Goal: Task Accomplishment & Management: Manage account settings

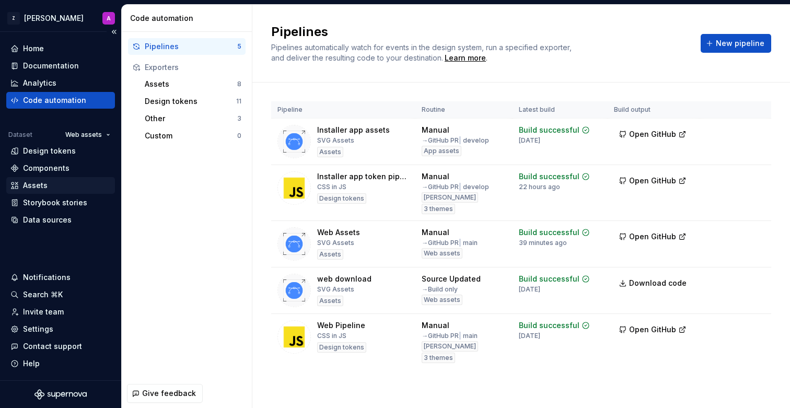
click at [64, 178] on div "Assets" at bounding box center [60, 185] width 109 height 17
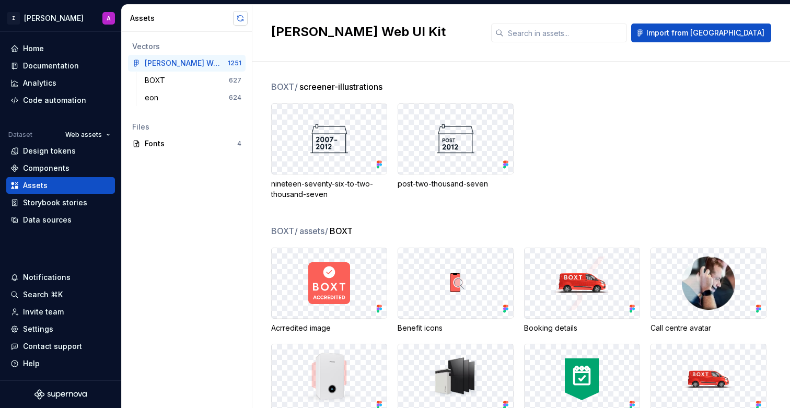
click at [238, 18] on button "button" at bounding box center [240, 18] width 15 height 15
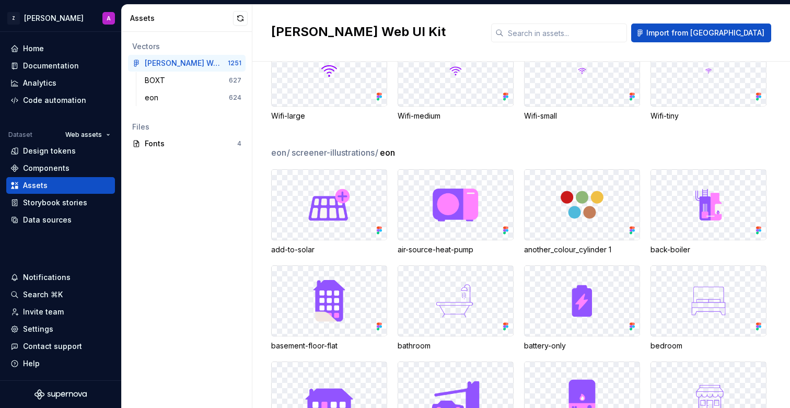
scroll to position [26634, 0]
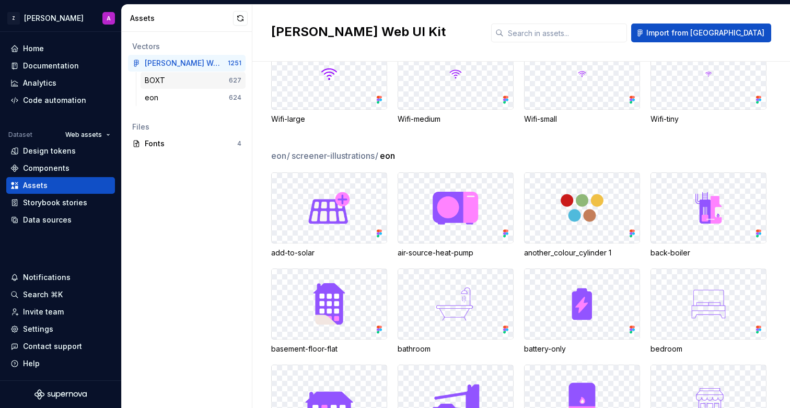
click at [219, 78] on div "BOXT" at bounding box center [187, 80] width 84 height 10
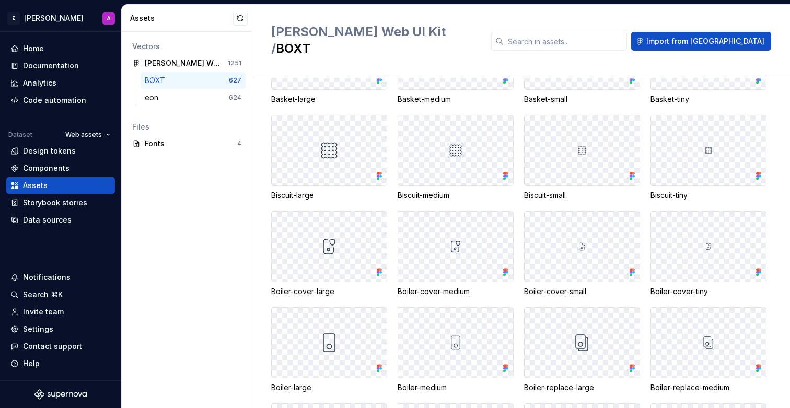
scroll to position [1228, 0]
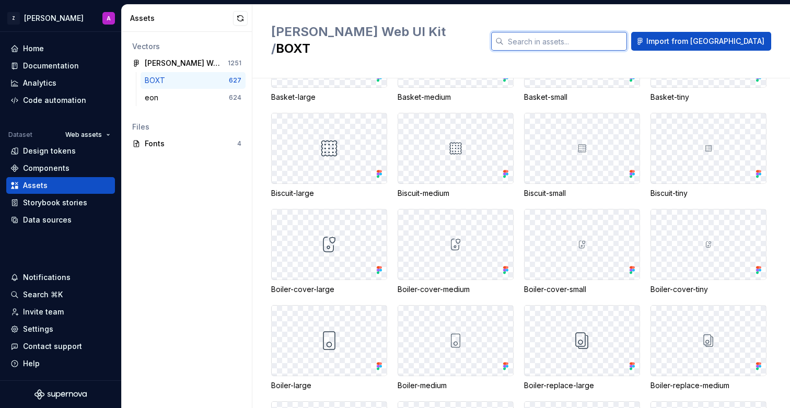
click at [584, 32] on input "text" at bounding box center [565, 41] width 123 height 19
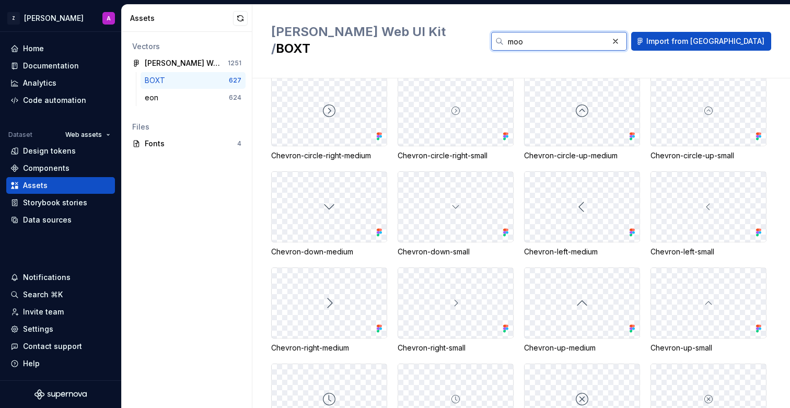
scroll to position [0, 0]
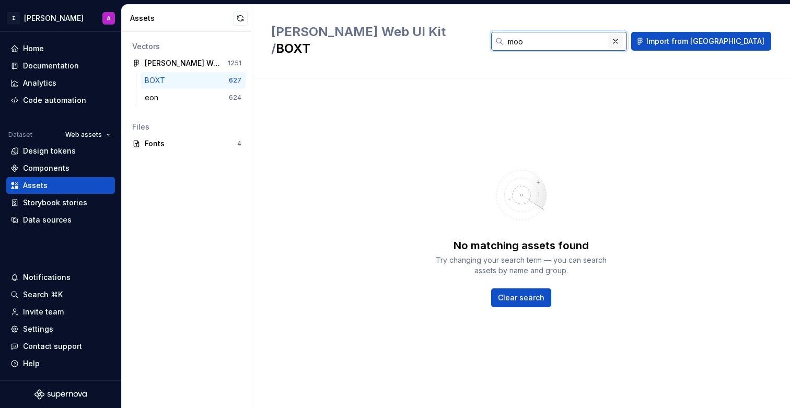
type input "moo"
click at [623, 36] on button "button" at bounding box center [615, 41] width 15 height 15
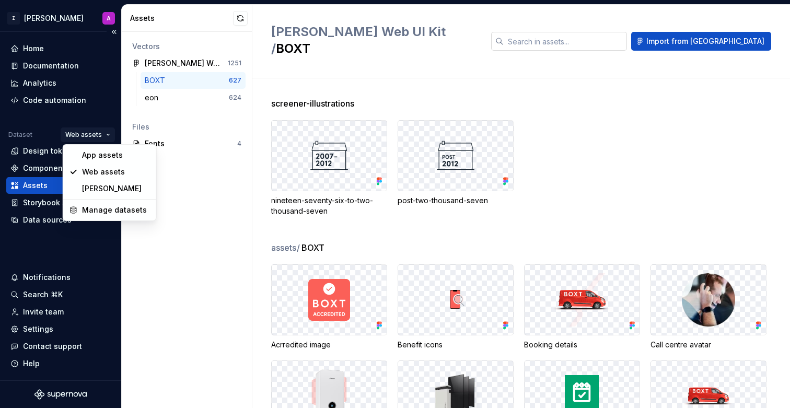
click at [74, 132] on html "Z Zuno A Home Documentation Analytics Code automation Dataset Web assets Design…" at bounding box center [395, 204] width 790 height 408
click at [98, 190] on div "[PERSON_NAME]" at bounding box center [116, 188] width 68 height 10
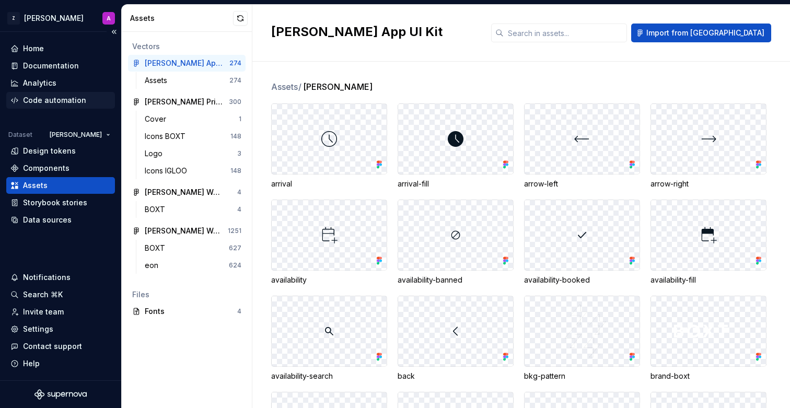
click at [67, 102] on div "Code automation" at bounding box center [54, 100] width 63 height 10
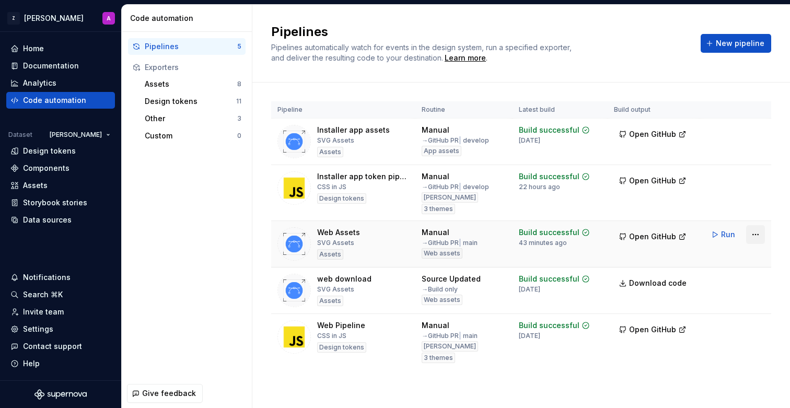
click at [754, 233] on html "Z Zuno A Home Documentation Analytics Code automation Dataset Zuno Design token…" at bounding box center [395, 204] width 790 height 408
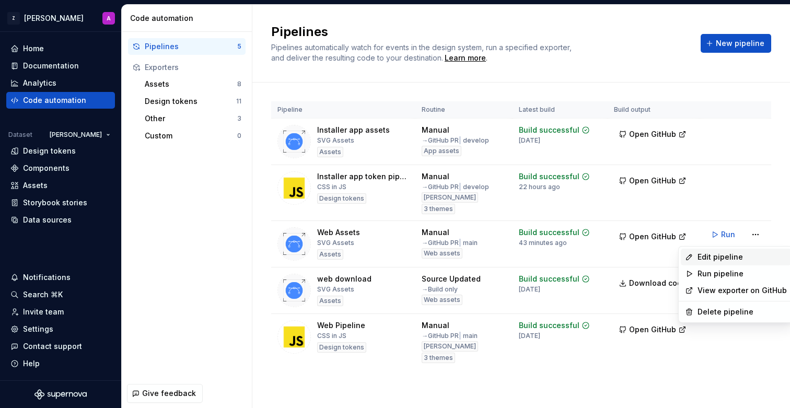
click at [733, 252] on div "Edit pipeline" at bounding box center [742, 257] width 89 height 10
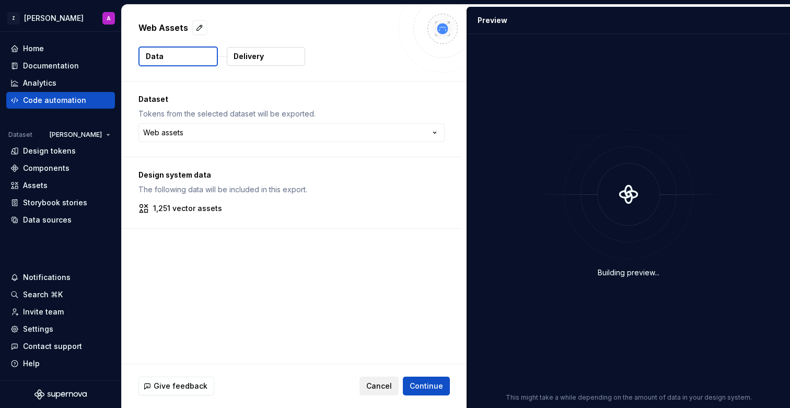
click at [379, 384] on span "Cancel" at bounding box center [379, 386] width 26 height 10
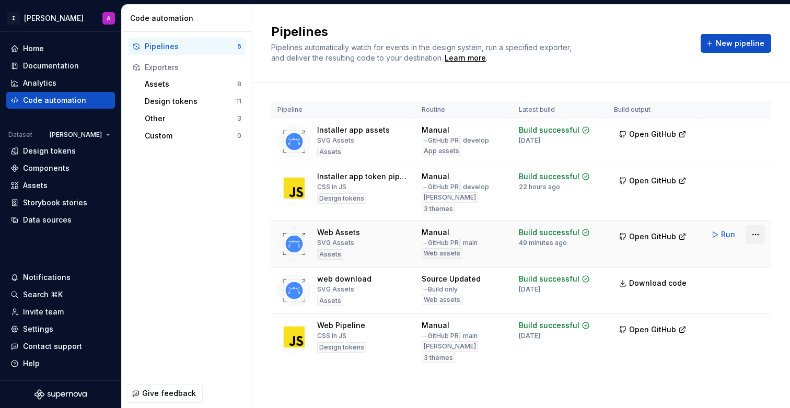
click at [755, 233] on html "Z Zuno A Home Documentation Analytics Code automation Dataset Zuno Design token…" at bounding box center [395, 204] width 790 height 408
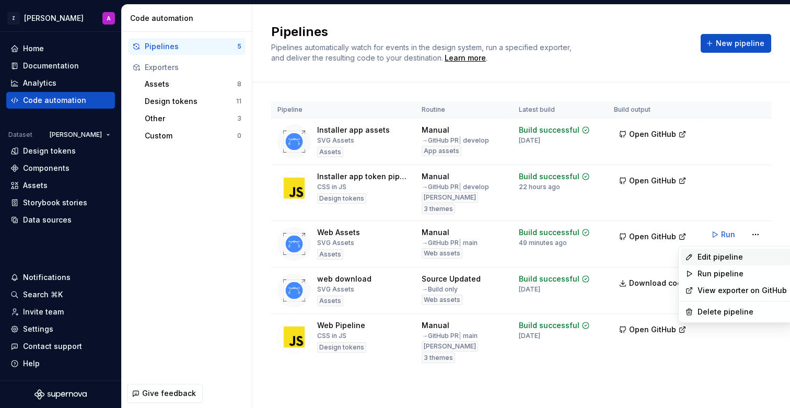
click at [731, 256] on div "Edit pipeline" at bounding box center [742, 257] width 89 height 10
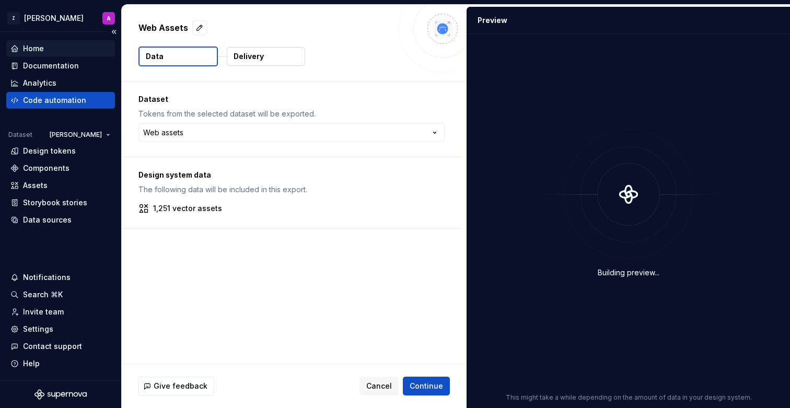
click at [45, 47] on div "Home" at bounding box center [60, 48] width 100 height 10
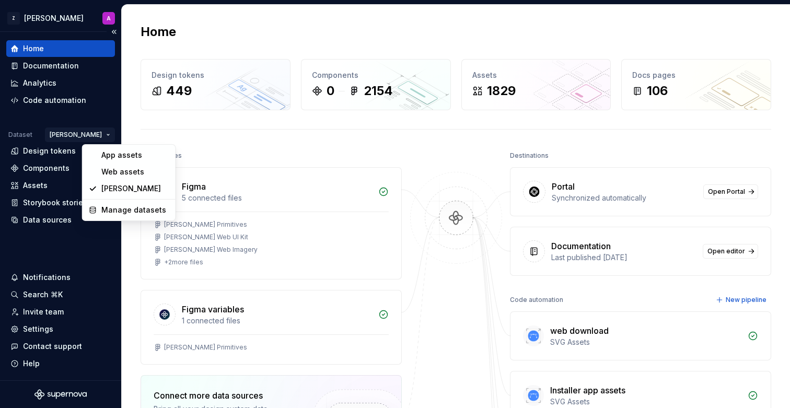
click at [106, 134] on html "Z Zuno A Home Documentation Analytics Code automation Dataset Zuno Design token…" at bounding box center [395, 204] width 790 height 408
click at [103, 133] on html "Z Zuno A Home Documentation Analytics Code automation Dataset Zuno Design token…" at bounding box center [395, 204] width 790 height 408
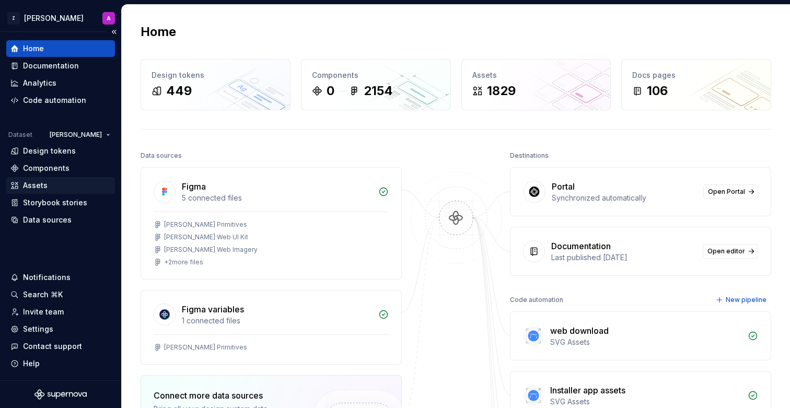
click at [55, 185] on div "Assets" at bounding box center [60, 185] width 100 height 10
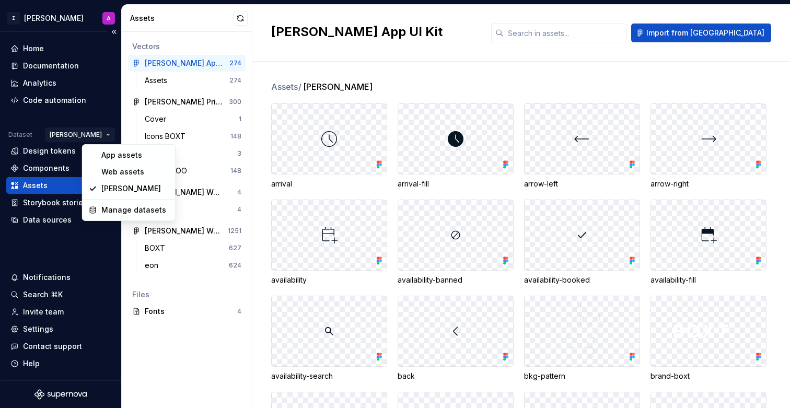
click at [93, 138] on html "Z Zuno A Home Documentation Analytics Code automation Dataset Zuno Design token…" at bounding box center [395, 204] width 790 height 408
click at [133, 173] on div "Web assets" at bounding box center [135, 172] width 68 height 10
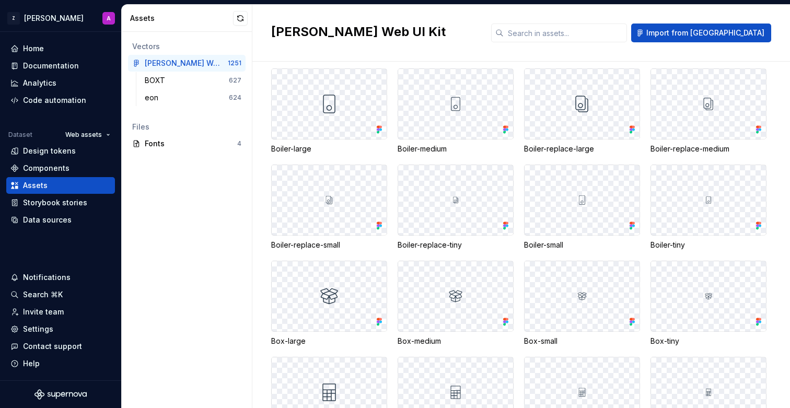
scroll to position [1447, 0]
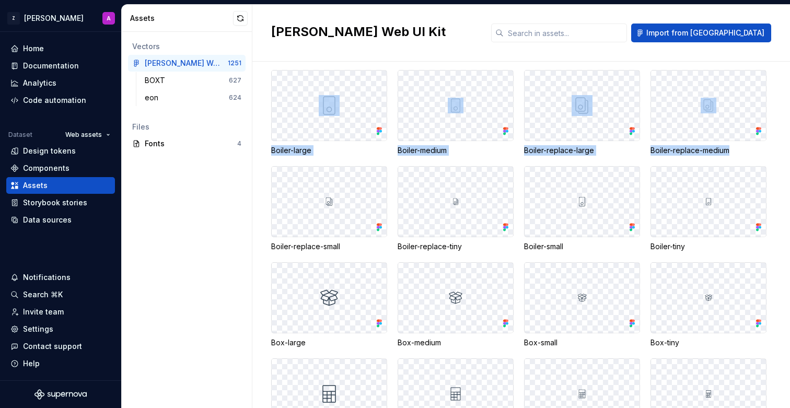
drag, startPoint x: 266, startPoint y: 147, endPoint x: 732, endPoint y: 151, distance: 466.3
click at [732, 151] on div "BOXT / assets / BOXT Acrredited image Benefit icons Booking details Call centre…" at bounding box center [521, 235] width 538 height 347
click at [732, 151] on div "Boiler-replace-medium" at bounding box center [709, 150] width 116 height 10
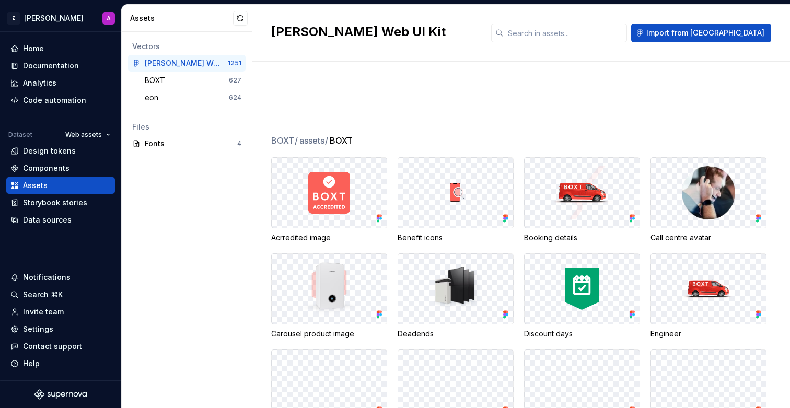
scroll to position [0, 0]
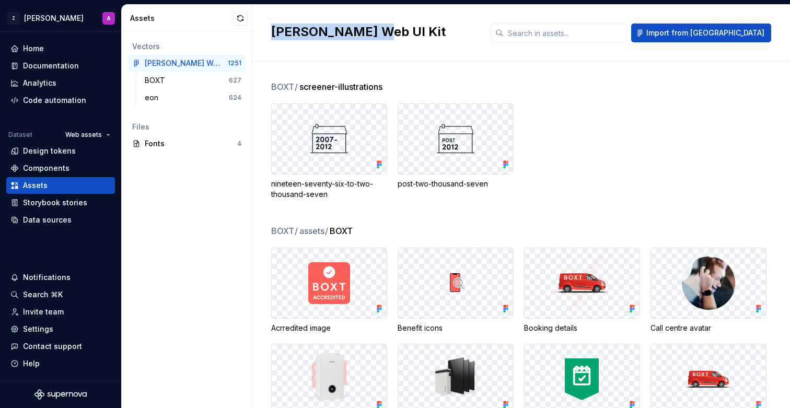
drag, startPoint x: 272, startPoint y: 32, endPoint x: 270, endPoint y: 68, distance: 36.2
click at [378, 29] on h2 "[PERSON_NAME] Web UI Kit" at bounding box center [375, 32] width 208 height 17
click at [395, 45] on div "Zuno Web UI Kit Import from Figma" at bounding box center [521, 33] width 538 height 57
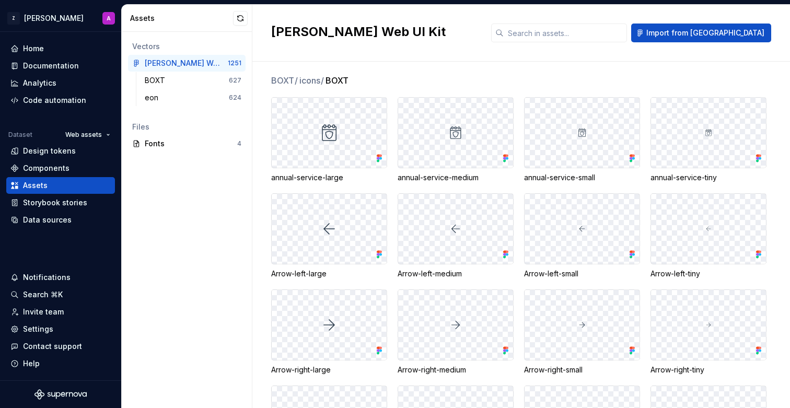
scroll to position [844, 0]
drag, startPoint x: 274, startPoint y: 177, endPoint x: 350, endPoint y: 176, distance: 76.3
click at [350, 176] on div "annual-service-large" at bounding box center [329, 176] width 116 height 10
click at [78, 133] on html "Z Zuno A Home Documentation Analytics Code automation Dataset Web assets Design…" at bounding box center [395, 204] width 790 height 408
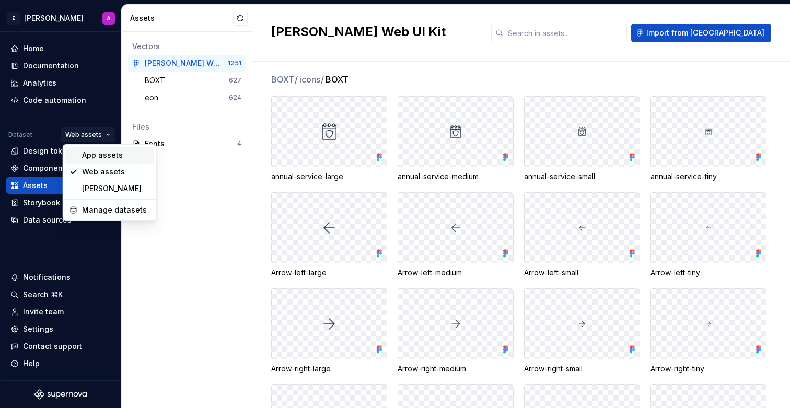
click at [93, 154] on div "App assets" at bounding box center [116, 155] width 68 height 10
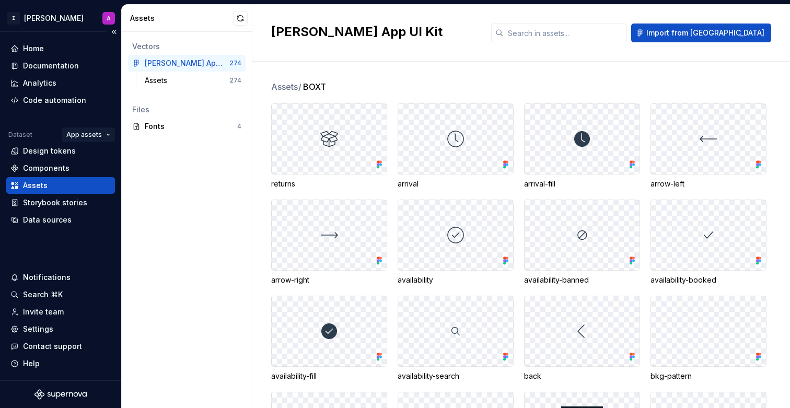
click at [86, 137] on html "Z [PERSON_NAME] A Home Documentation Analytics Code automation Dataset App asse…" at bounding box center [395, 204] width 790 height 408
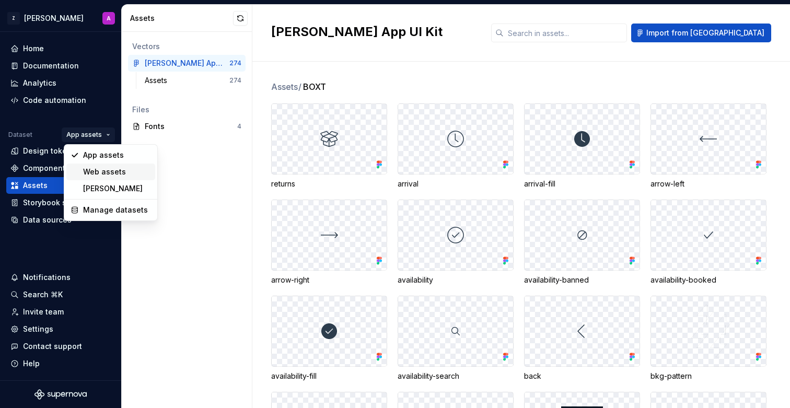
click at [95, 174] on div "Web assets" at bounding box center [117, 172] width 68 height 10
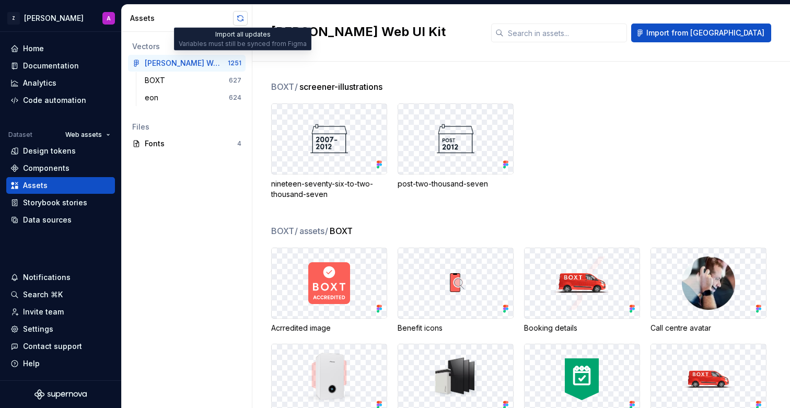
click at [239, 19] on button "button" at bounding box center [240, 18] width 15 height 15
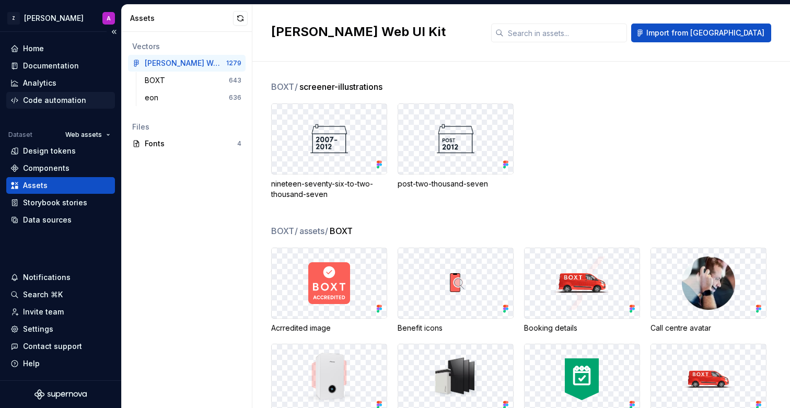
click at [75, 101] on div "Code automation" at bounding box center [54, 100] width 63 height 10
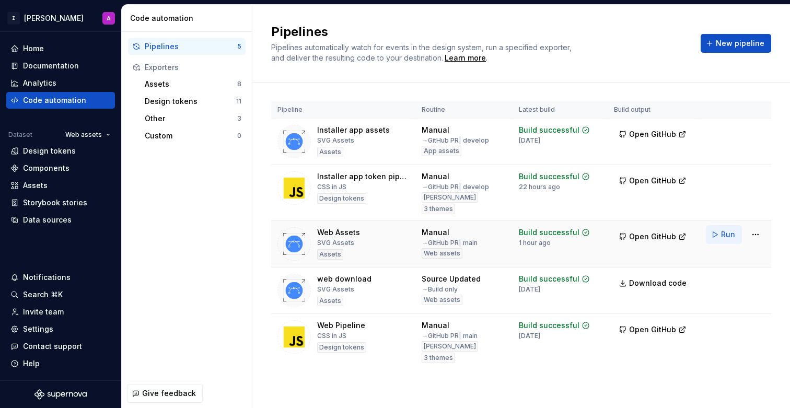
click at [722, 235] on span "Run" at bounding box center [728, 234] width 14 height 10
click at [30, 182] on div "Assets" at bounding box center [35, 185] width 25 height 10
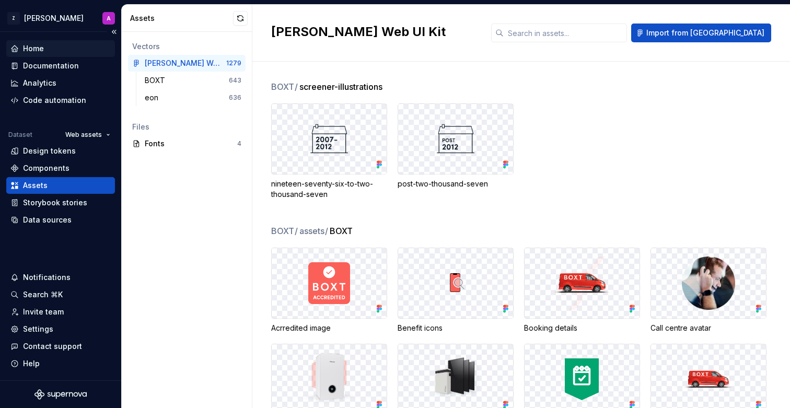
click at [43, 44] on div "Home" at bounding box center [33, 48] width 21 height 10
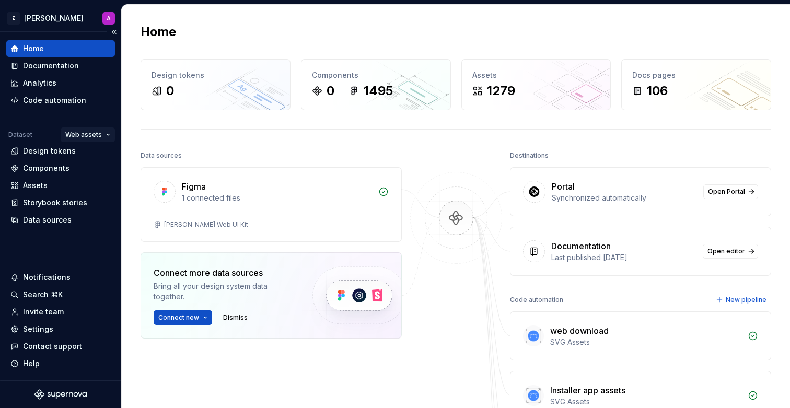
click at [105, 136] on html "Z Zuno A Home Documentation Analytics Code automation Dataset Web assets Design…" at bounding box center [395, 204] width 790 height 408
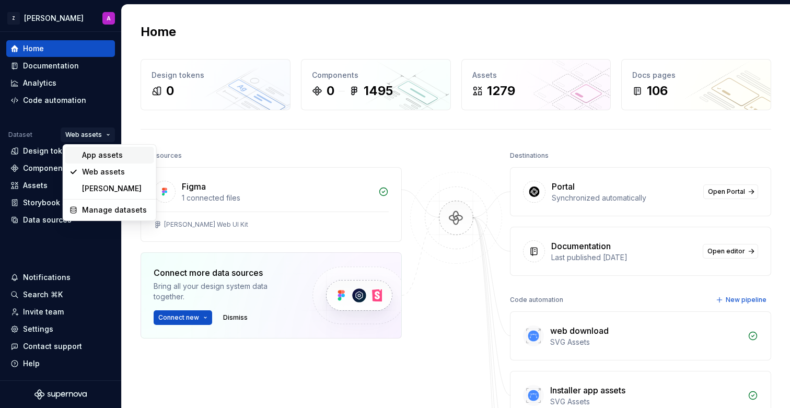
click at [99, 155] on div "App assets" at bounding box center [116, 155] width 68 height 10
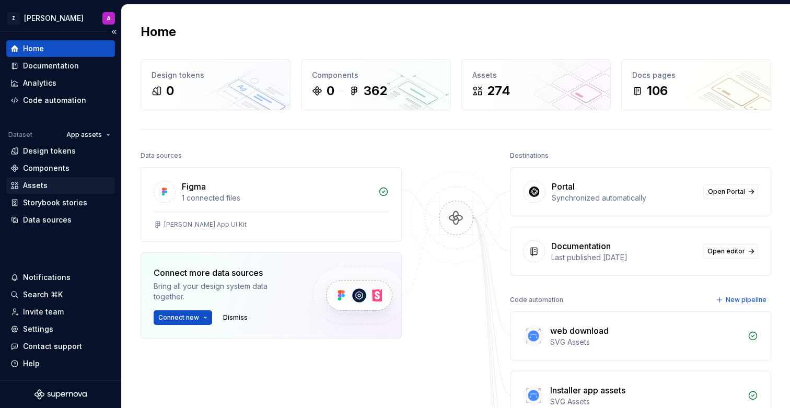
click at [49, 181] on div "Assets" at bounding box center [60, 185] width 100 height 10
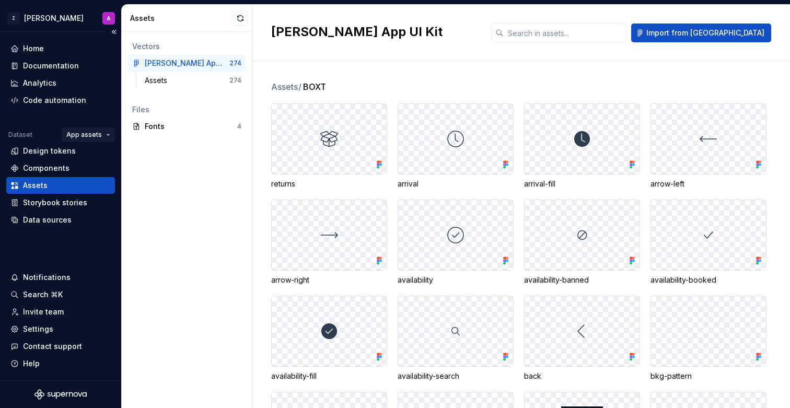
click at [81, 137] on html "Z [PERSON_NAME] A Home Documentation Analytics Code automation Dataset App asse…" at bounding box center [395, 204] width 790 height 408
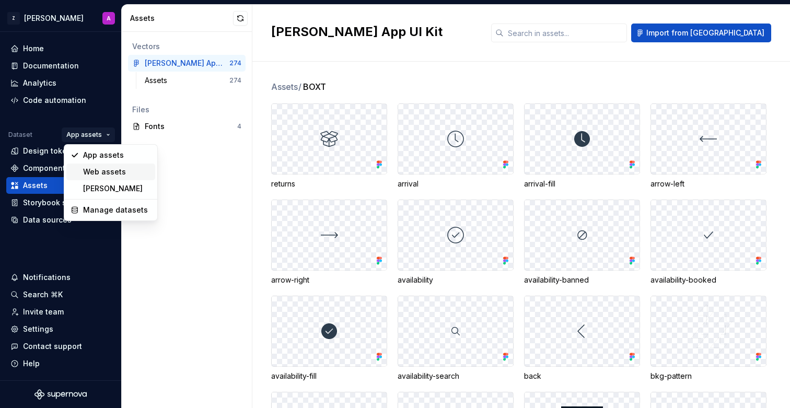
click at [91, 169] on div "Web assets" at bounding box center [117, 172] width 68 height 10
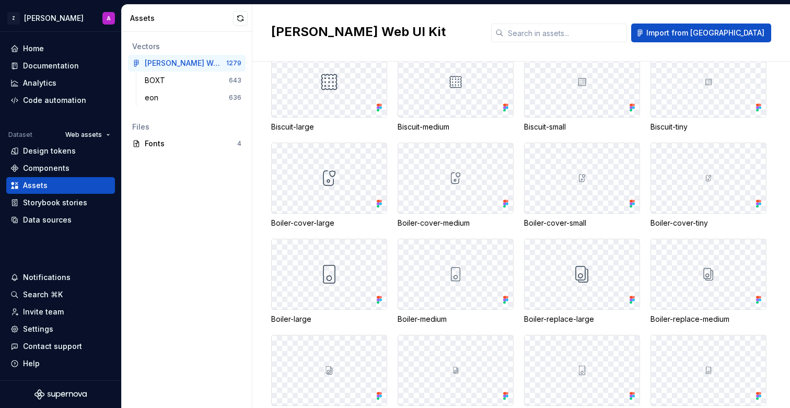
scroll to position [1281, 0]
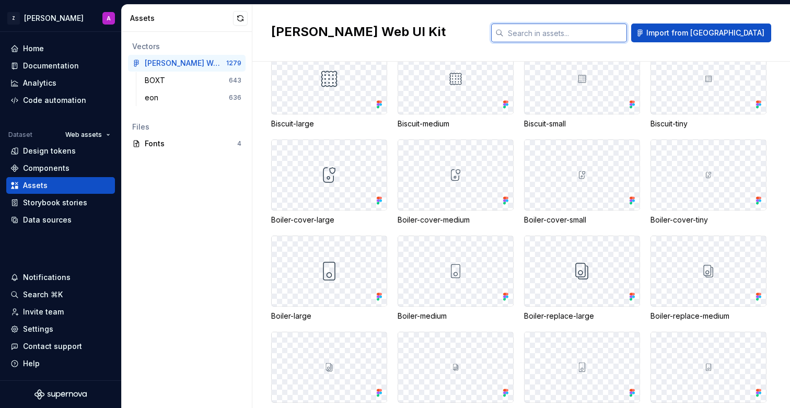
click at [593, 38] on input "text" at bounding box center [565, 33] width 123 height 19
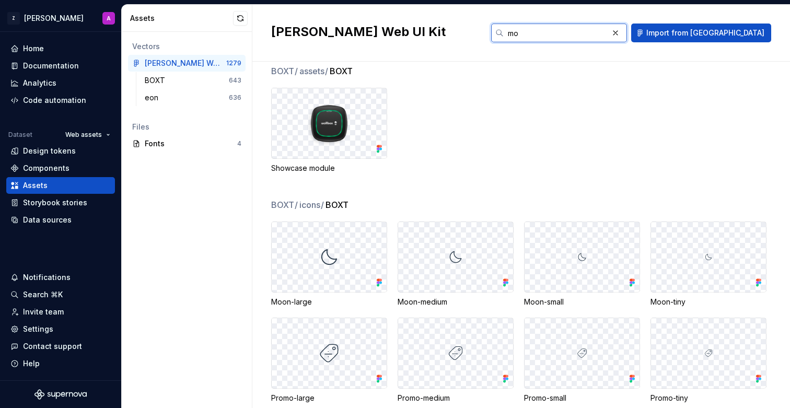
scroll to position [0, 0]
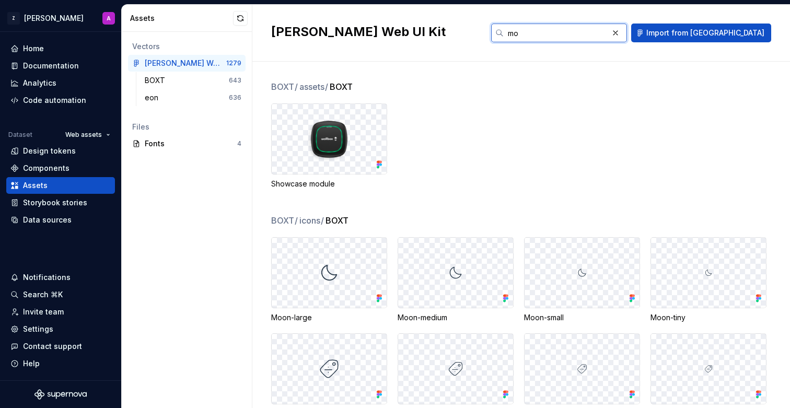
click at [578, 33] on input "mo" at bounding box center [556, 33] width 105 height 19
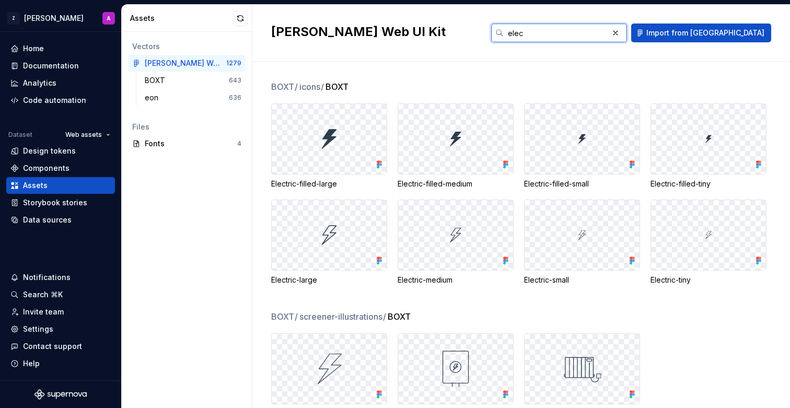
drag, startPoint x: 580, startPoint y: 34, endPoint x: 558, endPoint y: 34, distance: 22.0
click at [558, 34] on input "elec" at bounding box center [556, 33] width 105 height 19
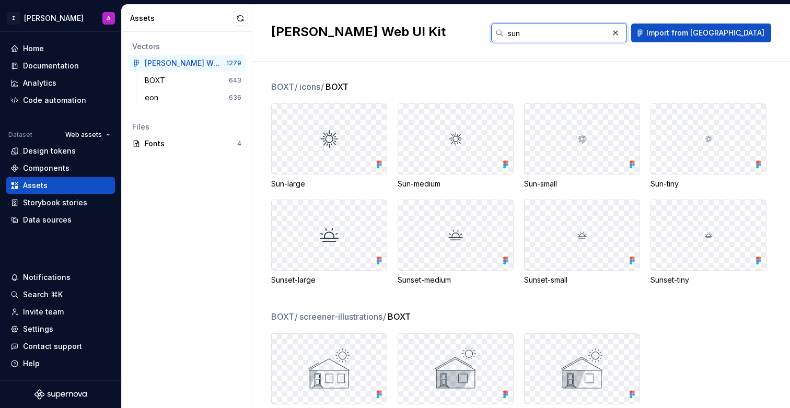
type input "sun"
click at [623, 34] on button "button" at bounding box center [615, 33] width 15 height 15
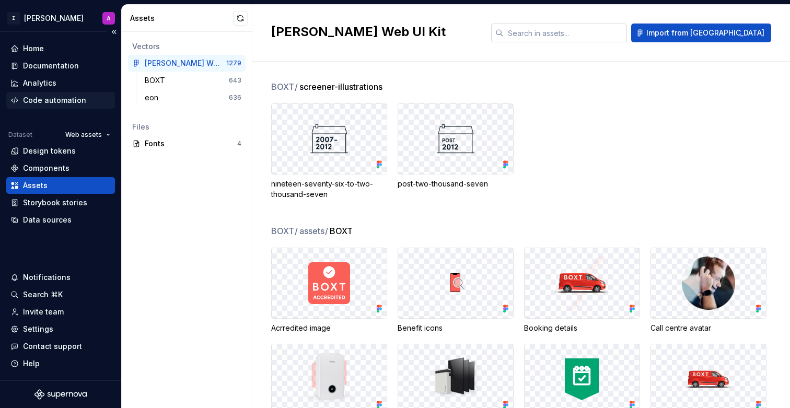
click at [59, 99] on div "Code automation" at bounding box center [54, 100] width 63 height 10
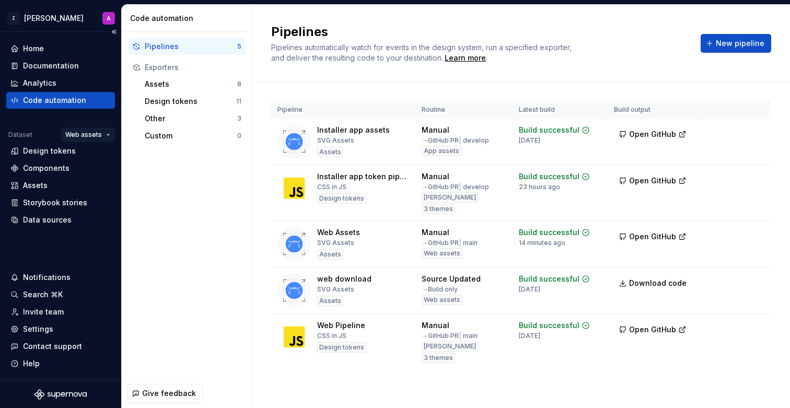
click at [91, 134] on html "Z Zuno A Home Documentation Analytics Code automation Dataset Web assets Design…" at bounding box center [395, 204] width 790 height 408
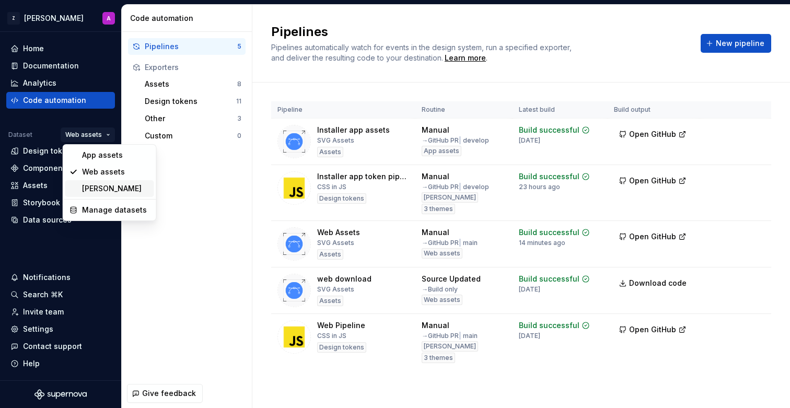
click at [98, 187] on div "[PERSON_NAME]" at bounding box center [116, 188] width 68 height 10
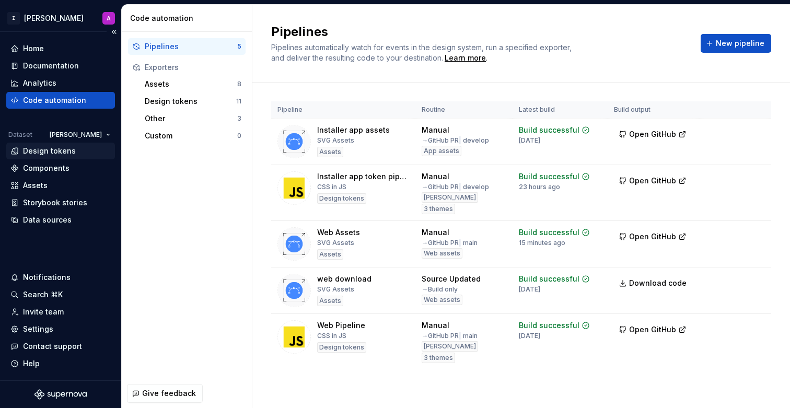
click at [43, 153] on div "Design tokens" at bounding box center [49, 151] width 53 height 10
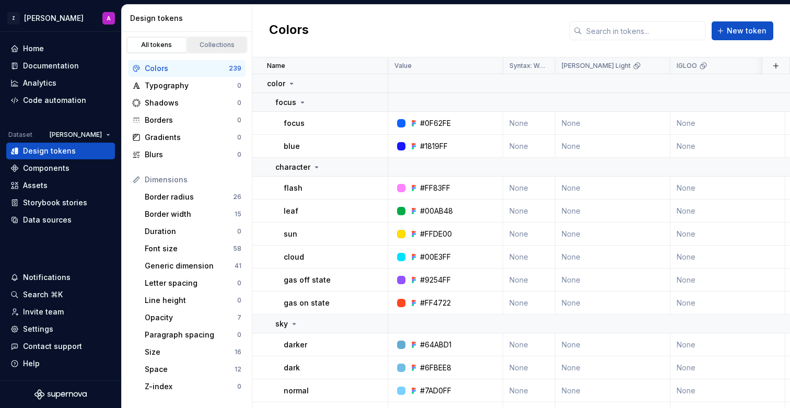
click at [194, 46] on div "Collections" at bounding box center [217, 45] width 52 height 8
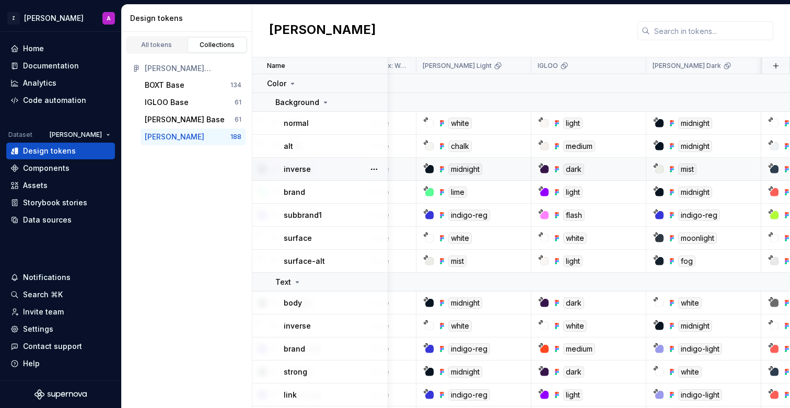
scroll to position [0, 137]
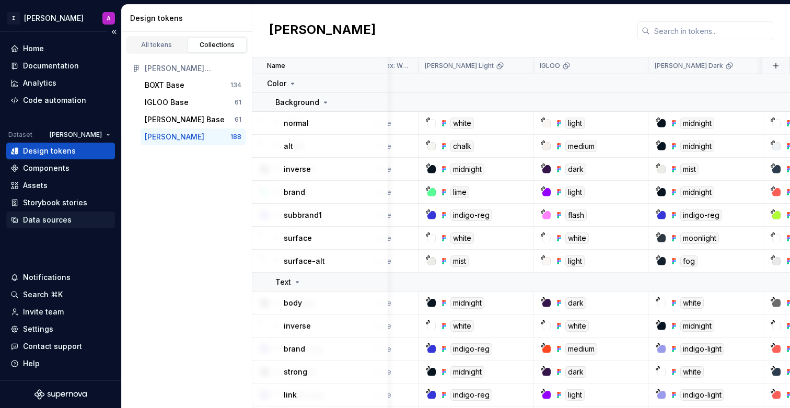
click at [59, 220] on div "Data sources" at bounding box center [47, 220] width 49 height 10
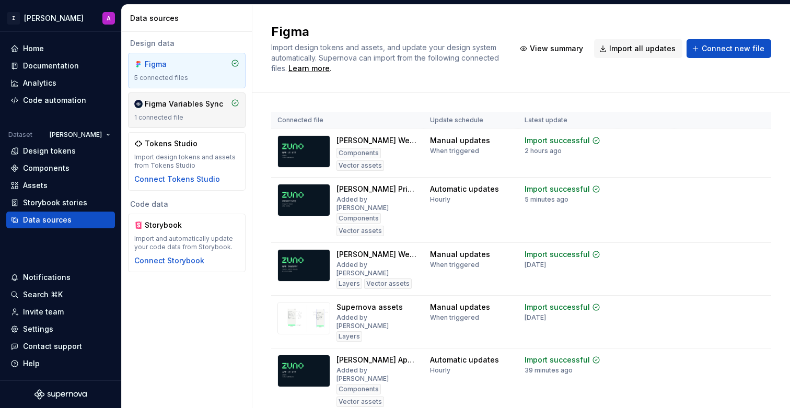
click at [203, 100] on div "Figma Variables Sync" at bounding box center [184, 104] width 78 height 10
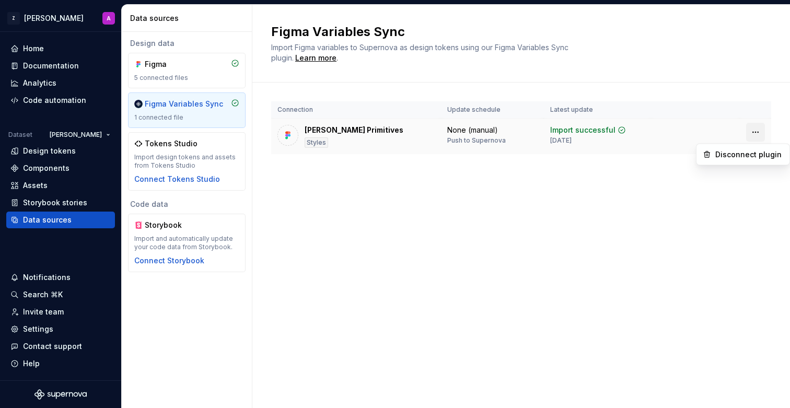
click at [754, 131] on html "Z Zuno A Home Documentation Analytics Code automation Dataset Zuno Design token…" at bounding box center [395, 204] width 790 height 408
click at [64, 153] on div "Design tokens" at bounding box center [49, 151] width 53 height 10
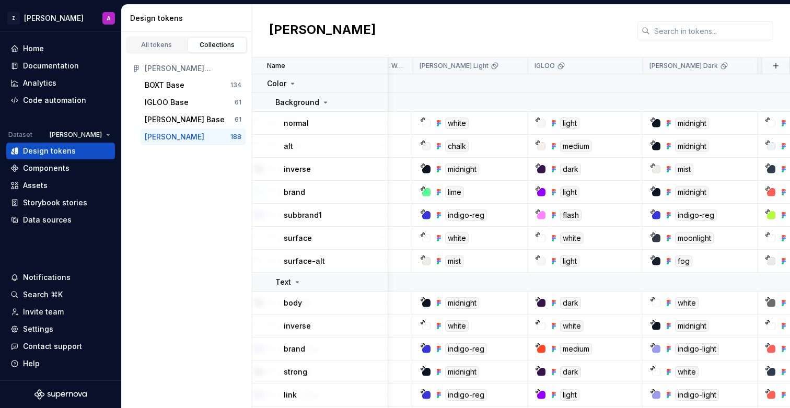
scroll to position [0, 142]
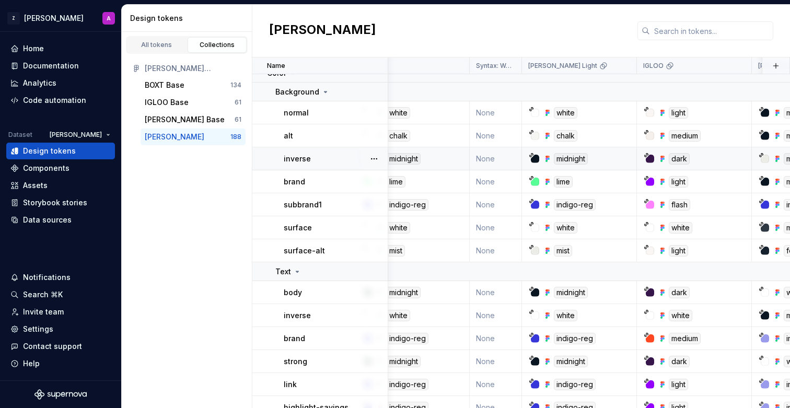
scroll to position [10, 0]
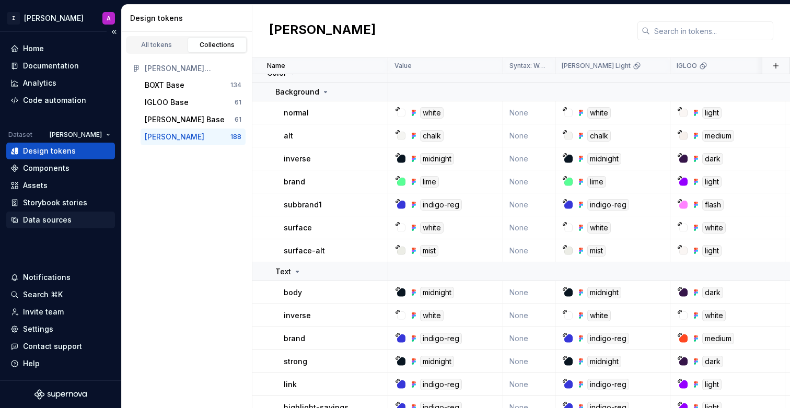
click at [62, 219] on div "Data sources" at bounding box center [47, 220] width 49 height 10
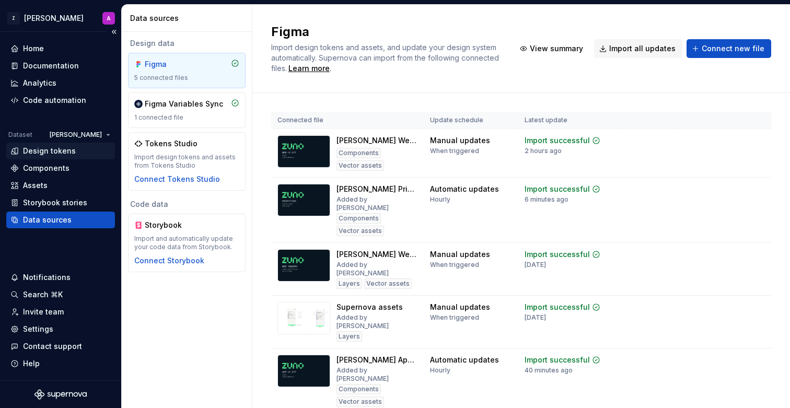
click at [70, 151] on div "Design tokens" at bounding box center [49, 151] width 53 height 10
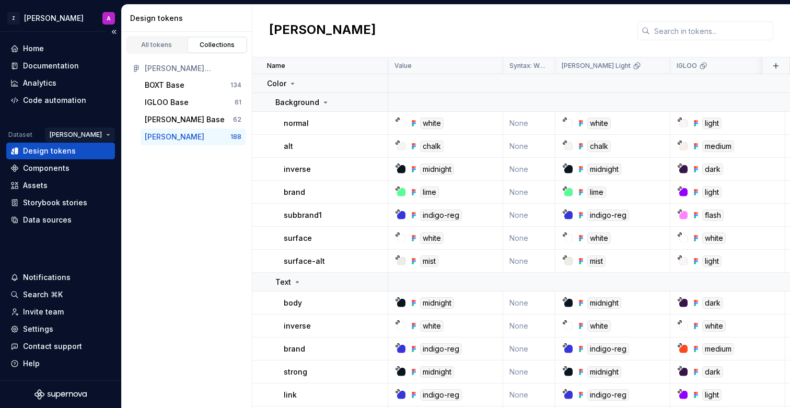
click at [106, 136] on html "Z [PERSON_NAME] A Home Documentation Analytics Code automation Dataset [PERSON_…" at bounding box center [395, 204] width 790 height 408
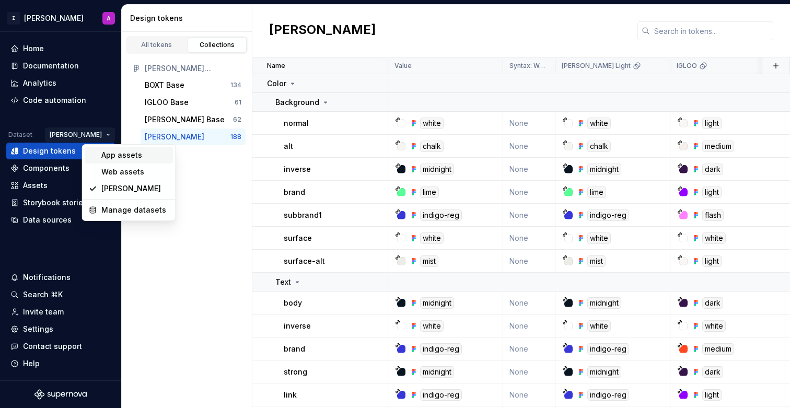
click at [110, 155] on div "App assets" at bounding box center [135, 155] width 68 height 10
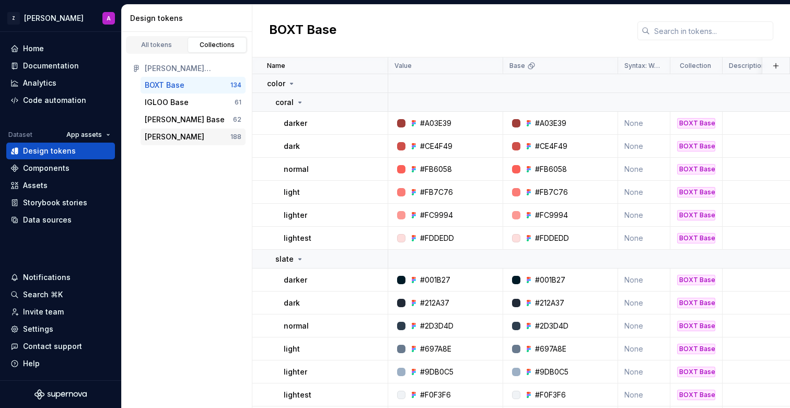
click at [185, 134] on div "[PERSON_NAME]" at bounding box center [175, 137] width 60 height 10
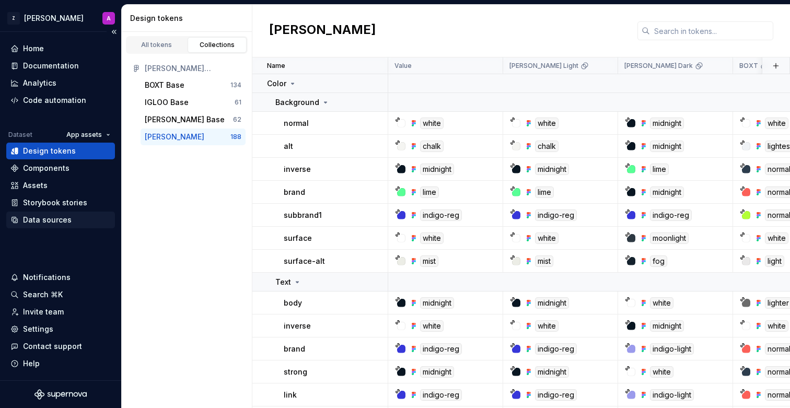
click at [53, 219] on div "Data sources" at bounding box center [47, 220] width 49 height 10
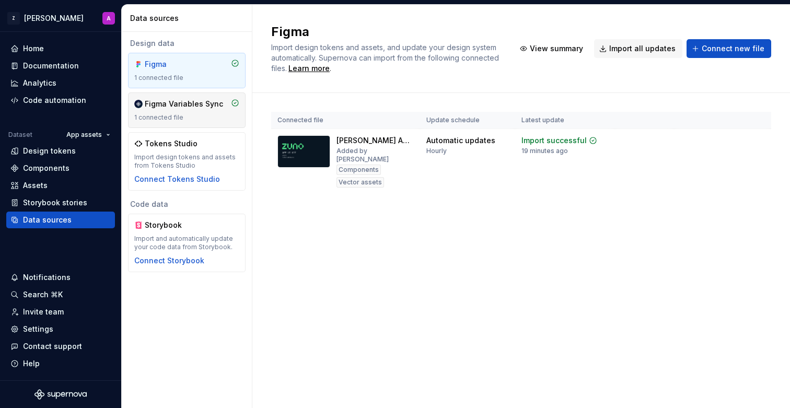
click at [169, 120] on div "1 connected file" at bounding box center [186, 117] width 105 height 8
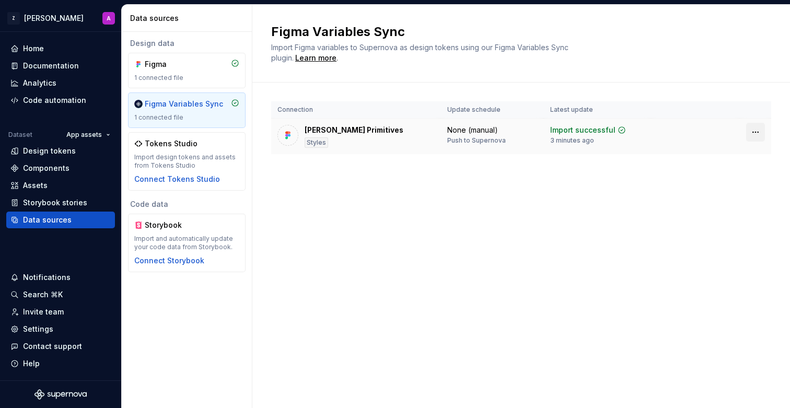
click at [759, 133] on html "Z [PERSON_NAME] A Home Documentation Analytics Code automation Dataset App asse…" at bounding box center [395, 204] width 790 height 408
click at [749, 153] on div "Disconnect plugin" at bounding box center [750, 155] width 68 height 10
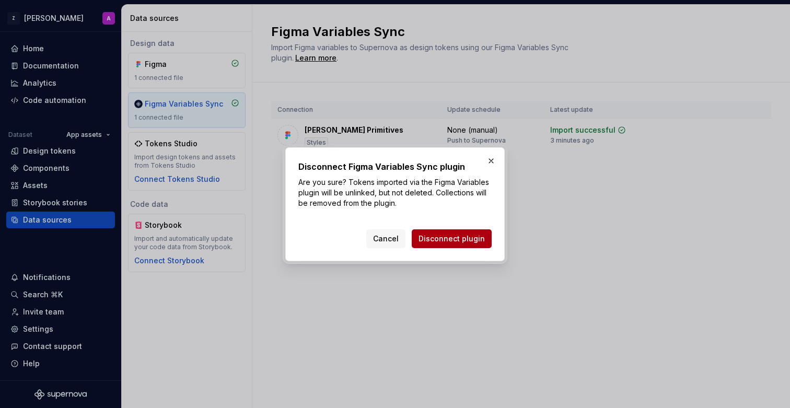
click at [472, 238] on span "Disconnect plugin" at bounding box center [452, 239] width 66 height 10
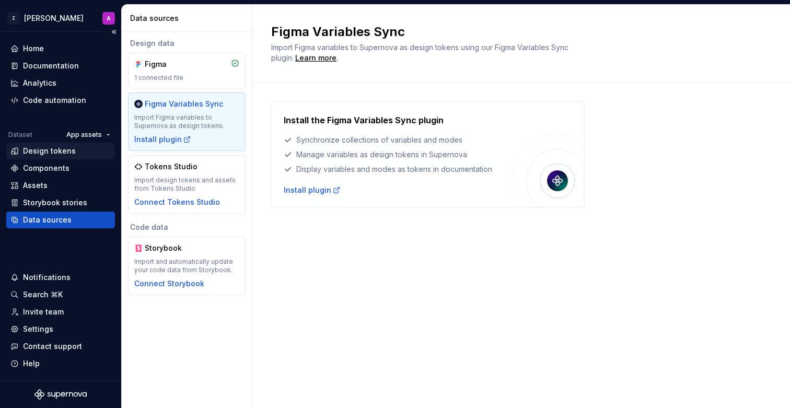
click at [80, 153] on div "Design tokens" at bounding box center [60, 151] width 100 height 10
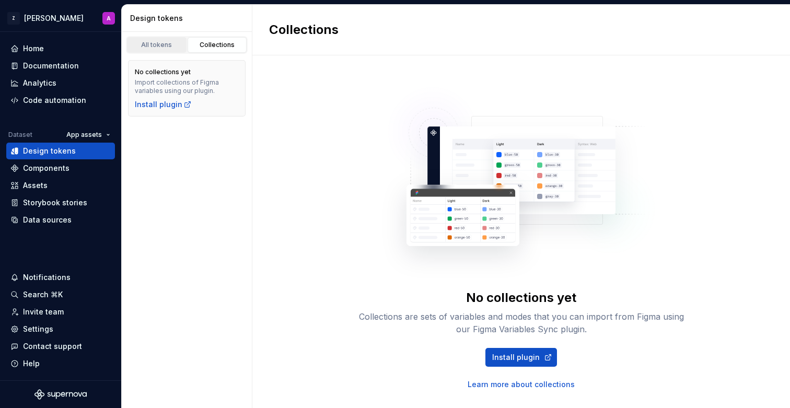
click at [171, 49] on link "All tokens" at bounding box center [157, 45] width 60 height 16
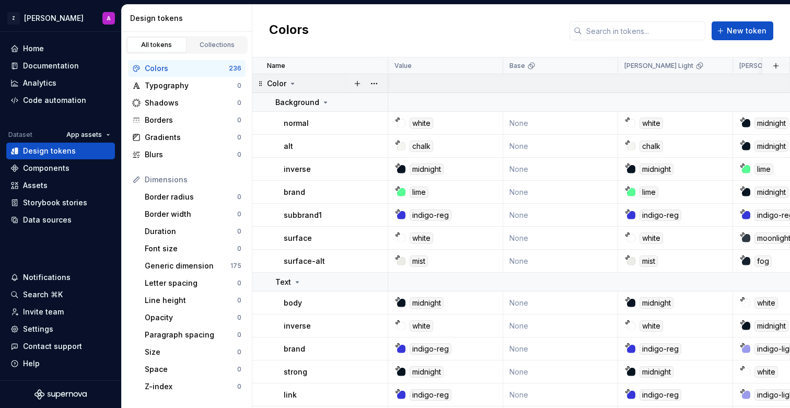
click at [294, 83] on icon at bounding box center [293, 83] width 8 height 8
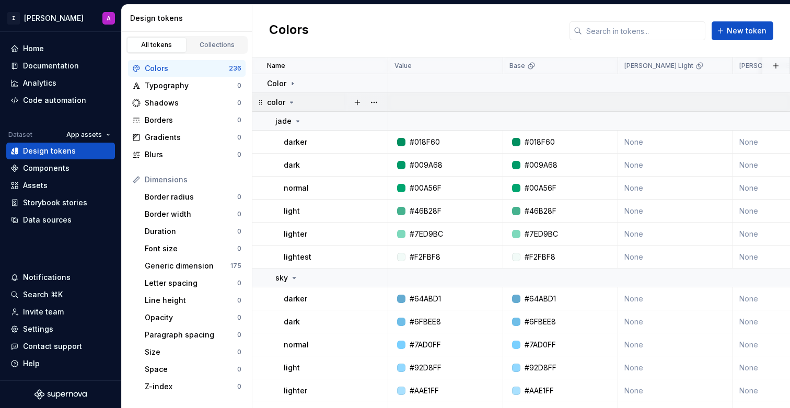
click at [292, 101] on icon at bounding box center [292, 102] width 8 height 8
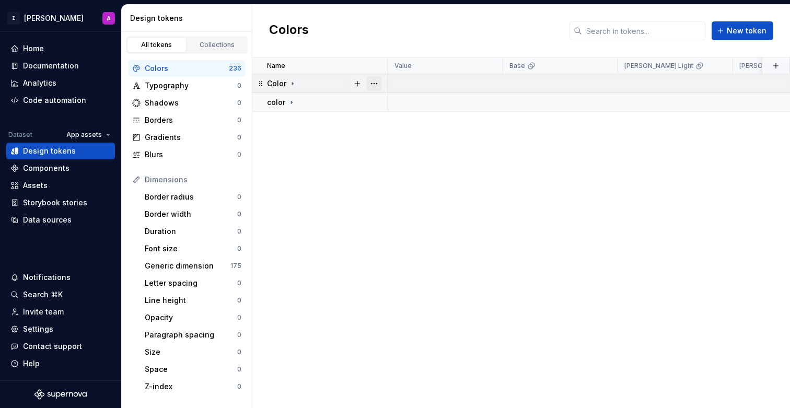
click at [373, 80] on button "button" at bounding box center [374, 83] width 15 height 15
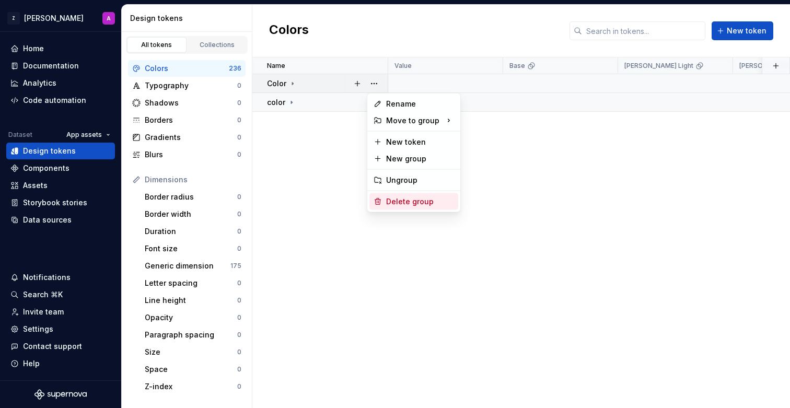
click at [408, 200] on div "Delete group" at bounding box center [420, 202] width 68 height 10
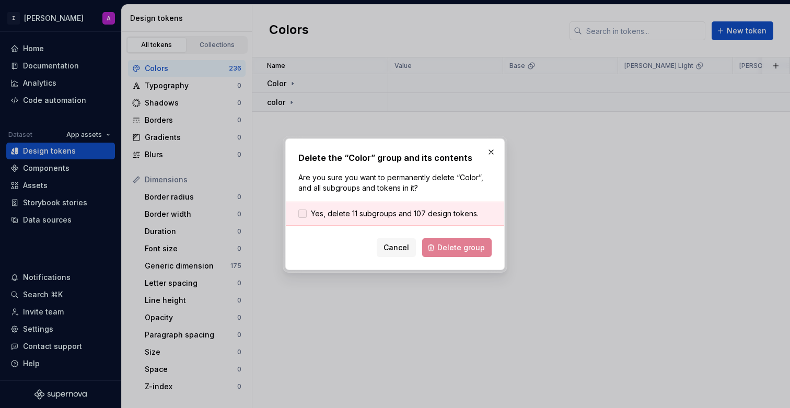
click at [355, 215] on span "Yes, delete 11 subgroups and 107 design tokens." at bounding box center [395, 214] width 168 height 10
click at [465, 251] on span "Delete group" at bounding box center [462, 248] width 48 height 10
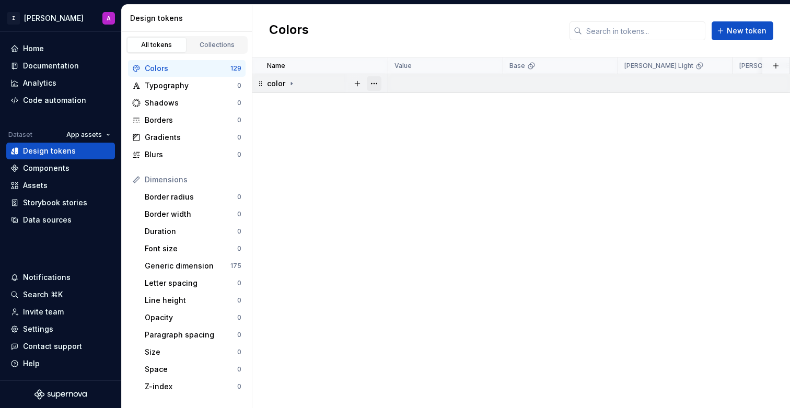
click at [376, 83] on button "button" at bounding box center [374, 83] width 15 height 15
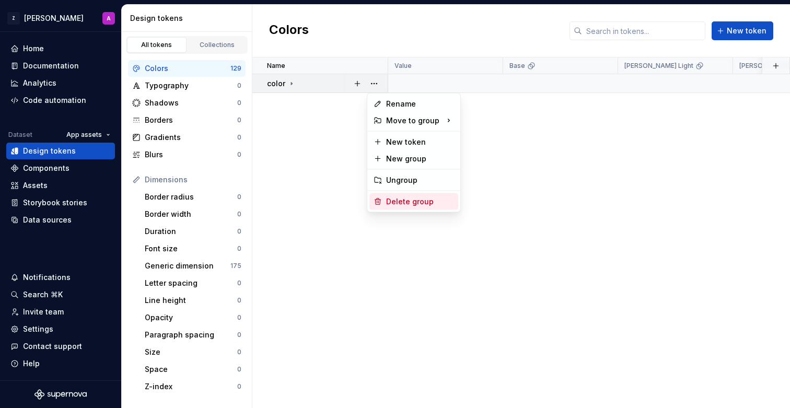
click at [405, 201] on div "Delete group" at bounding box center [420, 202] width 68 height 10
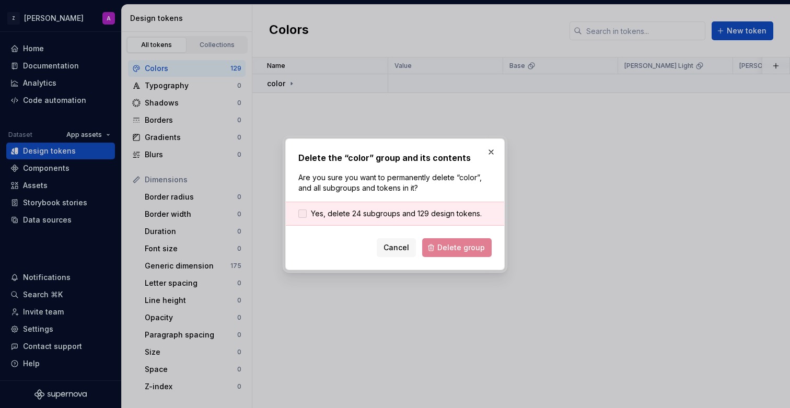
click at [376, 212] on span "Yes, delete 24 subgroups and 129 design tokens." at bounding box center [396, 214] width 171 height 10
click at [469, 240] on button "Delete group" at bounding box center [457, 247] width 70 height 19
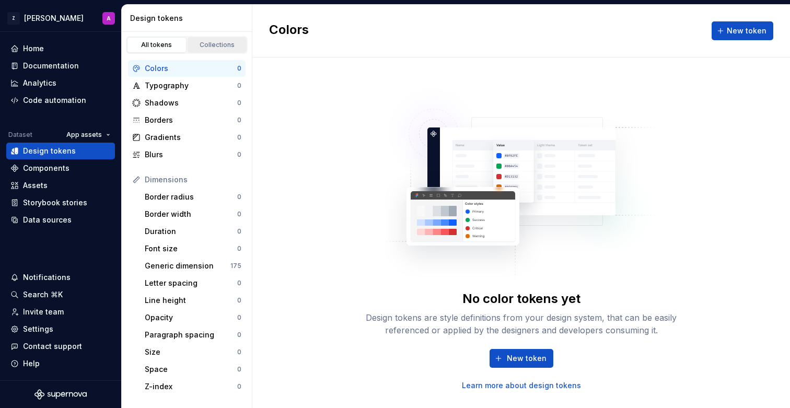
click at [206, 48] on div "Collections" at bounding box center [217, 45] width 52 height 8
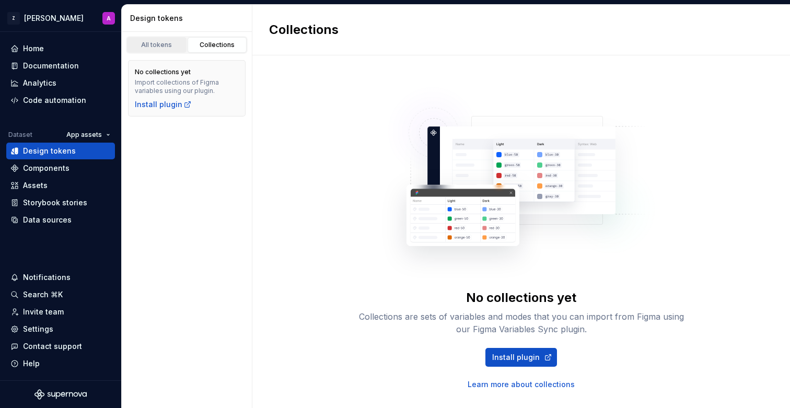
click at [159, 45] on div "All tokens" at bounding box center [157, 45] width 52 height 8
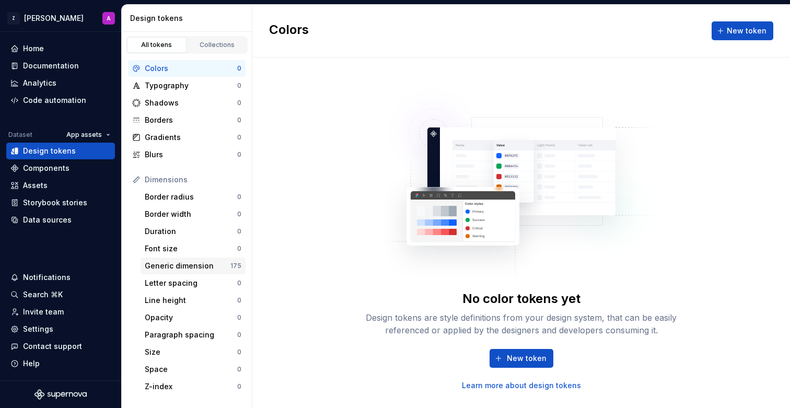
click at [204, 259] on div "Generic dimension 175" at bounding box center [193, 266] width 105 height 17
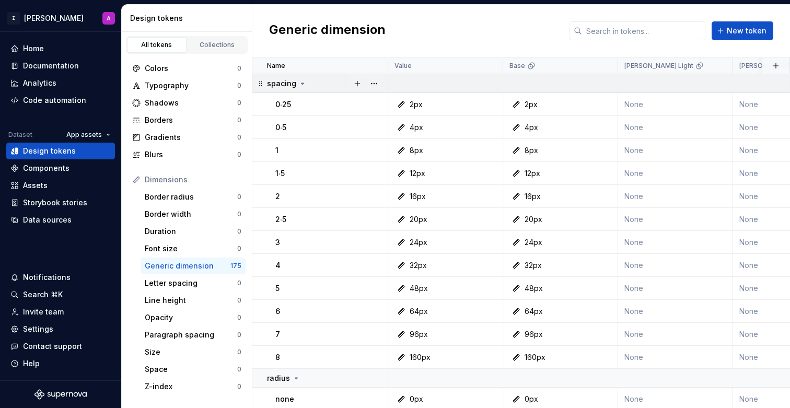
click at [303, 83] on icon at bounding box center [302, 83] width 8 height 8
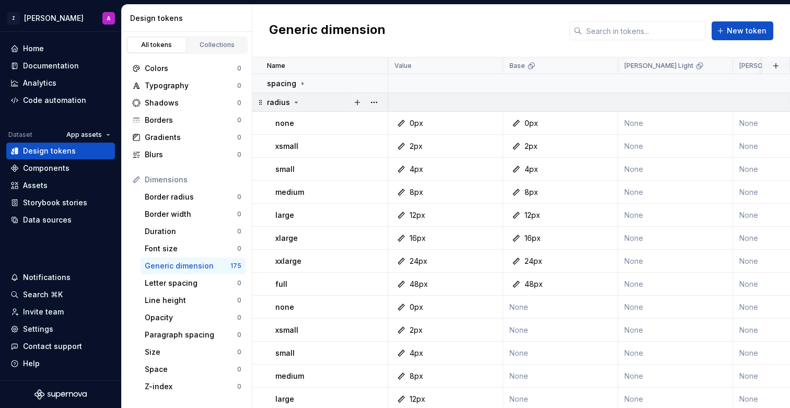
click at [295, 100] on icon at bounding box center [296, 102] width 8 height 8
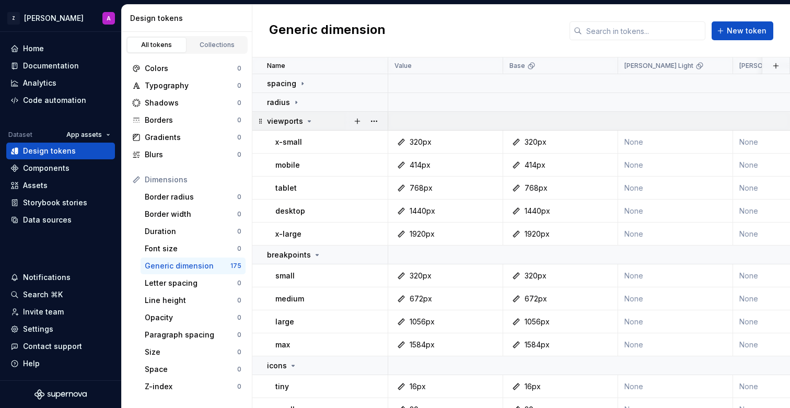
click at [308, 121] on icon at bounding box center [309, 121] width 3 height 1
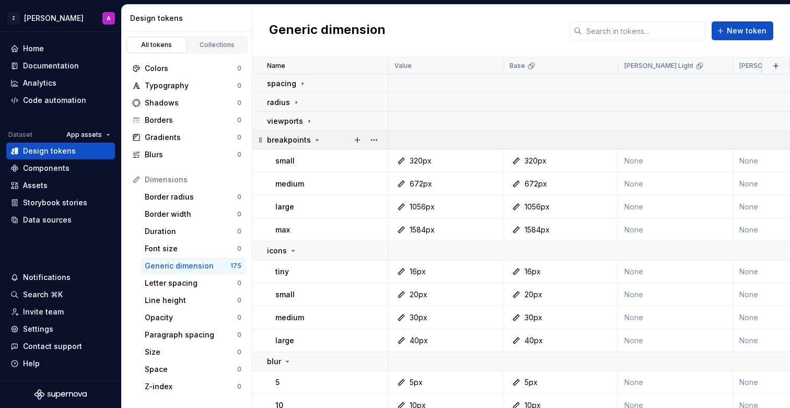
click at [320, 145] on td "breakpoints" at bounding box center [320, 140] width 136 height 19
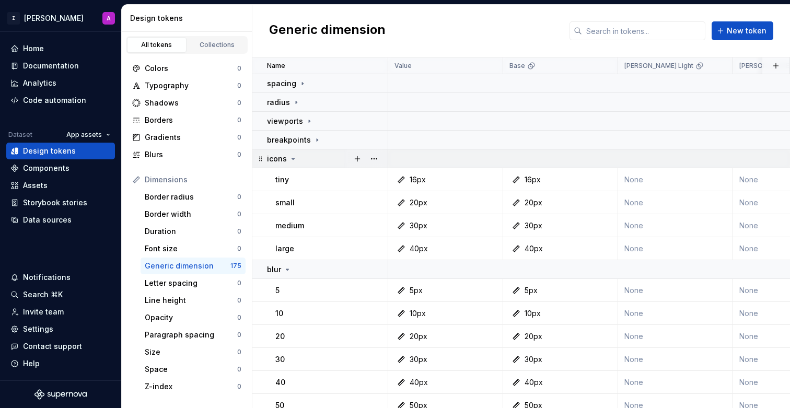
click at [292, 158] on icon at bounding box center [293, 158] width 3 height 1
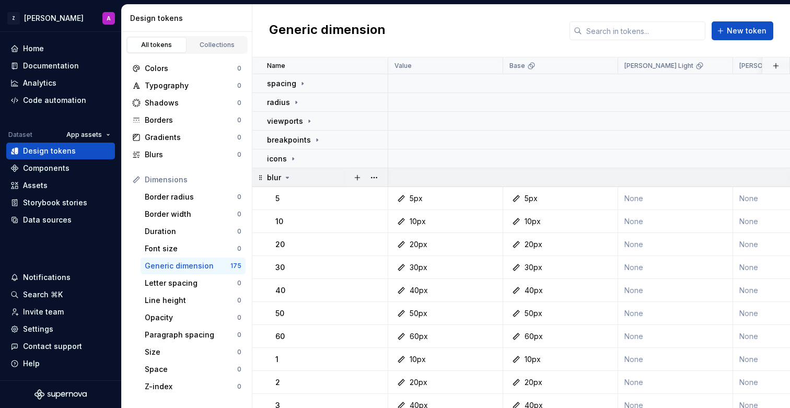
click at [290, 177] on icon at bounding box center [287, 178] width 8 height 8
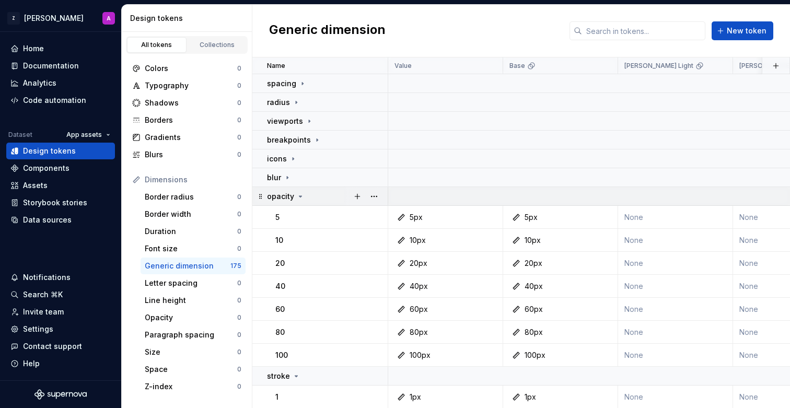
click at [299, 191] on div "opacity" at bounding box center [286, 196] width 38 height 10
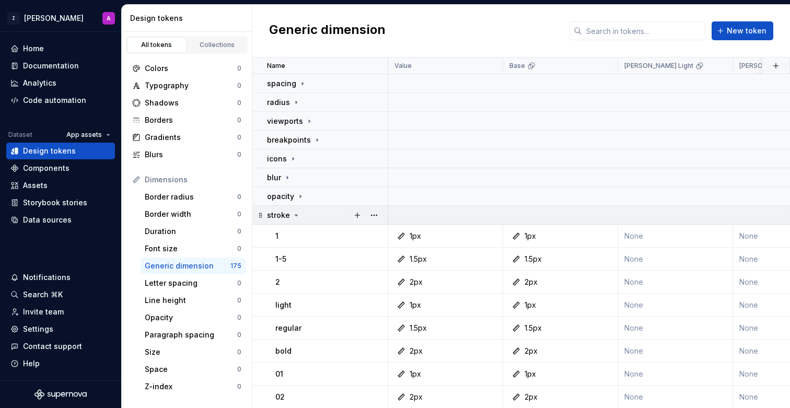
click at [299, 214] on div "stroke" at bounding box center [327, 215] width 120 height 10
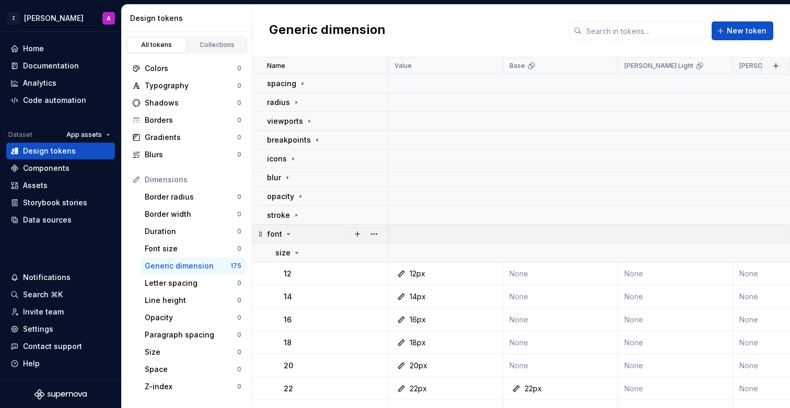
click at [290, 232] on icon at bounding box center [288, 234] width 8 height 8
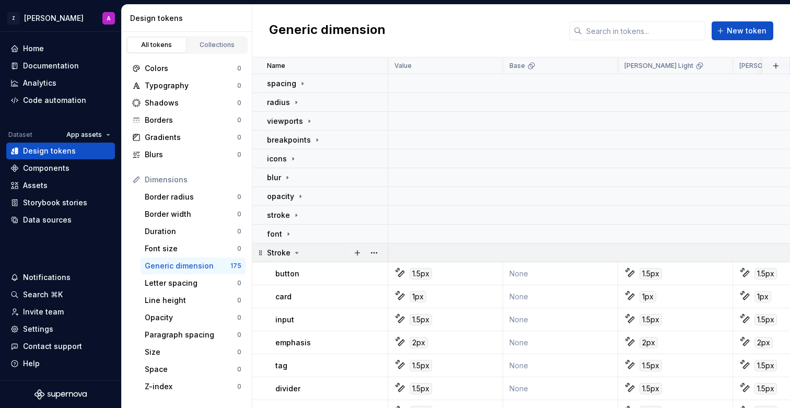
click at [292, 248] on div "Stroke" at bounding box center [284, 253] width 34 height 10
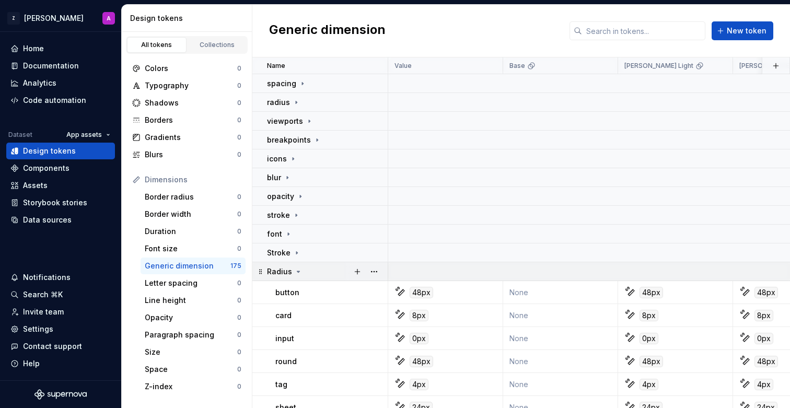
click at [298, 271] on icon at bounding box center [298, 272] width 8 height 8
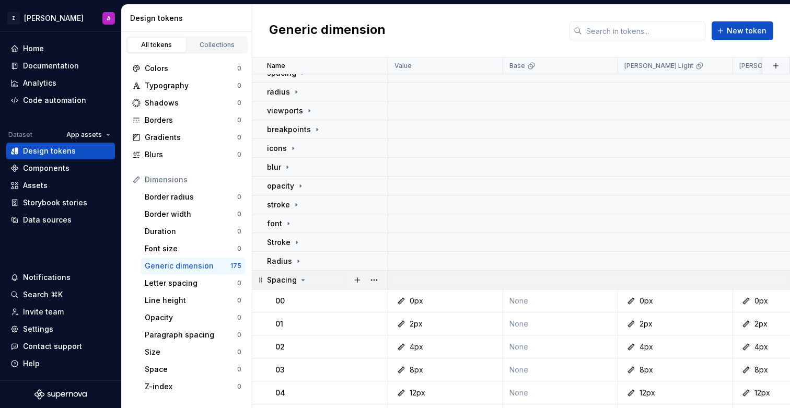
click at [301, 278] on icon at bounding box center [303, 280] width 8 height 8
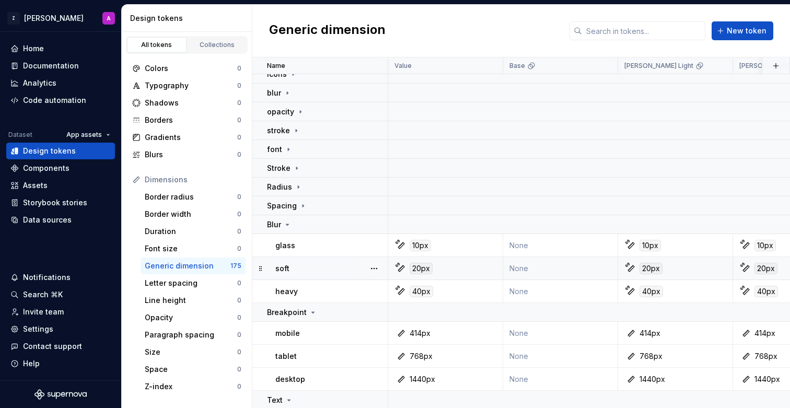
scroll to position [93, 0]
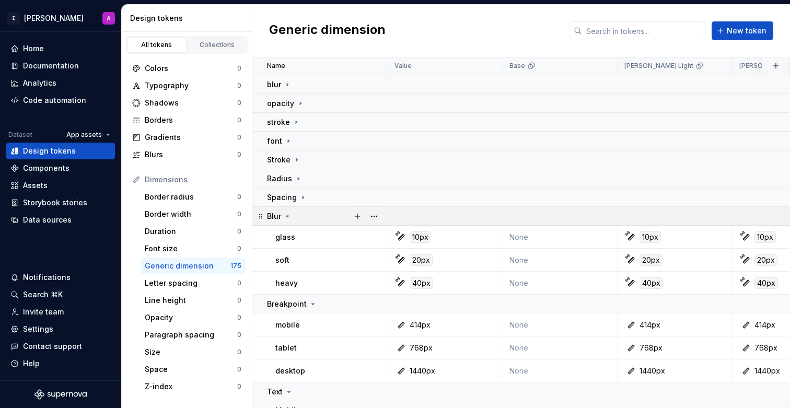
click at [289, 213] on icon at bounding box center [287, 216] width 8 height 8
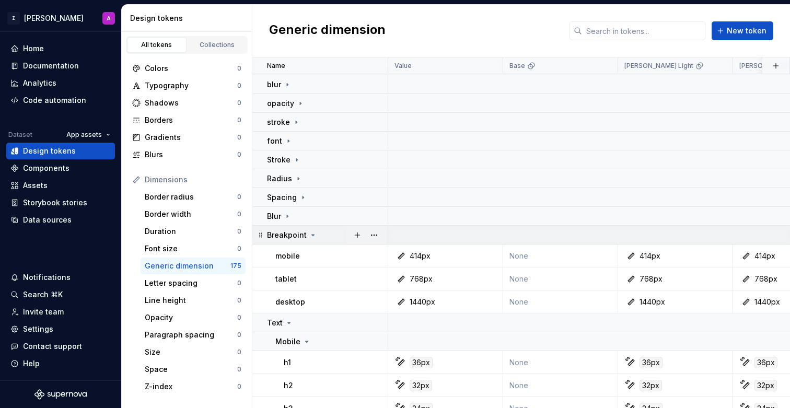
click at [315, 233] on icon at bounding box center [313, 235] width 8 height 8
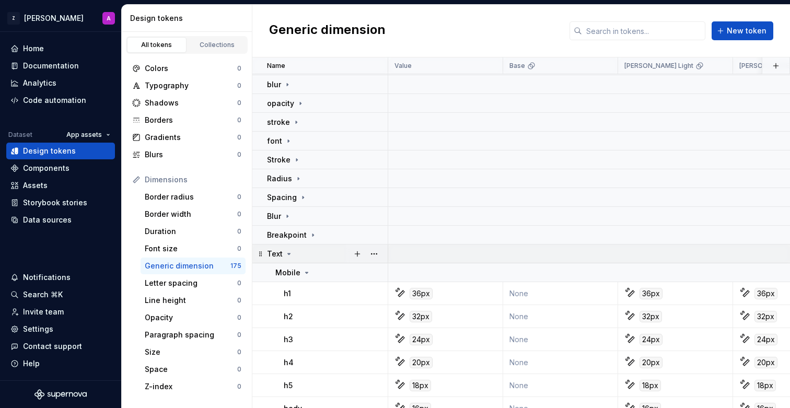
click at [291, 252] on icon at bounding box center [289, 254] width 8 height 8
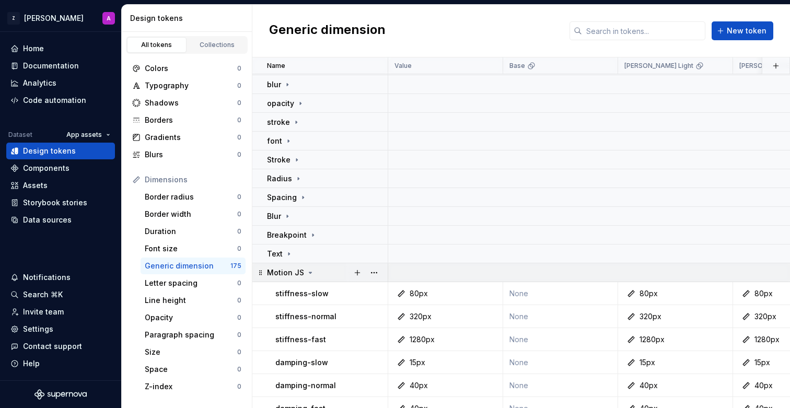
click at [308, 268] on div "Motion JS" at bounding box center [291, 273] width 48 height 10
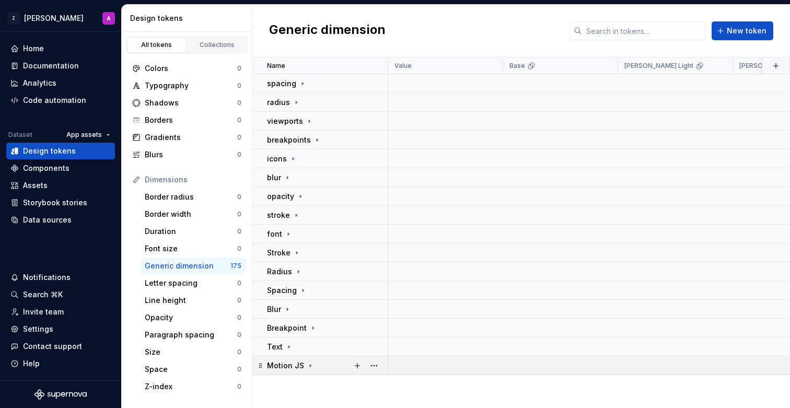
scroll to position [0, 0]
click at [372, 85] on button "button" at bounding box center [374, 83] width 15 height 15
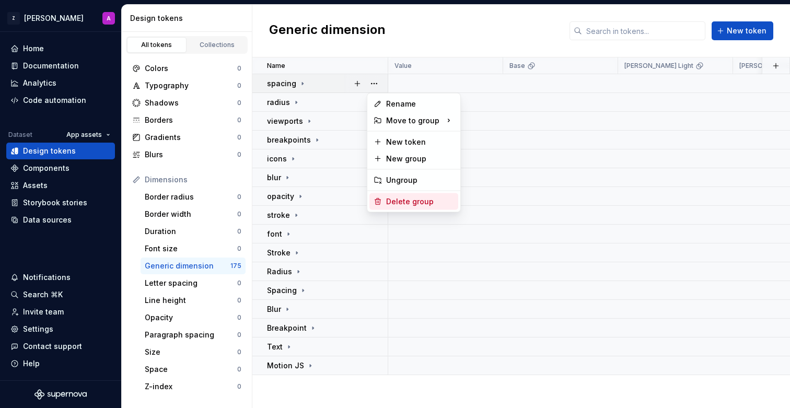
click at [409, 199] on div "Delete group" at bounding box center [420, 202] width 68 height 10
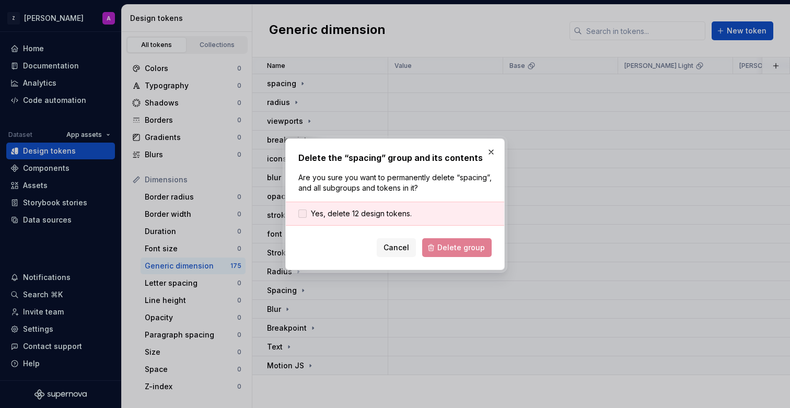
click at [383, 215] on span "Yes, delete 12 design tokens." at bounding box center [361, 214] width 101 height 10
click at [449, 245] on span "Delete group" at bounding box center [462, 248] width 48 height 10
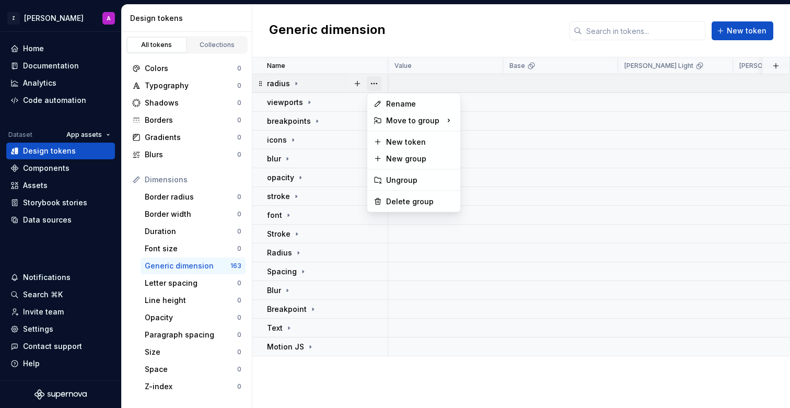
click at [378, 81] on button "button" at bounding box center [374, 83] width 15 height 15
click at [409, 197] on div "Delete group" at bounding box center [420, 202] width 68 height 10
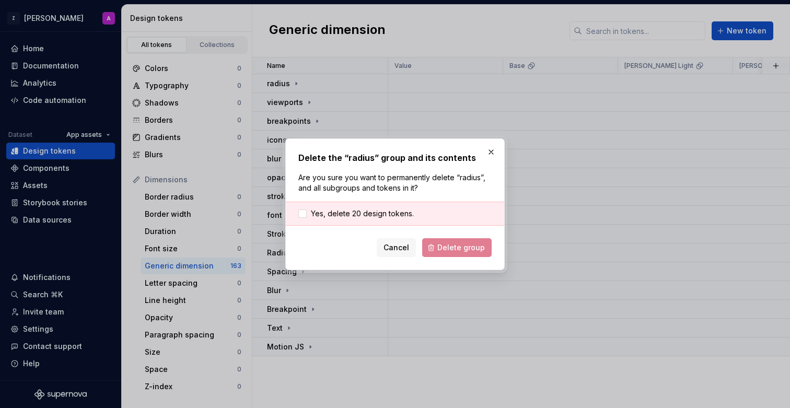
drag, startPoint x: 387, startPoint y: 216, endPoint x: 396, endPoint y: 221, distance: 10.1
click at [387, 216] on span "Yes, delete 20 design tokens." at bounding box center [362, 214] width 103 height 10
click at [448, 245] on span "Delete group" at bounding box center [462, 248] width 48 height 10
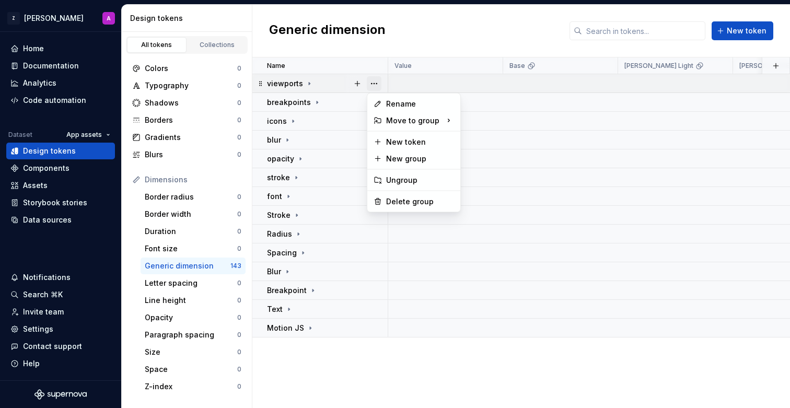
click at [380, 84] on button "button" at bounding box center [374, 83] width 15 height 15
click at [406, 206] on div "Delete group" at bounding box center [420, 202] width 68 height 10
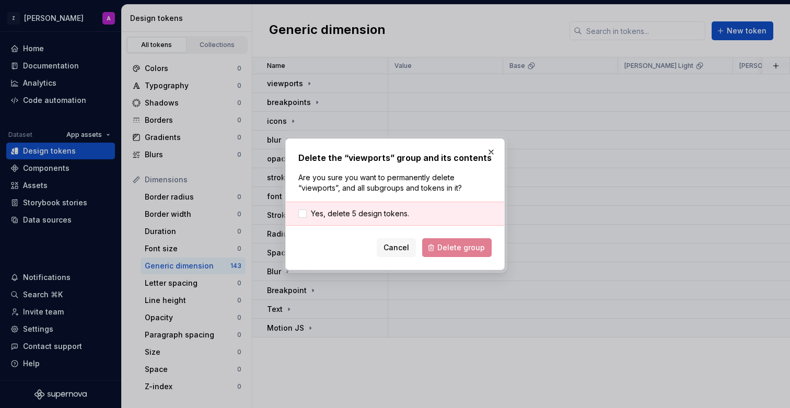
drag, startPoint x: 382, startPoint y: 212, endPoint x: 405, endPoint y: 221, distance: 24.4
click at [382, 212] on span "Yes, delete 5 design tokens." at bounding box center [360, 214] width 98 height 10
click at [445, 240] on button "Delete group" at bounding box center [457, 247] width 70 height 19
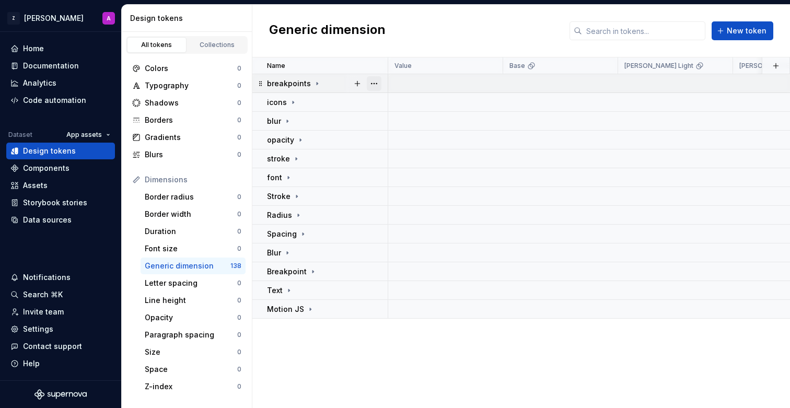
click at [375, 81] on button "button" at bounding box center [374, 83] width 15 height 15
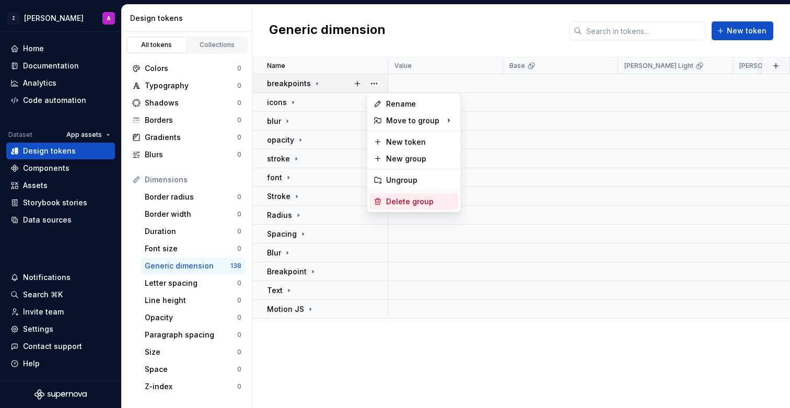
click at [408, 198] on div "Delete group" at bounding box center [420, 202] width 68 height 10
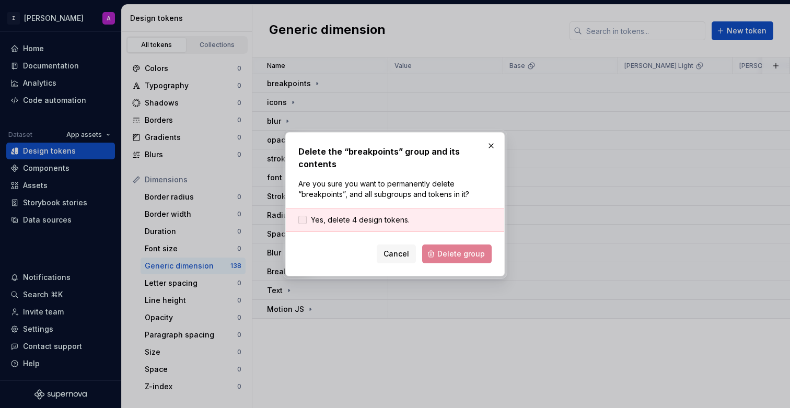
click at [389, 215] on span "Yes, delete 4 design tokens." at bounding box center [360, 220] width 99 height 10
click at [450, 249] on span "Delete group" at bounding box center [462, 254] width 48 height 10
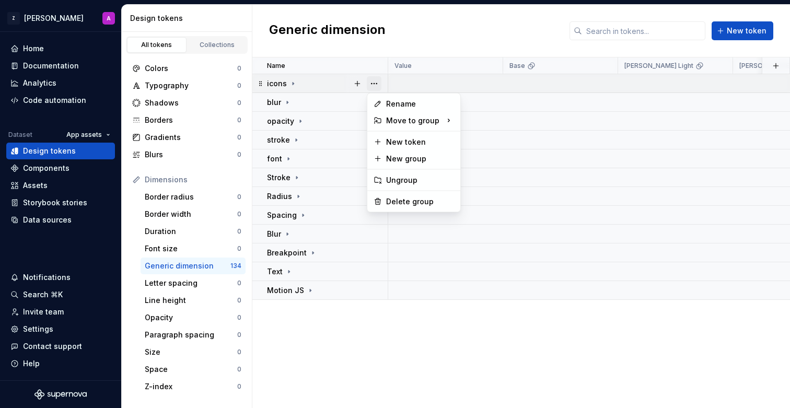
click at [378, 83] on button "button" at bounding box center [374, 83] width 15 height 15
click at [417, 200] on div "Delete group" at bounding box center [420, 202] width 68 height 10
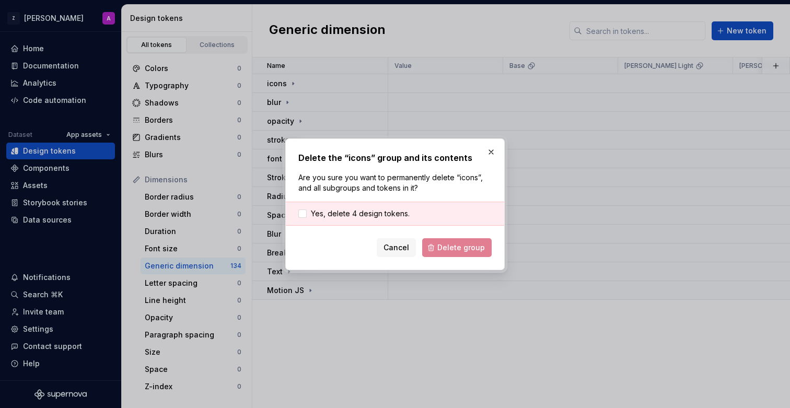
click at [398, 208] on div "Yes, delete 4 design tokens." at bounding box center [395, 214] width 219 height 24
drag, startPoint x: 405, startPoint y: 217, endPoint x: 398, endPoint y: 217, distance: 6.8
click at [405, 217] on span "Yes, delete 4 design tokens." at bounding box center [360, 214] width 99 height 10
click at [444, 246] on span "Delete group" at bounding box center [462, 248] width 48 height 10
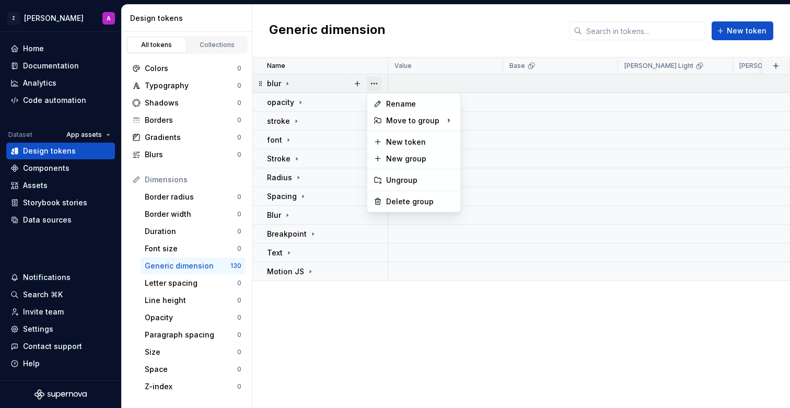
click at [377, 87] on button "button" at bounding box center [374, 83] width 15 height 15
click at [406, 199] on div "Delete group" at bounding box center [420, 202] width 68 height 10
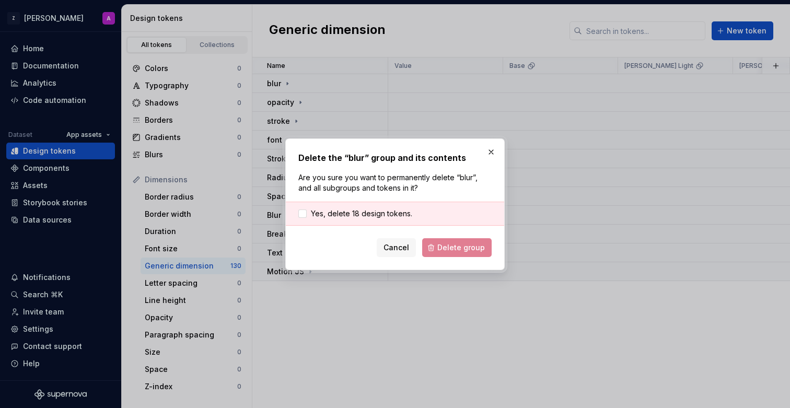
click at [389, 208] on div "Yes, delete 18 design tokens." at bounding box center [395, 214] width 219 height 24
click at [392, 220] on div "Yes, delete 18 design tokens." at bounding box center [395, 214] width 219 height 24
click at [392, 214] on span "Yes, delete 18 design tokens." at bounding box center [361, 214] width 101 height 10
click at [454, 248] on span "Delete group" at bounding box center [462, 248] width 48 height 10
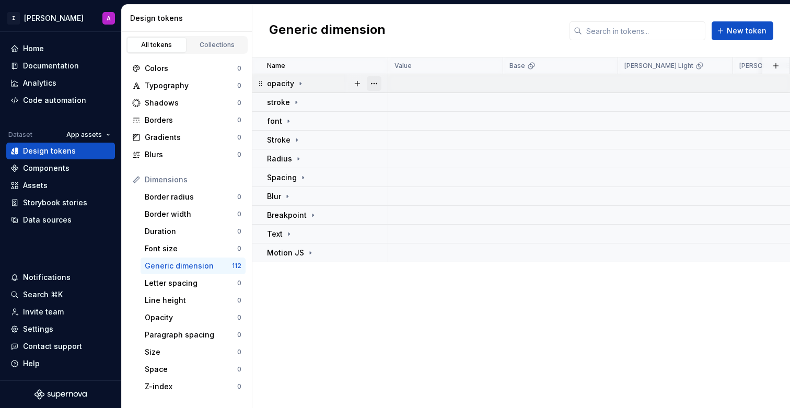
click at [379, 85] on button "button" at bounding box center [374, 83] width 15 height 15
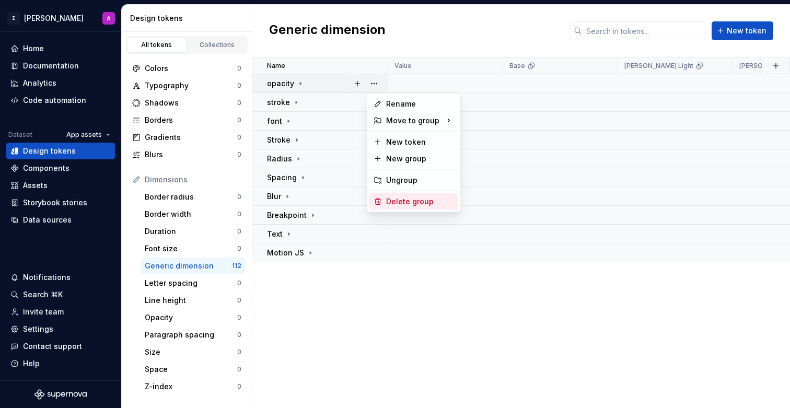
click at [406, 200] on div "Delete group" at bounding box center [420, 202] width 68 height 10
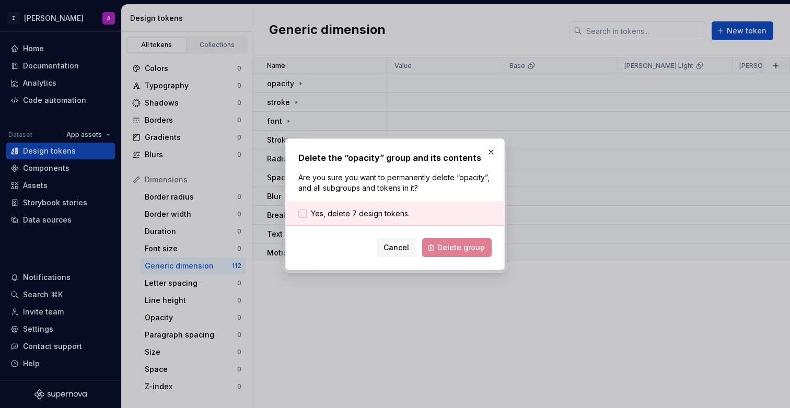
click at [386, 213] on span "Yes, delete 7 design tokens." at bounding box center [360, 214] width 99 height 10
click at [442, 244] on span "Delete group" at bounding box center [462, 248] width 48 height 10
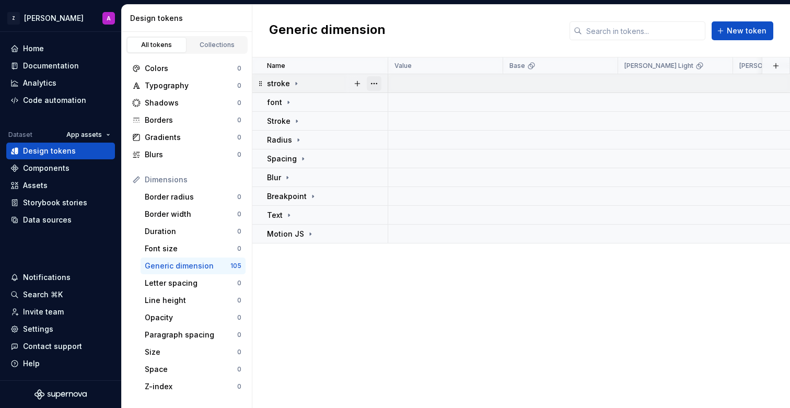
click at [370, 81] on button "button" at bounding box center [374, 83] width 15 height 15
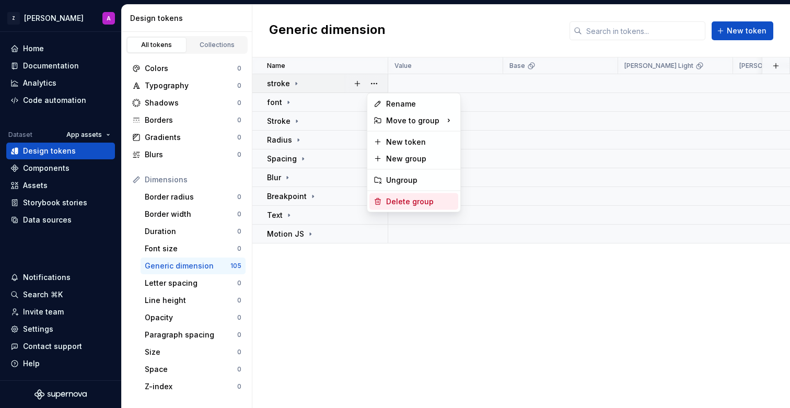
click at [416, 206] on div "Delete group" at bounding box center [420, 202] width 68 height 10
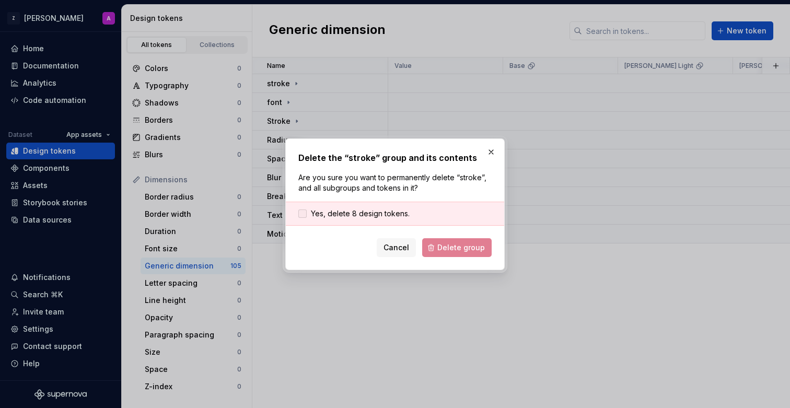
click at [398, 211] on span "Yes, delete 8 design tokens." at bounding box center [360, 214] width 99 height 10
click at [454, 240] on button "Delete group" at bounding box center [457, 247] width 70 height 19
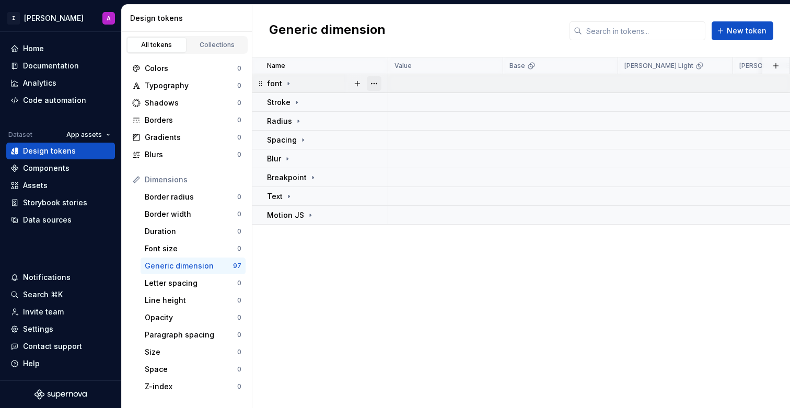
click at [369, 83] on button "button" at bounding box center [374, 83] width 15 height 15
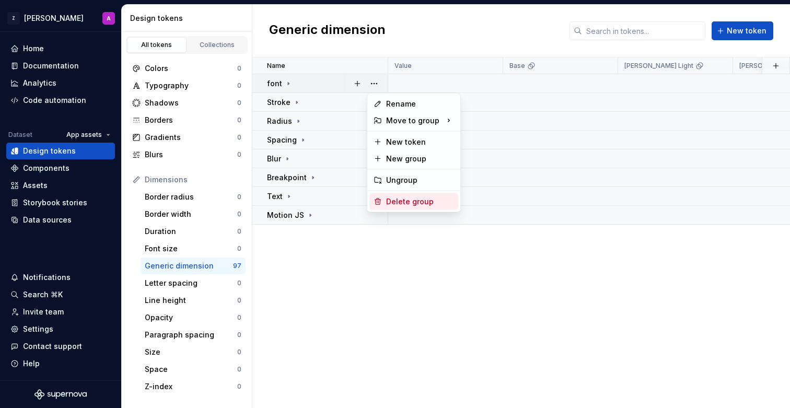
click at [404, 202] on div "Delete group" at bounding box center [420, 202] width 68 height 10
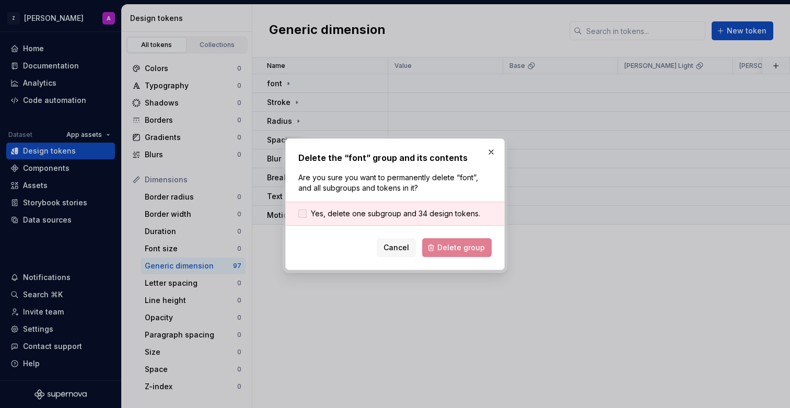
click at [395, 212] on span "Yes, delete one subgroup and 34 design tokens." at bounding box center [395, 214] width 169 height 10
click at [443, 240] on button "Delete group" at bounding box center [457, 247] width 70 height 19
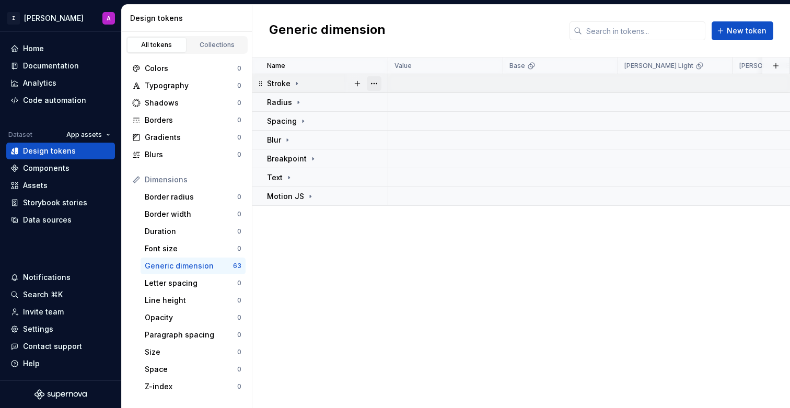
click at [378, 84] on button "button" at bounding box center [374, 83] width 15 height 15
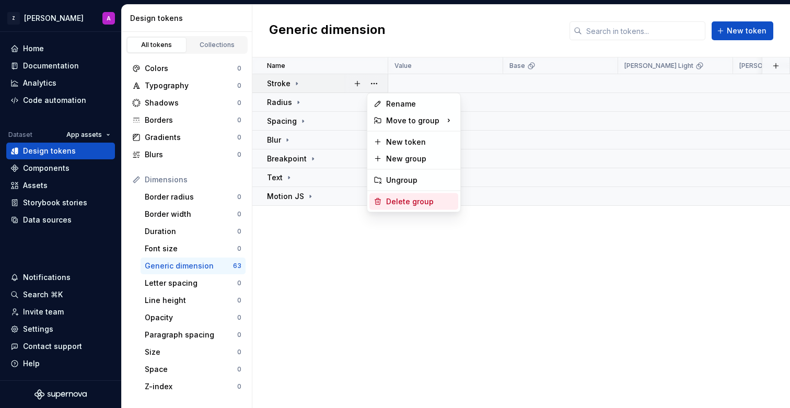
click at [420, 197] on div "Delete group" at bounding box center [420, 202] width 68 height 10
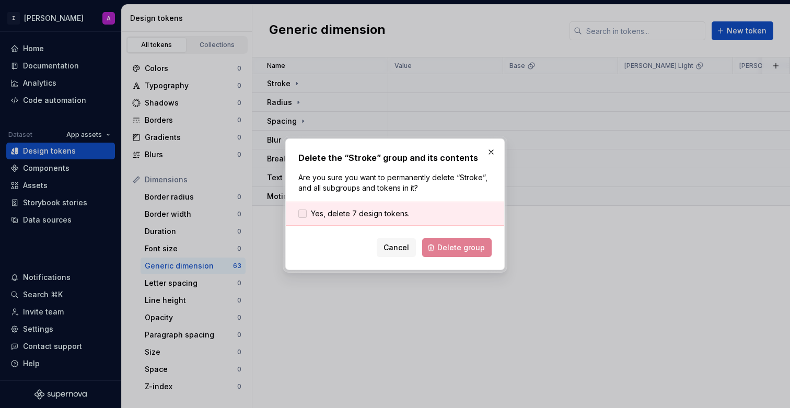
click at [398, 214] on span "Yes, delete 7 design tokens." at bounding box center [360, 214] width 99 height 10
click at [449, 242] on button "Delete group" at bounding box center [457, 247] width 70 height 19
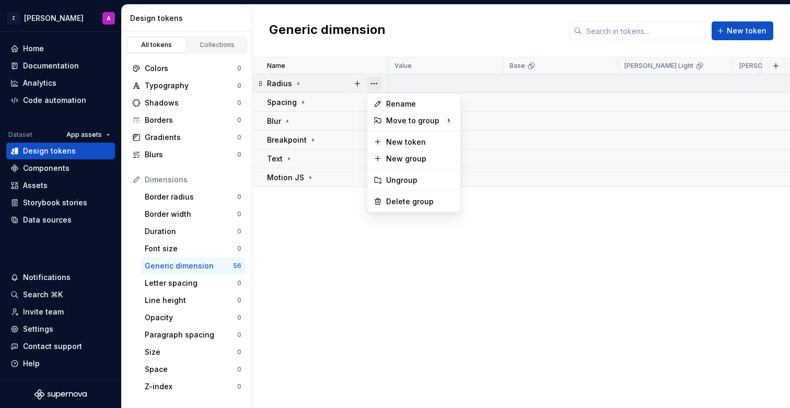
click at [370, 83] on button "button" at bounding box center [374, 83] width 15 height 15
click at [409, 196] on div "Delete group" at bounding box center [414, 201] width 89 height 17
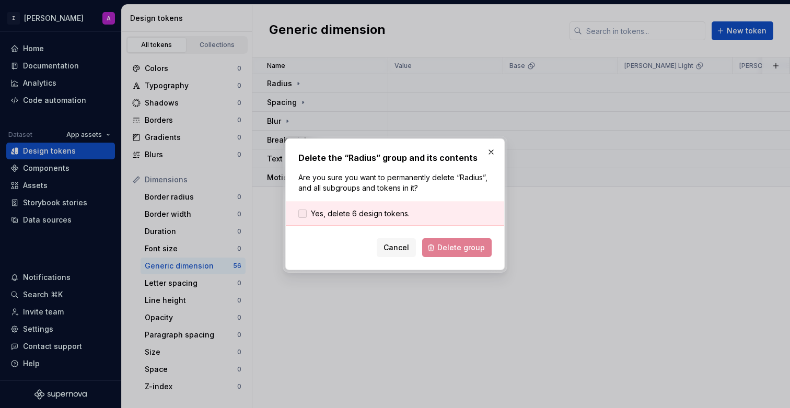
click at [385, 211] on span "Yes, delete 6 design tokens." at bounding box center [360, 214] width 99 height 10
click at [468, 250] on span "Delete group" at bounding box center [462, 248] width 48 height 10
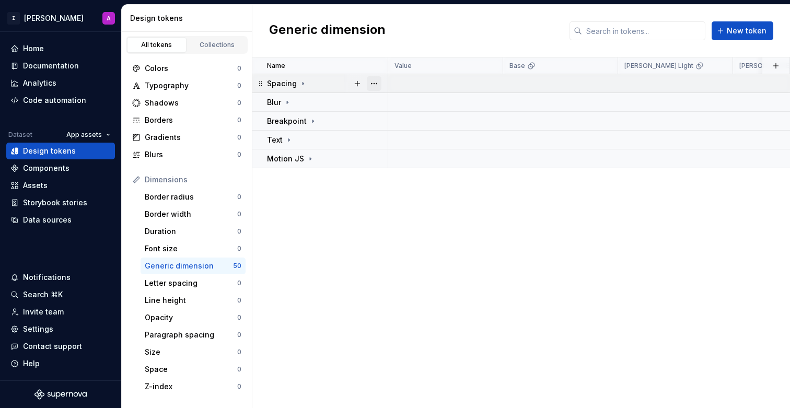
click at [376, 83] on button "button" at bounding box center [374, 83] width 15 height 15
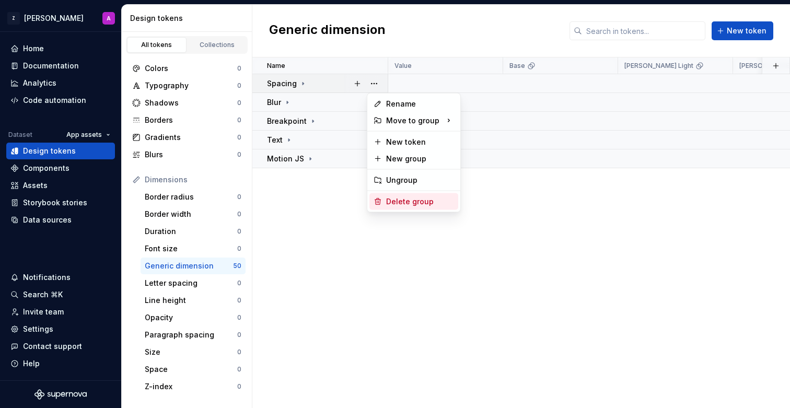
click at [415, 204] on div "Delete group" at bounding box center [420, 202] width 68 height 10
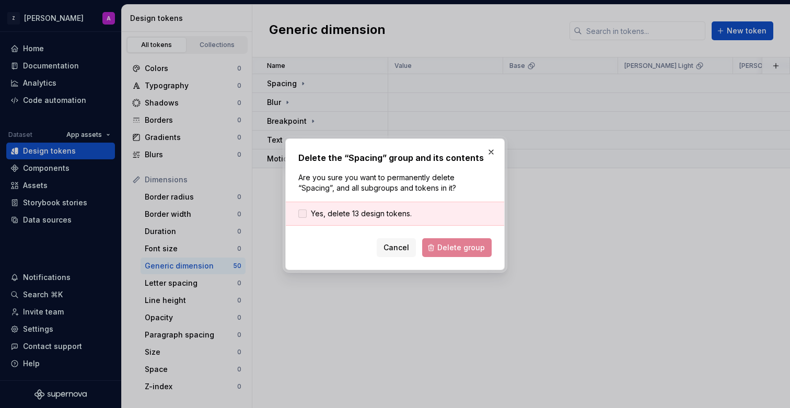
click at [395, 211] on span "Yes, delete 13 design tokens." at bounding box center [361, 214] width 101 height 10
click at [443, 247] on span "Delete group" at bounding box center [462, 248] width 48 height 10
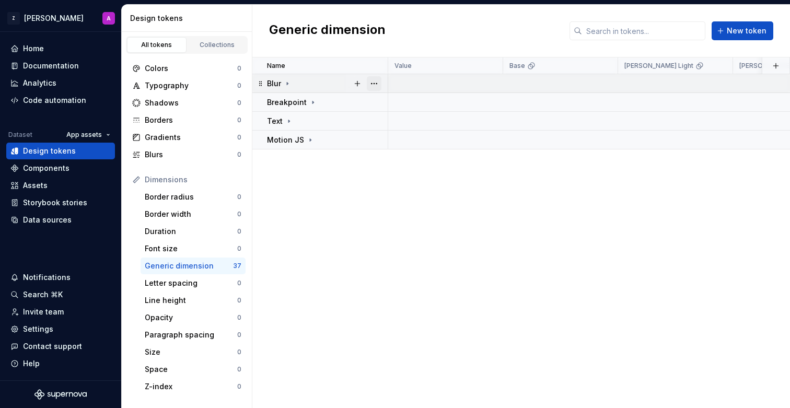
click at [376, 83] on button "button" at bounding box center [374, 83] width 15 height 15
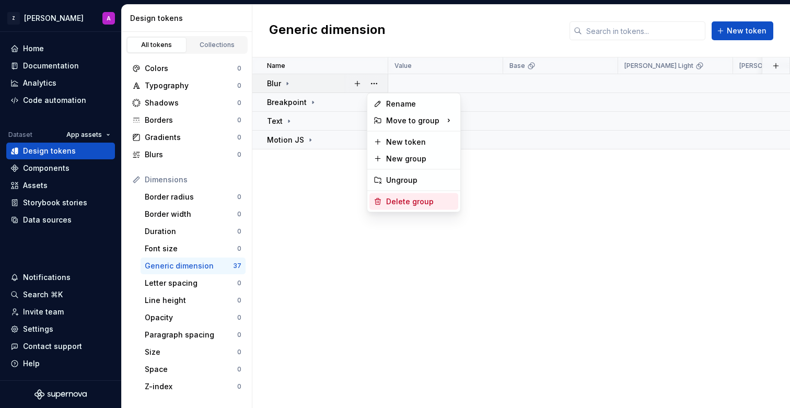
click at [419, 195] on div "Delete group" at bounding box center [414, 201] width 89 height 17
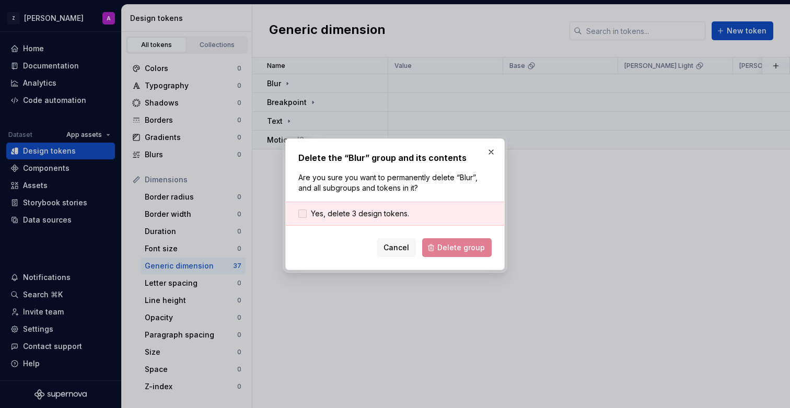
click at [392, 215] on span "Yes, delete 3 design tokens." at bounding box center [360, 214] width 98 height 10
click at [443, 245] on span "Delete group" at bounding box center [462, 248] width 48 height 10
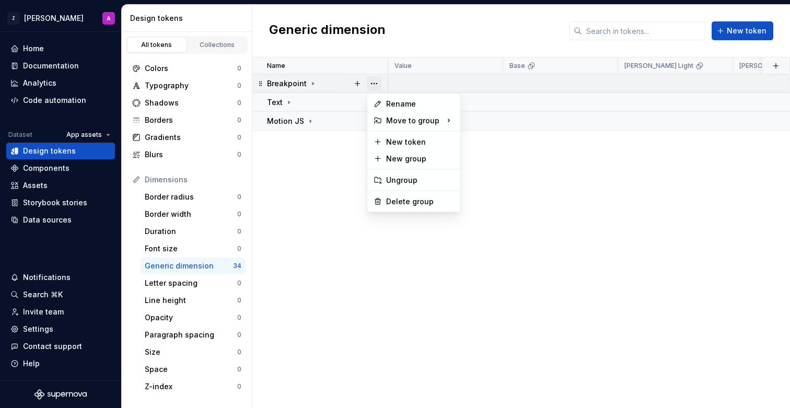
click at [375, 87] on button "button" at bounding box center [374, 83] width 15 height 15
click at [415, 200] on div "Delete group" at bounding box center [420, 202] width 68 height 10
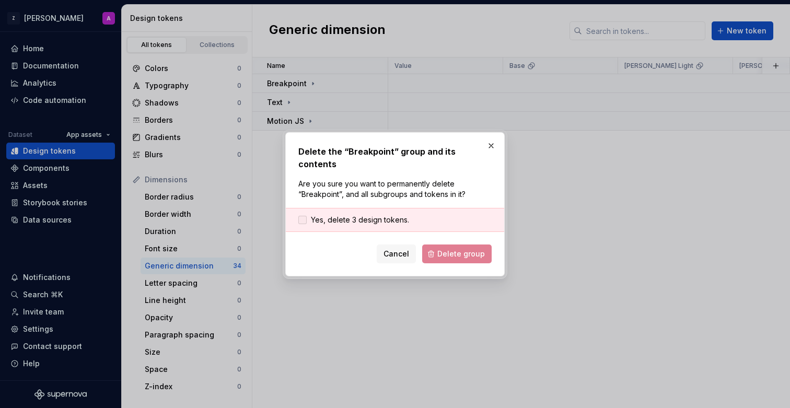
click at [389, 215] on span "Yes, delete 3 design tokens." at bounding box center [360, 220] width 98 height 10
click at [441, 249] on span "Delete group" at bounding box center [462, 254] width 48 height 10
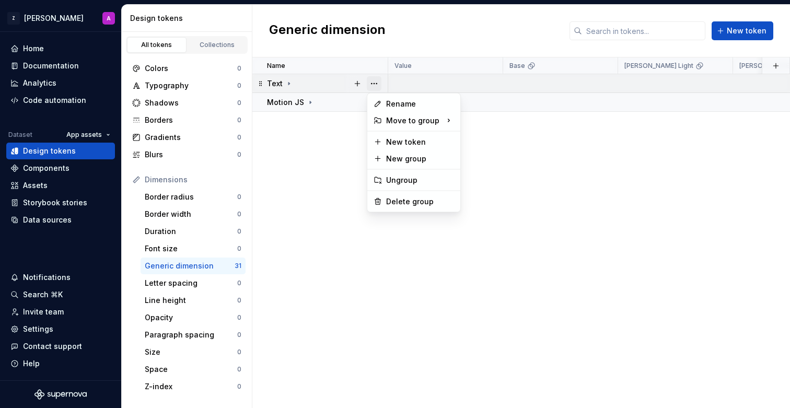
click at [376, 84] on button "button" at bounding box center [374, 83] width 15 height 15
click at [405, 199] on div "Delete group" at bounding box center [420, 202] width 68 height 10
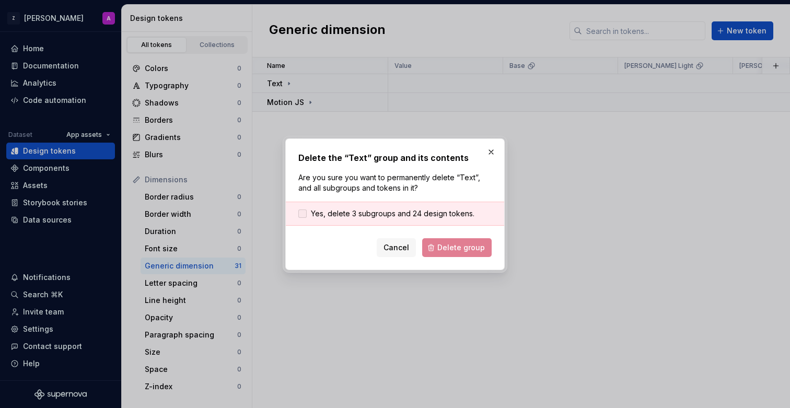
click at [388, 213] on span "Yes, delete 3 subgroups and 24 design tokens." at bounding box center [393, 214] width 164 height 10
click at [447, 244] on span "Delete group" at bounding box center [462, 248] width 48 height 10
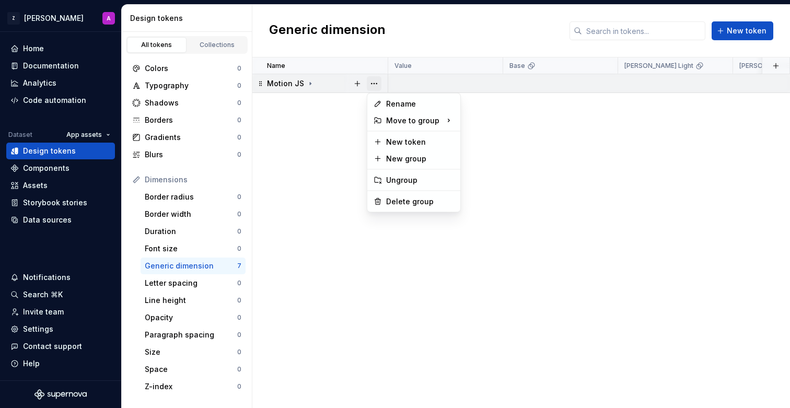
click at [377, 84] on button "button" at bounding box center [374, 83] width 15 height 15
click at [413, 199] on div "Delete group" at bounding box center [420, 202] width 68 height 10
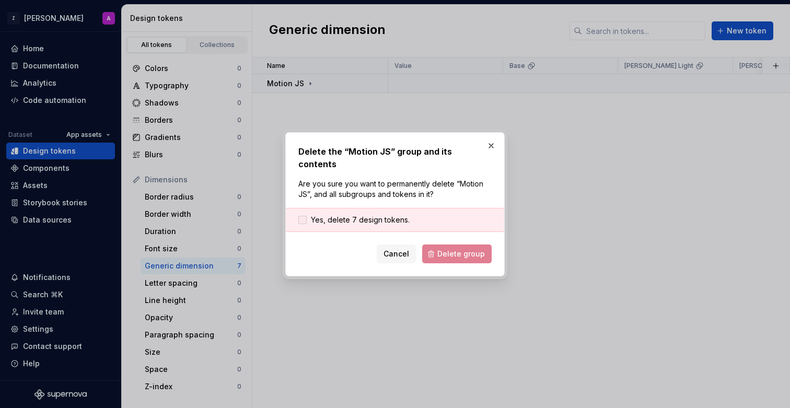
click at [388, 215] on span "Yes, delete 7 design tokens." at bounding box center [360, 220] width 99 height 10
click at [451, 249] on span "Delete group" at bounding box center [462, 254] width 48 height 10
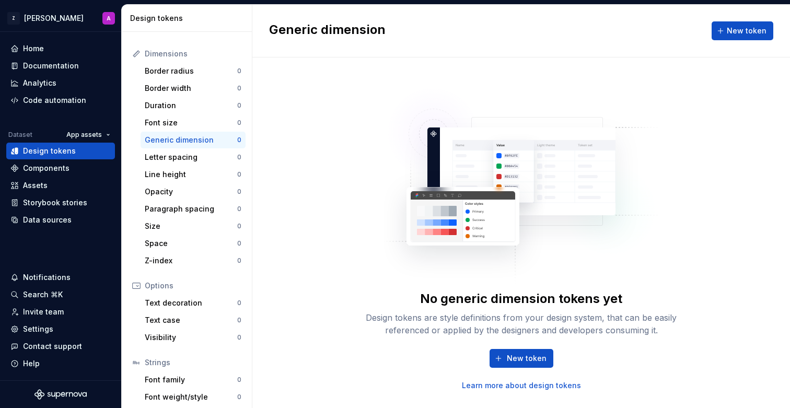
scroll to position [164, 0]
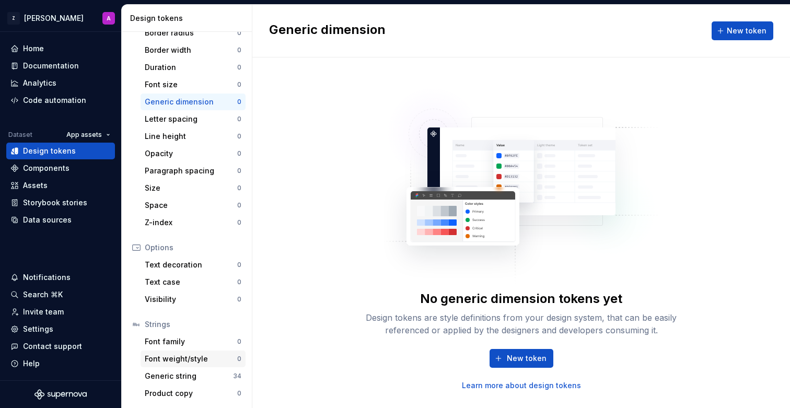
click at [212, 367] on div "Font weight/style 0" at bounding box center [193, 359] width 105 height 17
click at [213, 371] on div "Generic string" at bounding box center [189, 376] width 88 height 10
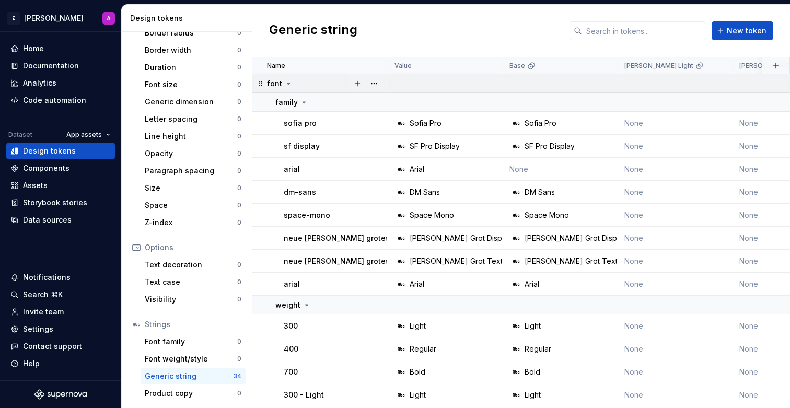
click at [288, 86] on icon at bounding box center [288, 83] width 8 height 8
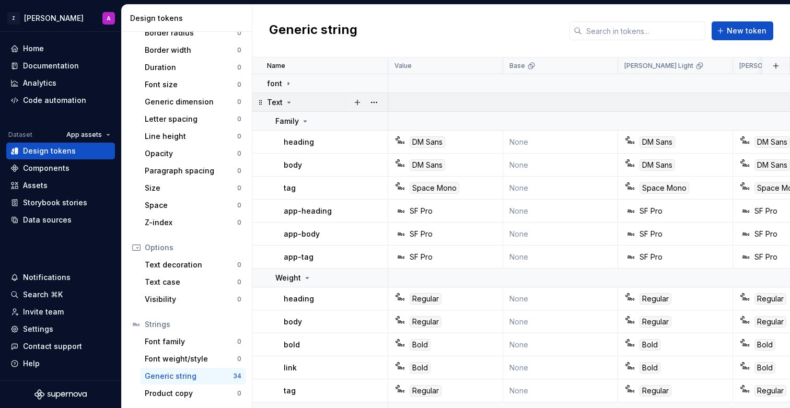
click at [290, 99] on icon at bounding box center [289, 102] width 8 height 8
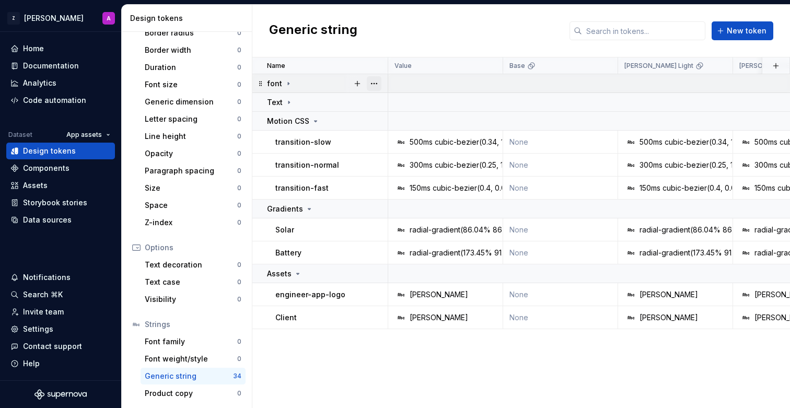
click at [377, 83] on button "button" at bounding box center [374, 83] width 15 height 15
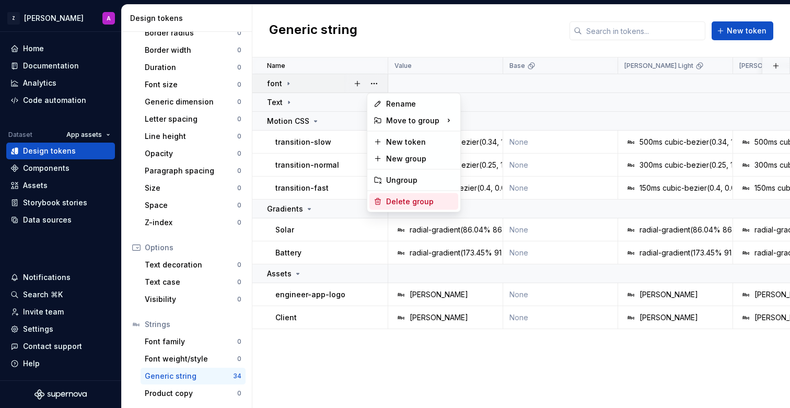
click at [403, 198] on div "Delete group" at bounding box center [420, 202] width 68 height 10
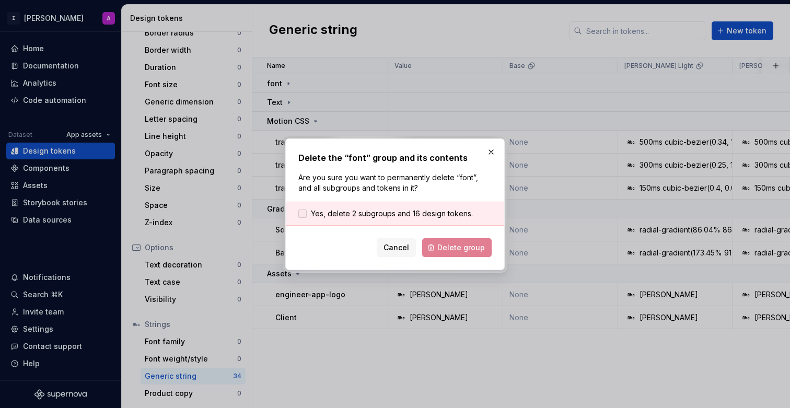
click at [380, 213] on span "Yes, delete 2 subgroups and 16 design tokens." at bounding box center [392, 214] width 162 height 10
click at [473, 253] on button "Delete group" at bounding box center [457, 247] width 70 height 19
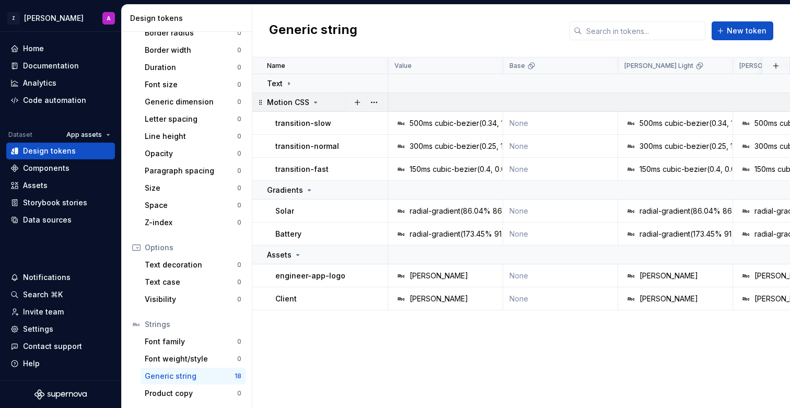
click at [316, 99] on icon at bounding box center [316, 102] width 8 height 8
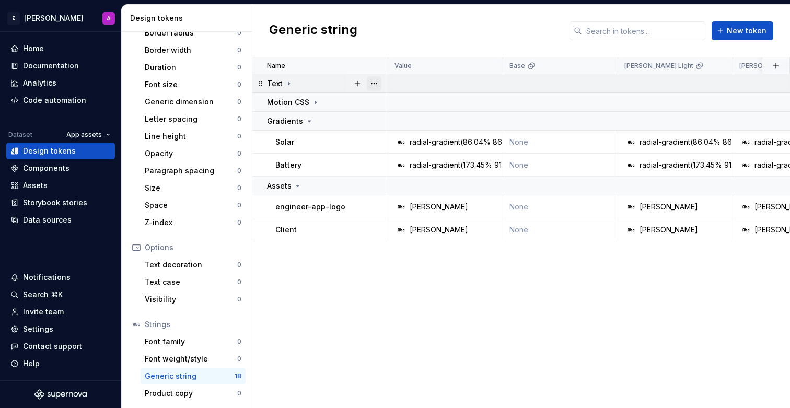
click at [376, 82] on button "button" at bounding box center [374, 83] width 15 height 15
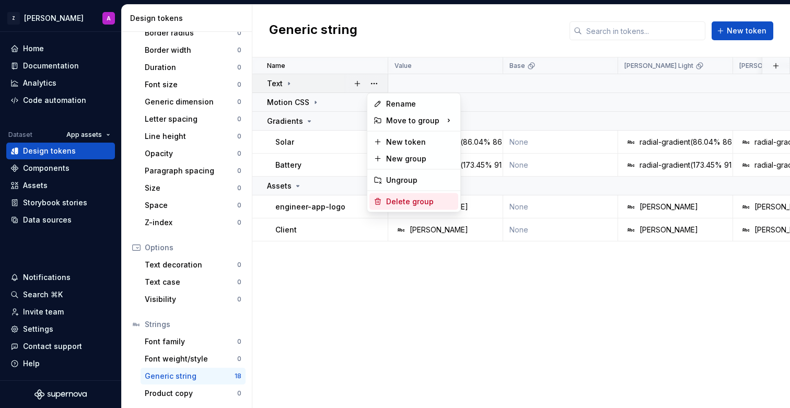
click at [401, 194] on div "Delete group" at bounding box center [414, 201] width 89 height 17
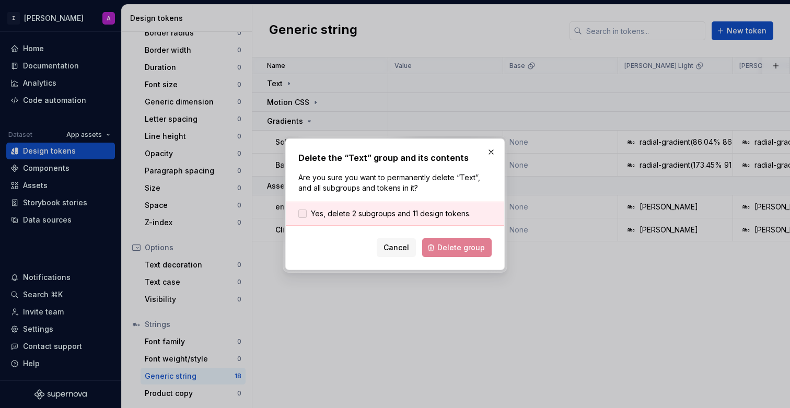
click at [390, 213] on span "Yes, delete 2 subgroups and 11 design tokens." at bounding box center [391, 214] width 160 height 10
click at [445, 240] on button "Delete group" at bounding box center [457, 247] width 70 height 19
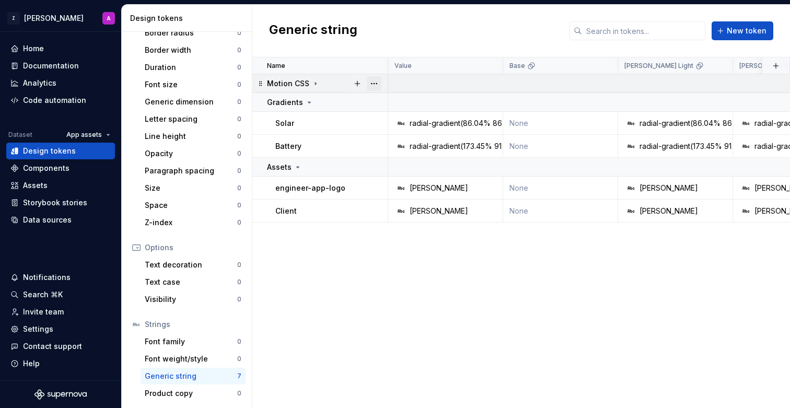
click at [380, 83] on button "button" at bounding box center [374, 83] width 15 height 15
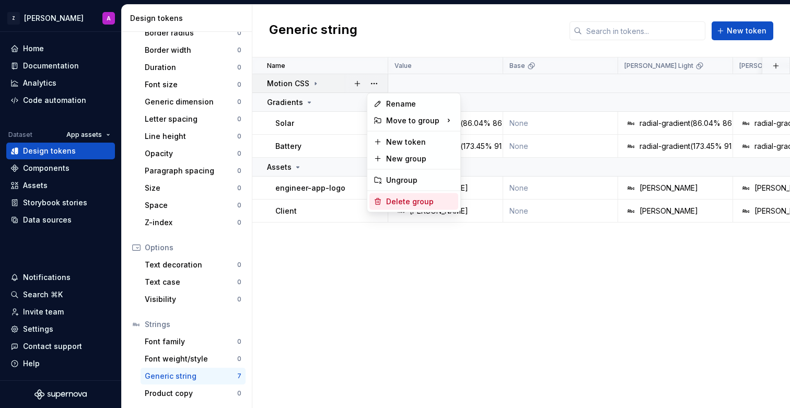
click at [410, 202] on div "Delete group" at bounding box center [420, 202] width 68 height 10
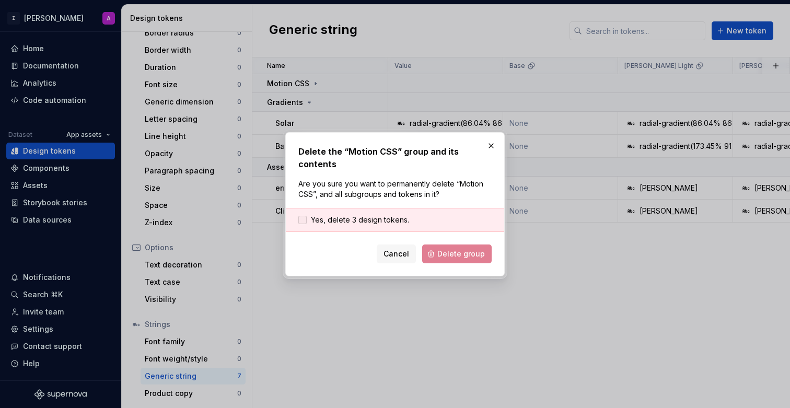
click at [389, 215] on span "Yes, delete 3 design tokens." at bounding box center [360, 220] width 98 height 10
click at [455, 249] on span "Delete group" at bounding box center [462, 254] width 48 height 10
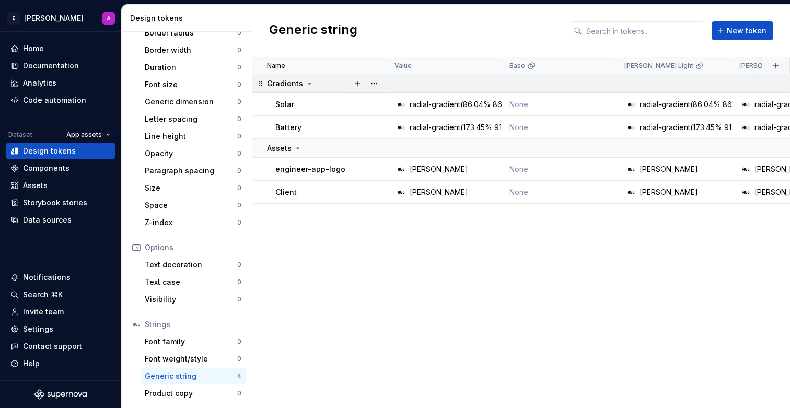
click at [305, 86] on icon at bounding box center [309, 83] width 8 height 8
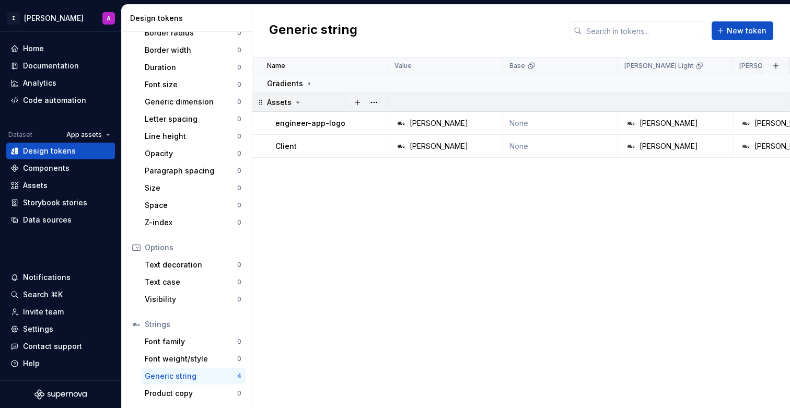
click at [300, 97] on div "Assets" at bounding box center [284, 102] width 35 height 10
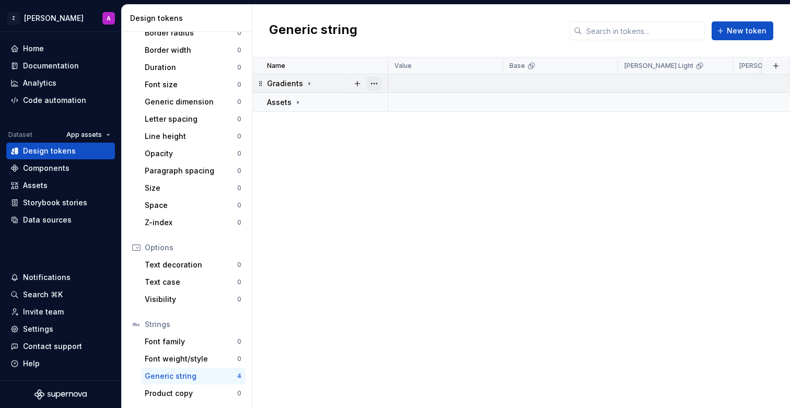
click at [381, 85] on button "button" at bounding box center [374, 83] width 15 height 15
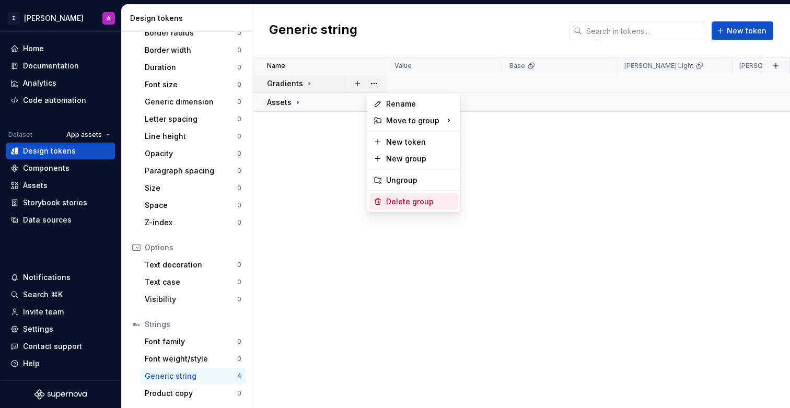
click at [416, 200] on div "Delete group" at bounding box center [420, 202] width 68 height 10
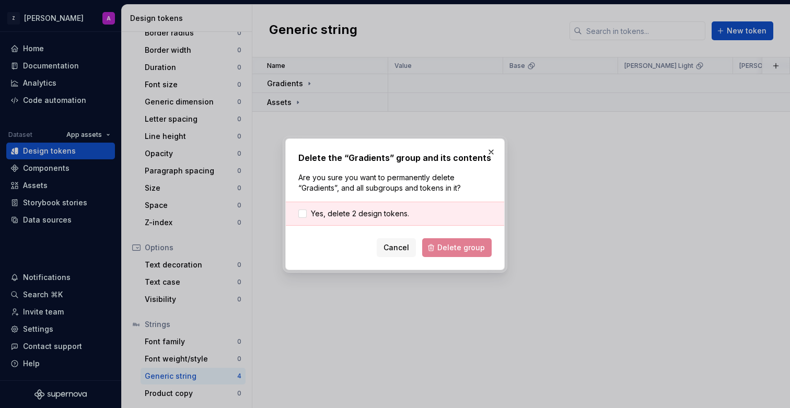
drag, startPoint x: 385, startPoint y: 217, endPoint x: 436, endPoint y: 232, distance: 53.8
click at [385, 217] on span "Yes, delete 2 design tokens." at bounding box center [360, 214] width 98 height 10
click at [472, 249] on span "Delete group" at bounding box center [462, 248] width 48 height 10
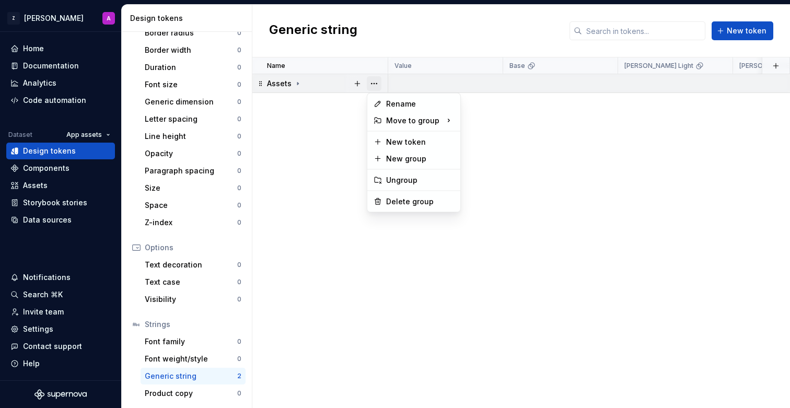
click at [376, 81] on button "button" at bounding box center [374, 83] width 15 height 15
click at [411, 202] on div "Delete group" at bounding box center [420, 202] width 68 height 10
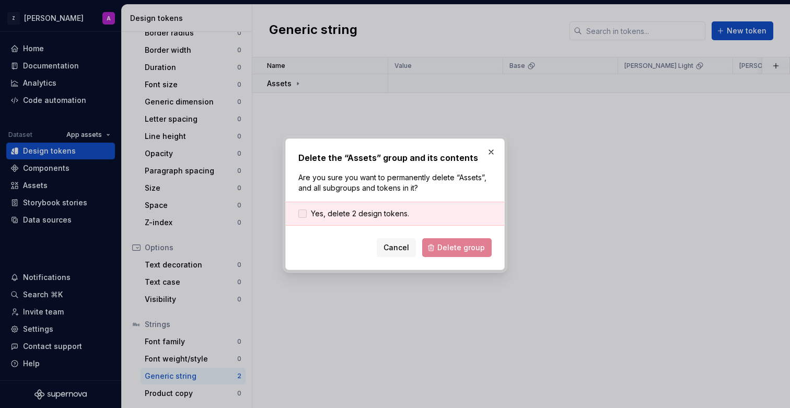
click at [398, 214] on span "Yes, delete 2 design tokens." at bounding box center [360, 214] width 98 height 10
click at [462, 248] on span "Delete group" at bounding box center [462, 248] width 48 height 10
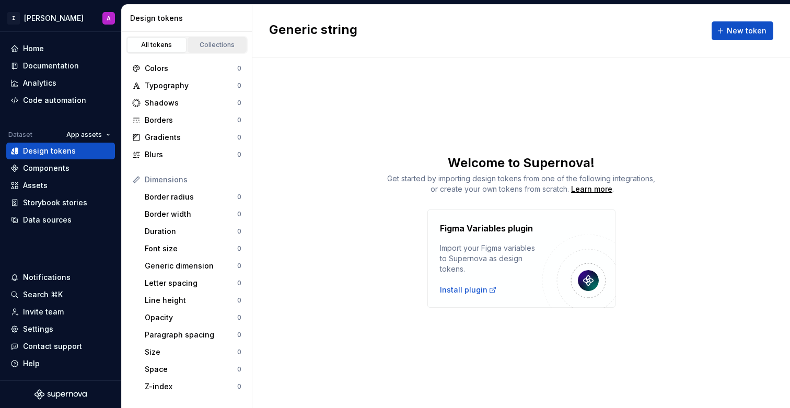
click at [212, 48] on div "Collections" at bounding box center [217, 45] width 52 height 8
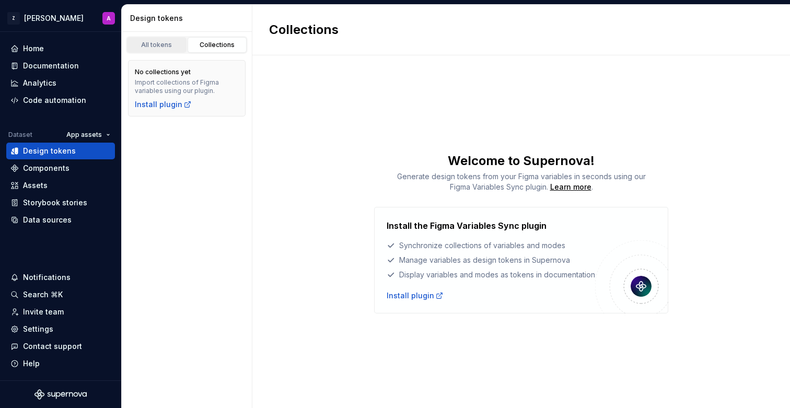
click at [168, 47] on div "All tokens" at bounding box center [157, 45] width 52 height 8
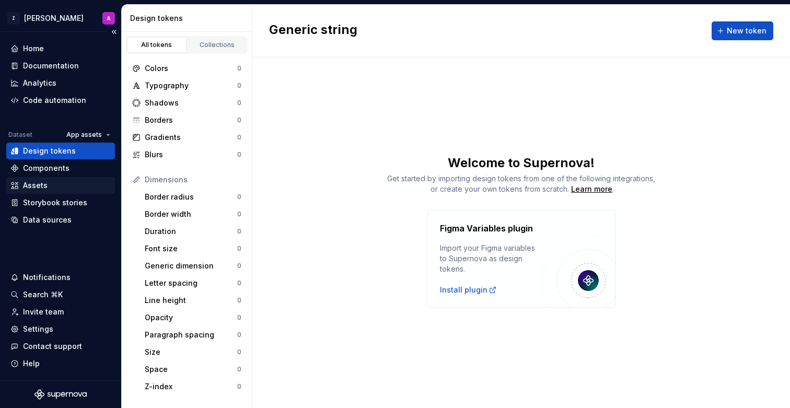
click at [71, 186] on div "Assets" at bounding box center [60, 185] width 100 height 10
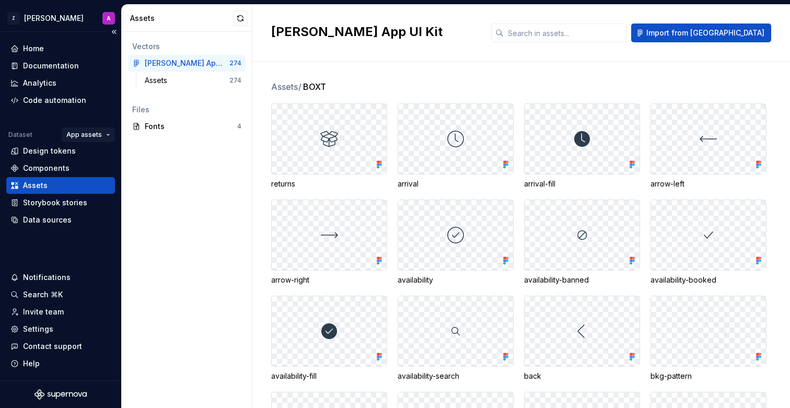
click at [97, 133] on html "Z [PERSON_NAME] A Home Documentation Analytics Code automation Dataset App asse…" at bounding box center [395, 204] width 790 height 408
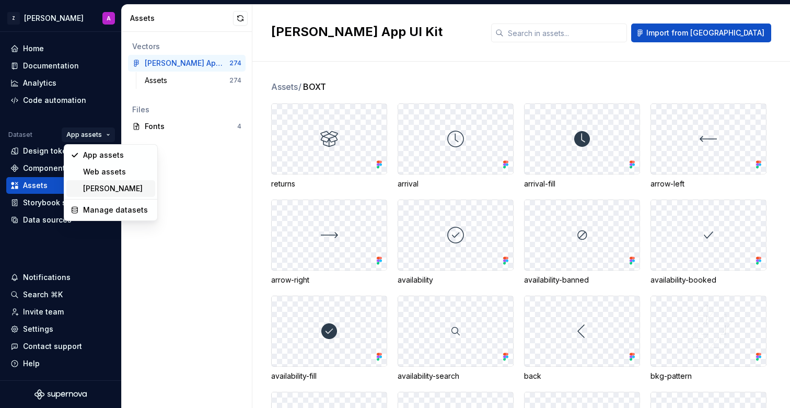
click at [96, 186] on div "[PERSON_NAME]" at bounding box center [117, 188] width 68 height 10
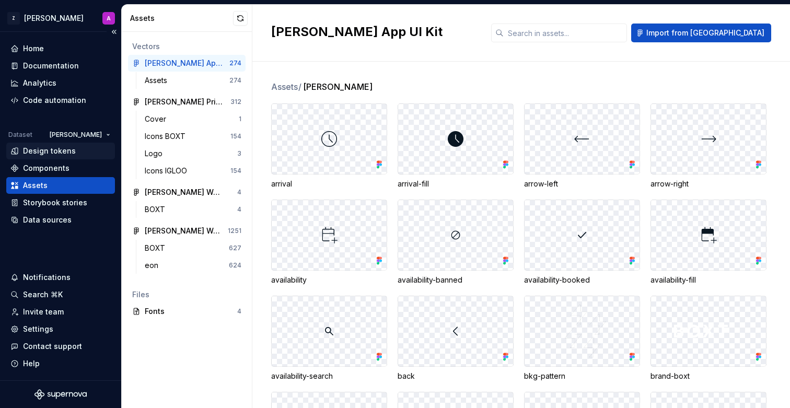
click at [81, 153] on div "Design tokens" at bounding box center [60, 151] width 100 height 10
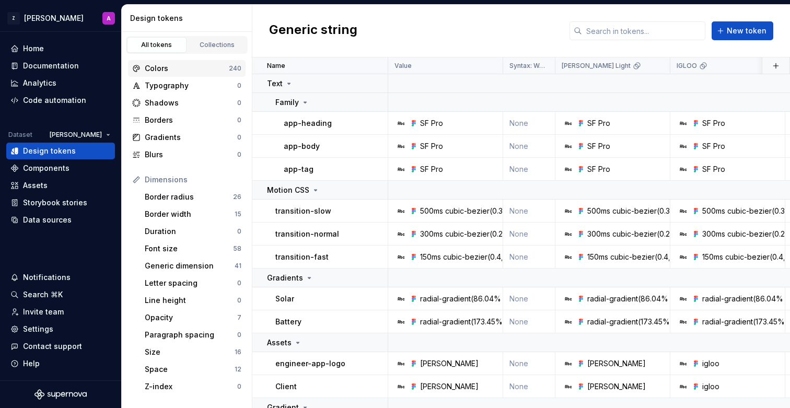
click at [192, 65] on div "Colors" at bounding box center [187, 68] width 84 height 10
click at [199, 48] on div "Collections" at bounding box center [217, 45] width 52 height 8
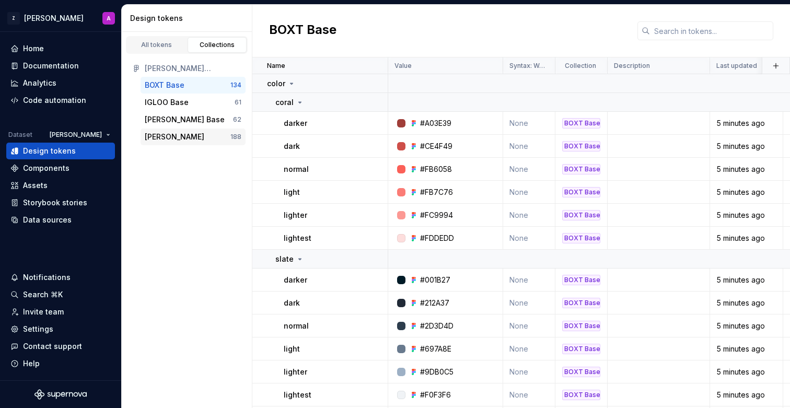
click at [185, 137] on div "[PERSON_NAME]" at bounding box center [175, 137] width 60 height 10
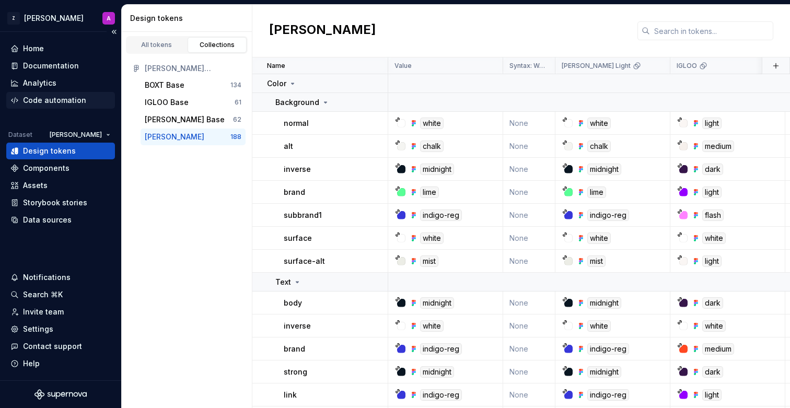
click at [61, 101] on div "Code automation" at bounding box center [54, 100] width 63 height 10
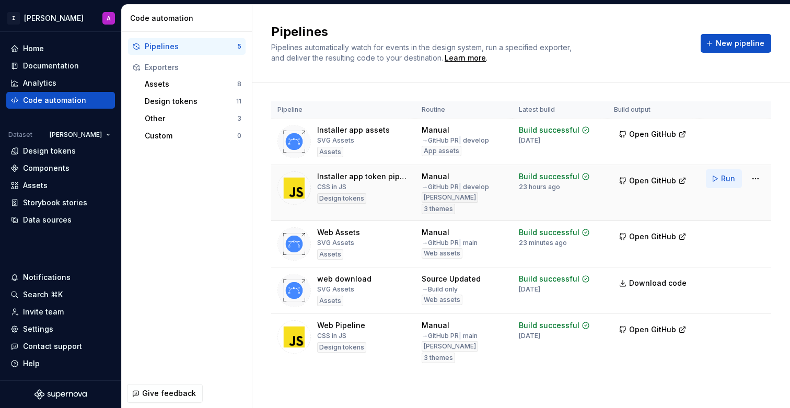
click at [723, 179] on span "Run" at bounding box center [728, 179] width 14 height 10
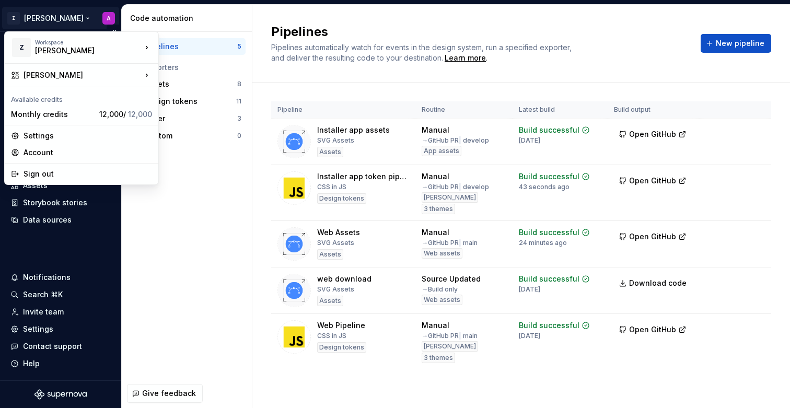
click at [50, 17] on html "Z [PERSON_NAME] A Home Documentation Analytics Code automation Dataset [PERSON_…" at bounding box center [395, 204] width 790 height 408
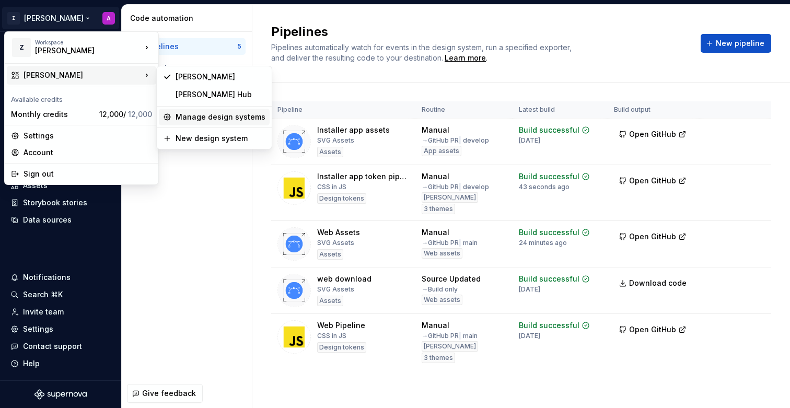
click at [229, 120] on div "Manage design systems" at bounding box center [221, 117] width 90 height 10
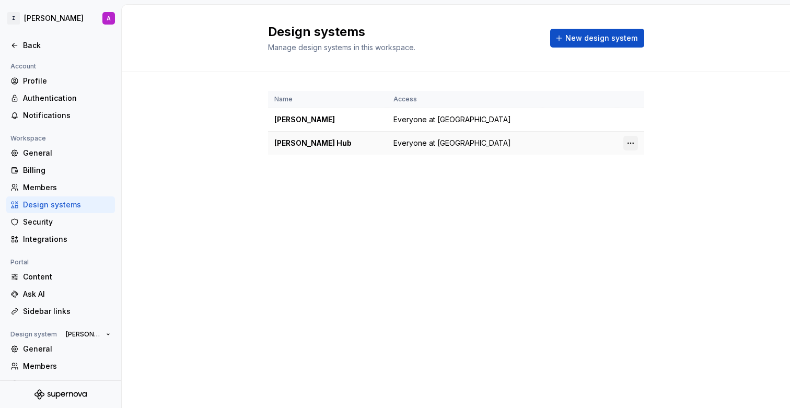
click at [631, 142] on html "Z [PERSON_NAME] A Back Account Profile Authentication Notifications Workspace G…" at bounding box center [395, 204] width 790 height 408
click at [668, 183] on div "Design system settings" at bounding box center [692, 180] width 99 height 10
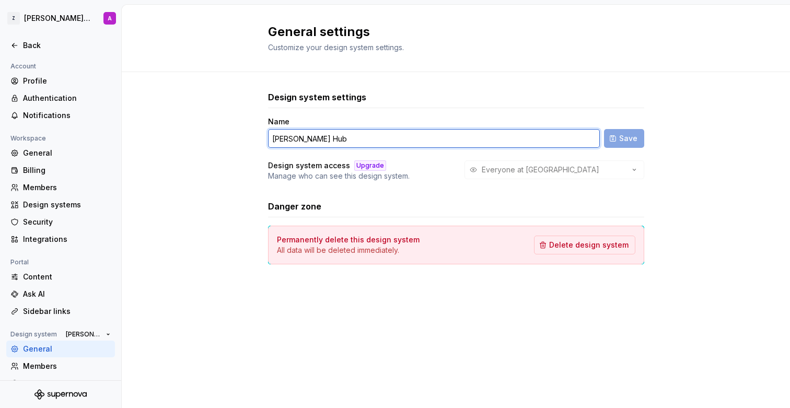
drag, startPoint x: 293, startPoint y: 139, endPoint x: 321, endPoint y: 139, distance: 28.2
click at [321, 139] on input "[PERSON_NAME] Hub" at bounding box center [434, 138] width 332 height 19
type input "[PERSON_NAME] Admin"
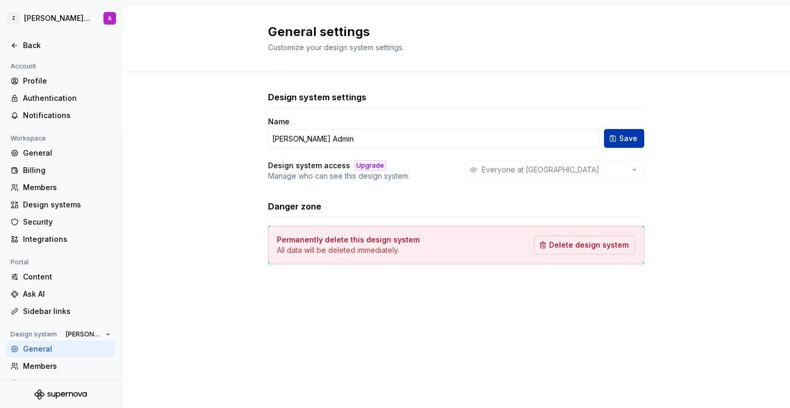
click at [631, 142] on span "Save" at bounding box center [628, 138] width 18 height 10
click at [39, 45] on div "Back" at bounding box center [67, 45] width 88 height 10
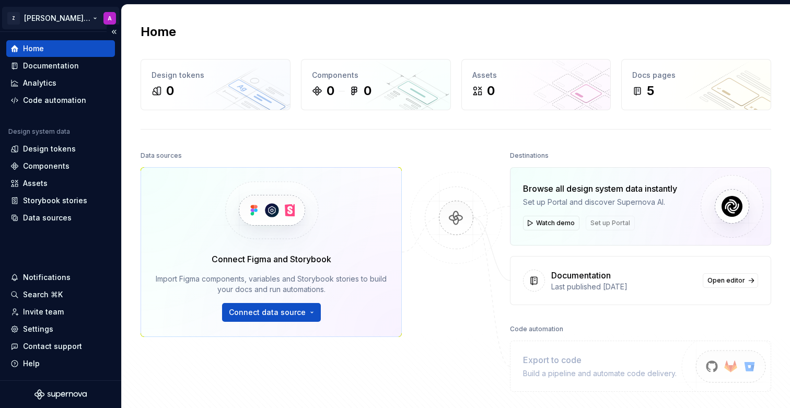
click at [66, 23] on html "Z [PERSON_NAME] Admin A Home Documentation Analytics Code automation Design sys…" at bounding box center [395, 204] width 790 height 408
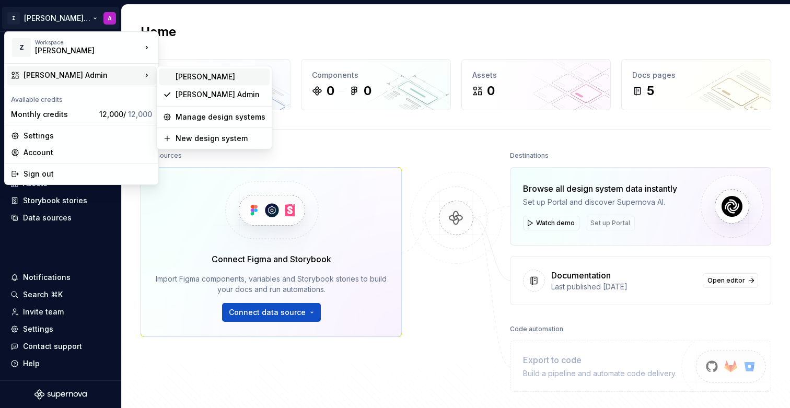
click at [192, 77] on div "[PERSON_NAME]" at bounding box center [221, 77] width 90 height 10
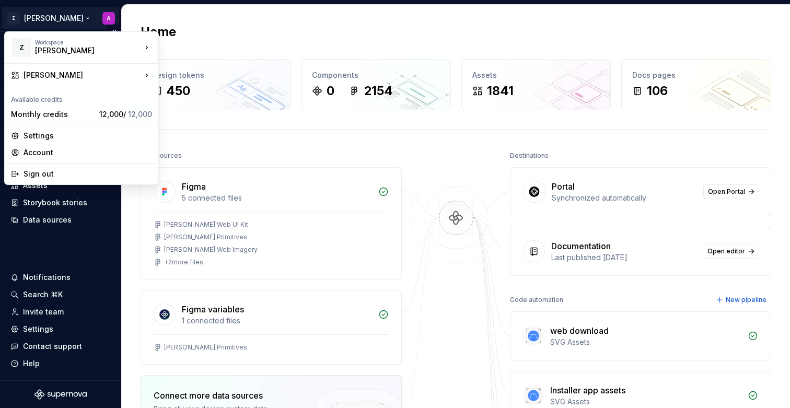
click at [44, 17] on html "Z [PERSON_NAME] A Home Documentation Analytics Code automation Dataset [PERSON_…" at bounding box center [395, 204] width 790 height 408
click at [71, 116] on div "Monthly credits" at bounding box center [53, 114] width 84 height 10
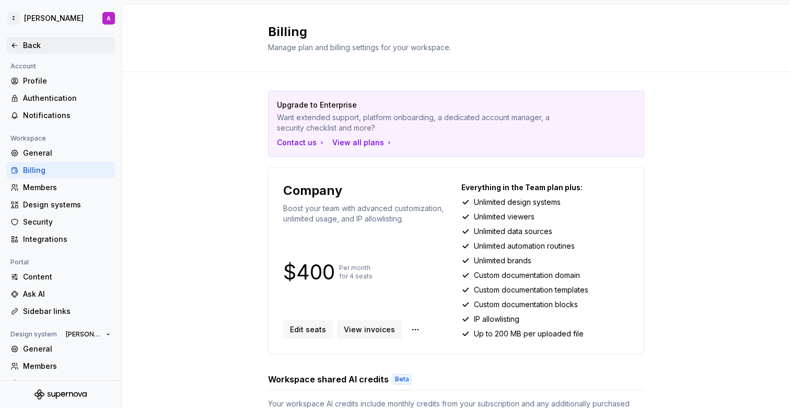
click at [38, 43] on div "Back" at bounding box center [67, 45] width 88 height 10
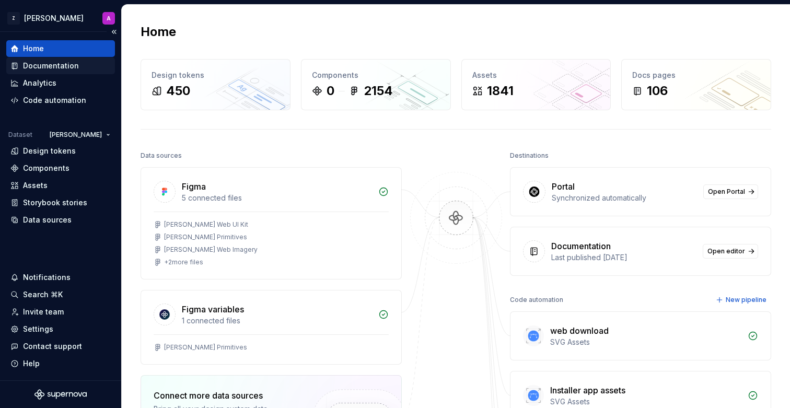
click at [71, 63] on div "Documentation" at bounding box center [51, 66] width 56 height 10
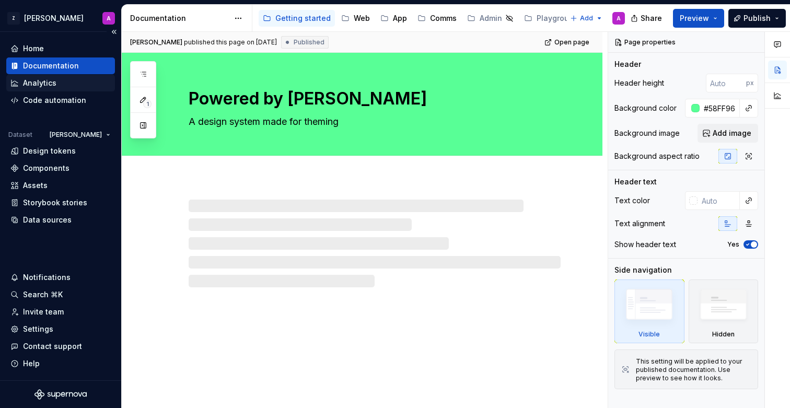
click at [69, 81] on div "Analytics" at bounding box center [60, 83] width 100 height 10
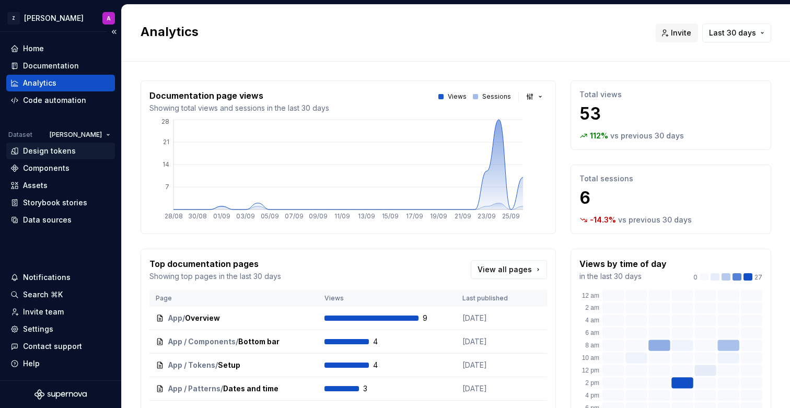
click at [72, 152] on div "Design tokens" at bounding box center [49, 151] width 53 height 10
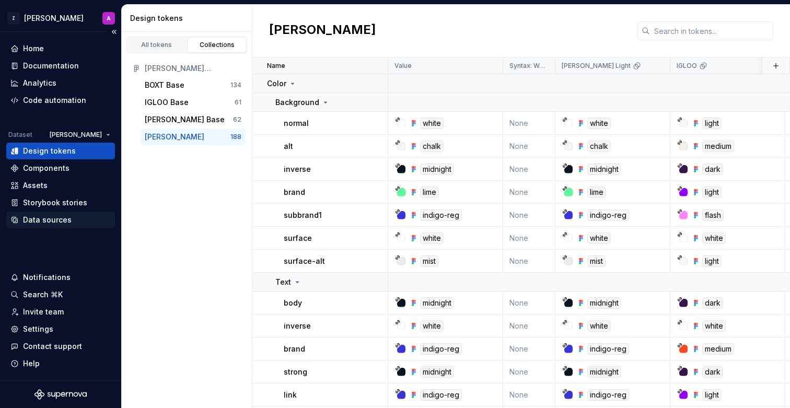
click at [69, 225] on div "Data sources" at bounding box center [60, 220] width 100 height 10
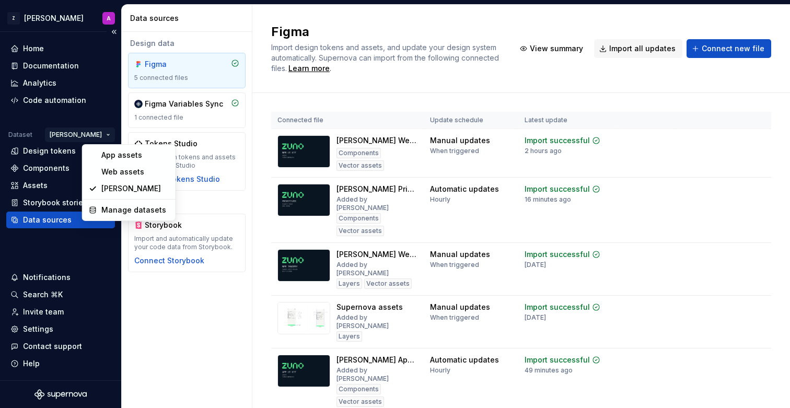
click at [95, 136] on html "Z [PERSON_NAME] A Home Documentation Analytics Code automation Dataset [PERSON_…" at bounding box center [395, 204] width 790 height 408
click at [114, 157] on div "App assets" at bounding box center [135, 155] width 68 height 10
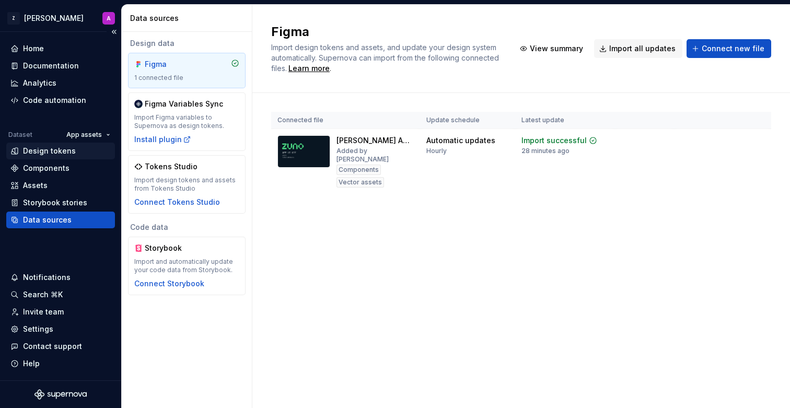
click at [72, 146] on div "Design tokens" at bounding box center [49, 151] width 53 height 10
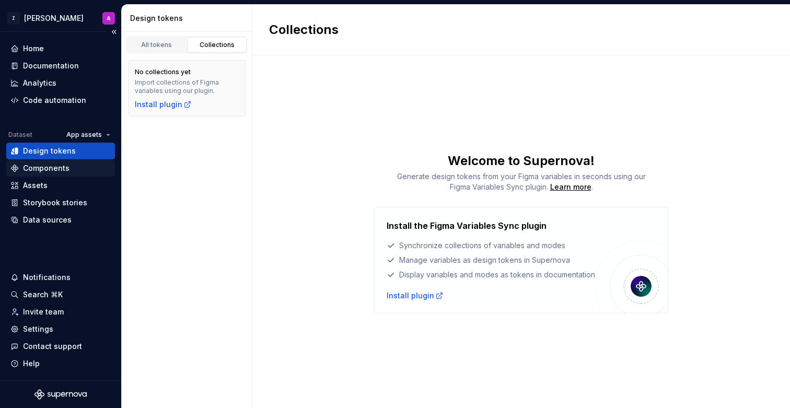
click at [72, 169] on div "Components" at bounding box center [60, 168] width 100 height 10
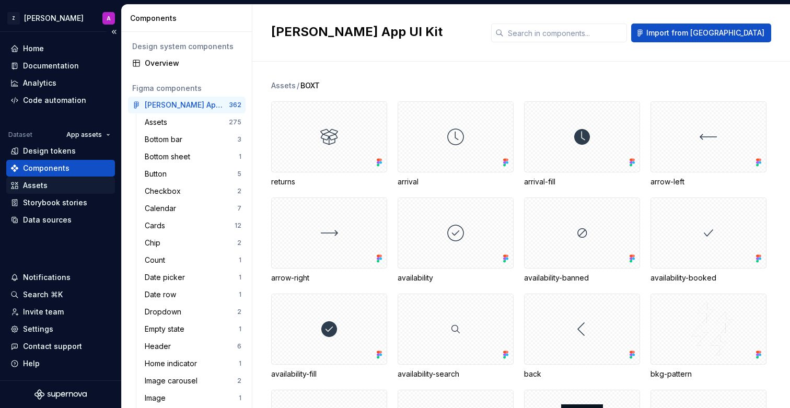
click at [68, 188] on div "Assets" at bounding box center [60, 185] width 100 height 10
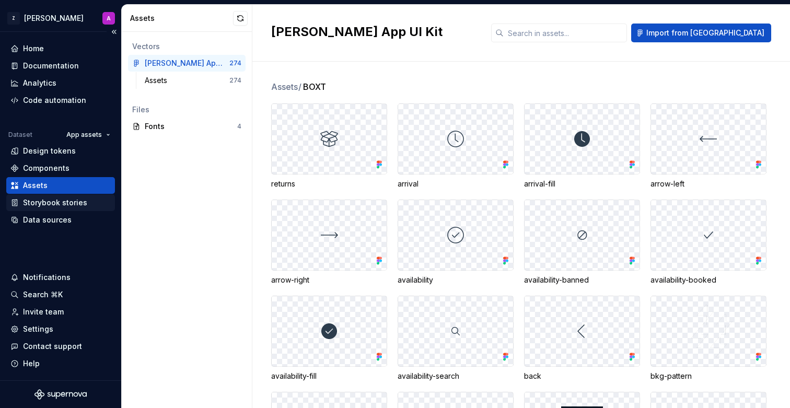
click at [71, 200] on div "Storybook stories" at bounding box center [55, 203] width 64 height 10
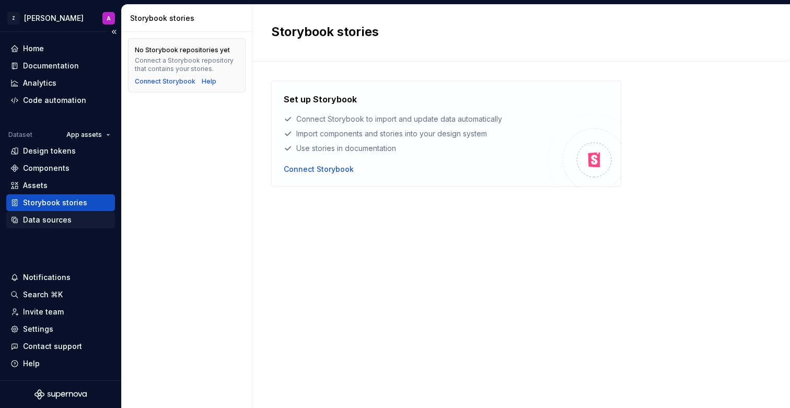
click at [61, 214] on div "Data sources" at bounding box center [60, 220] width 109 height 17
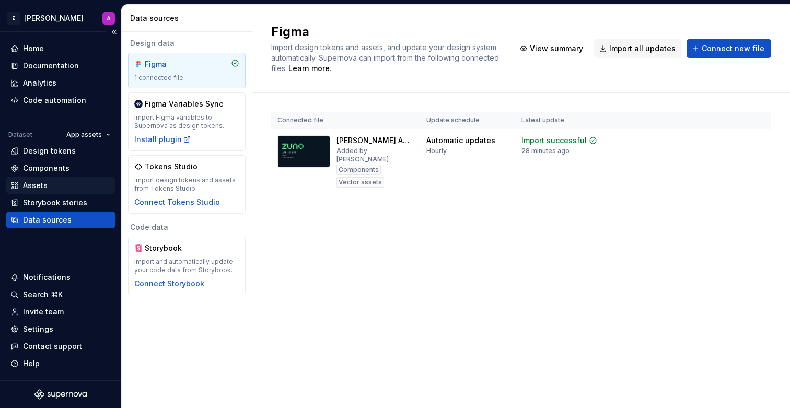
click at [59, 189] on div "Assets" at bounding box center [60, 185] width 100 height 10
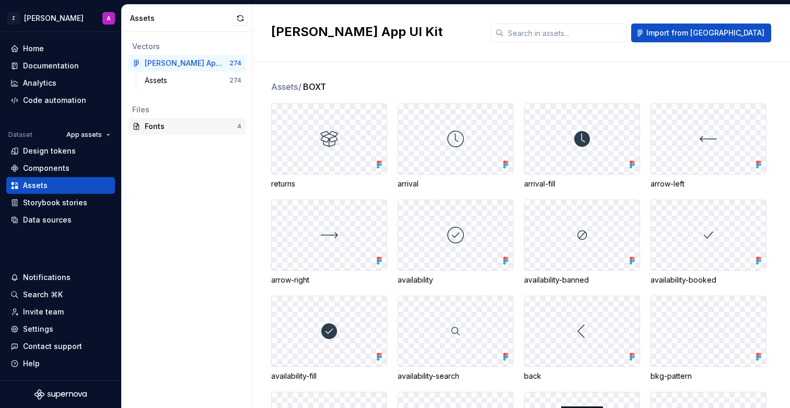
click at [205, 127] on div "Fonts" at bounding box center [191, 126] width 93 height 10
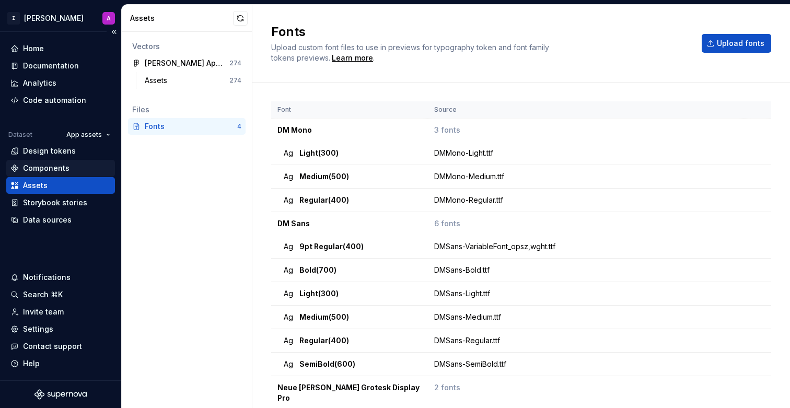
click at [62, 168] on div "Components" at bounding box center [46, 168] width 47 height 10
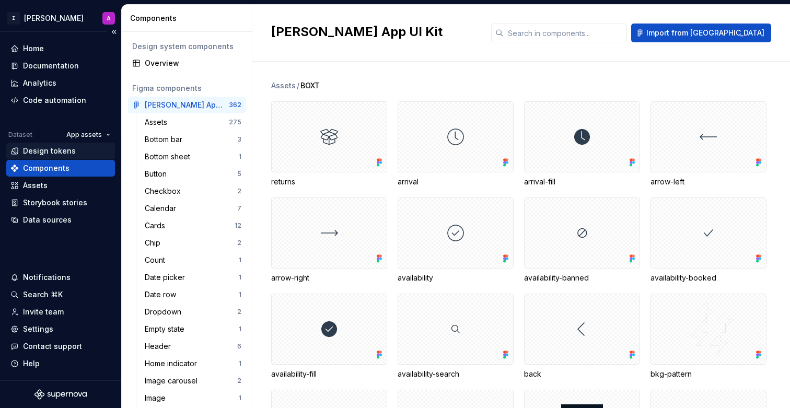
click at [60, 151] on div "Design tokens" at bounding box center [49, 151] width 53 height 10
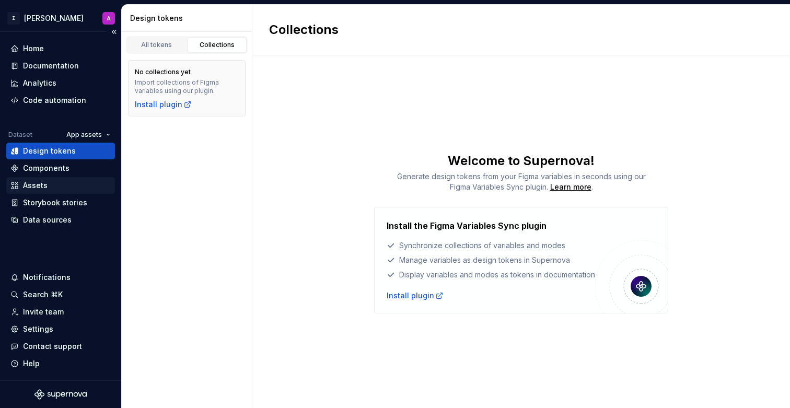
click at [59, 184] on div "Assets" at bounding box center [60, 185] width 100 height 10
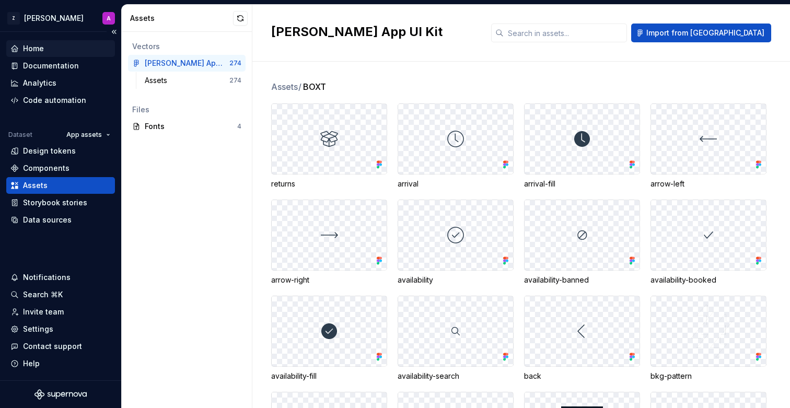
click at [56, 50] on div "Home" at bounding box center [60, 48] width 100 height 10
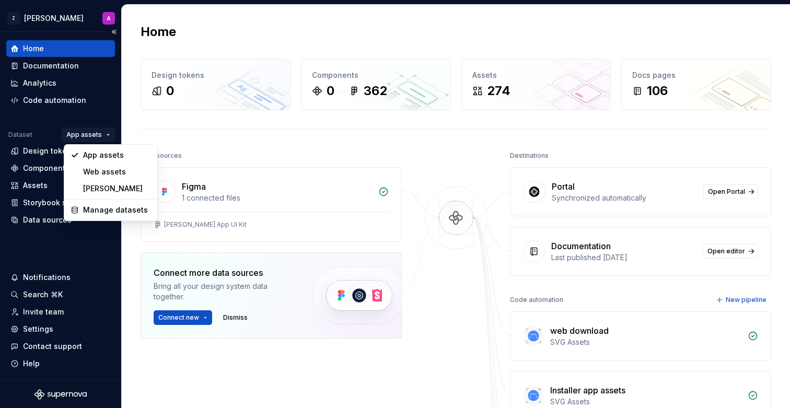
click at [109, 133] on html "Z [PERSON_NAME] A Home Documentation Analytics Code automation Dataset App asse…" at bounding box center [395, 204] width 790 height 408
click at [111, 206] on div "Manage datasets" at bounding box center [117, 210] width 68 height 10
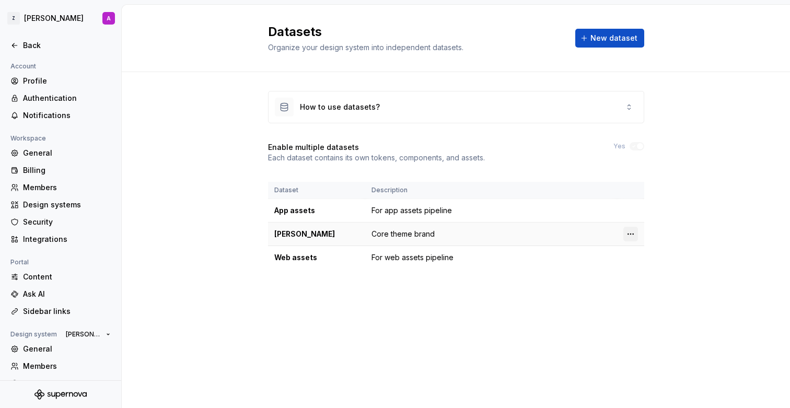
click at [631, 234] on html "Z [PERSON_NAME] A Back Account Profile Authentication Notifications Workspace G…" at bounding box center [395, 204] width 790 height 408
click at [647, 251] on div "Edit details" at bounding box center [677, 254] width 68 height 10
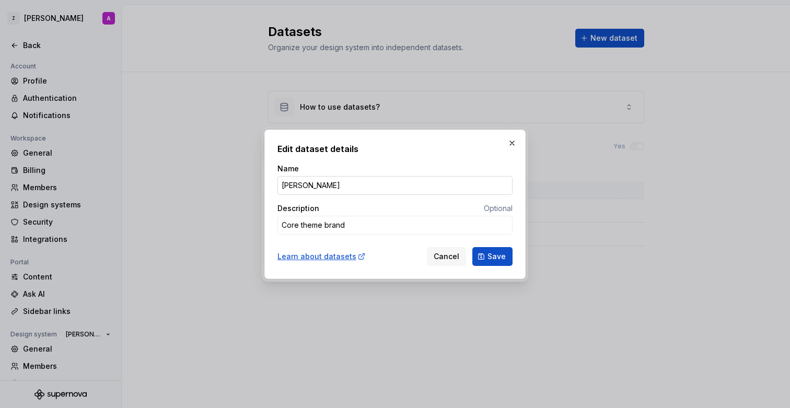
click at [319, 189] on input "[PERSON_NAME]" at bounding box center [395, 185] width 235 height 19
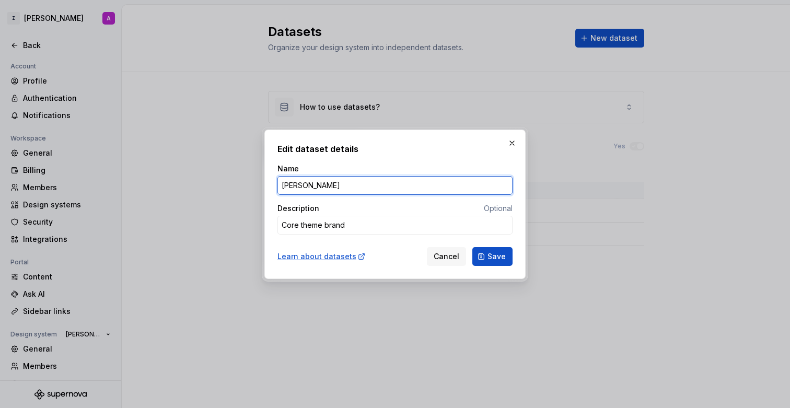
type textarea "*"
type input "[PERSON_NAME] tokens"
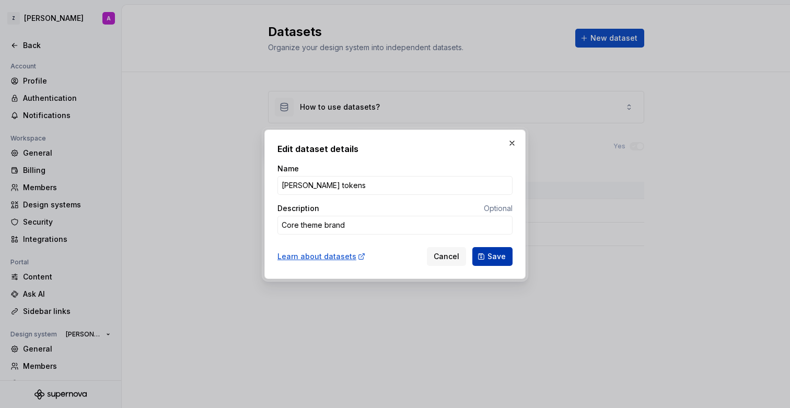
click at [496, 259] on span "Save" at bounding box center [497, 256] width 18 height 10
type textarea "*"
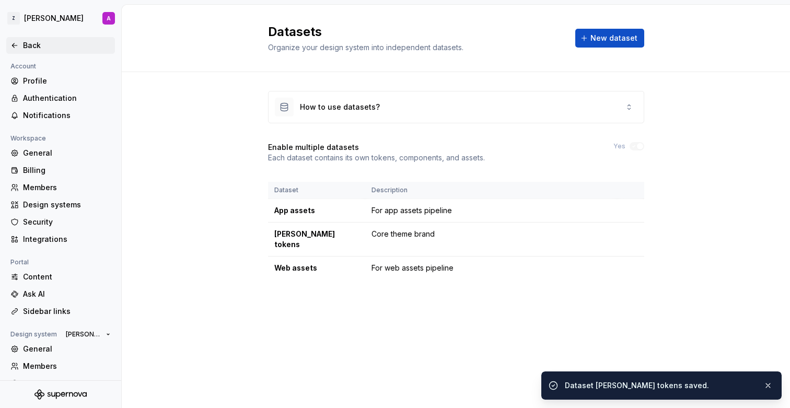
click at [31, 44] on div "Back" at bounding box center [67, 45] width 88 height 10
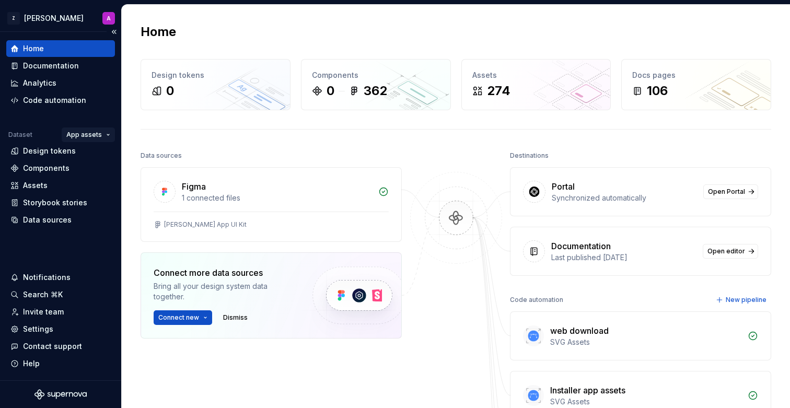
click at [101, 136] on html "Z [PERSON_NAME] A Home Documentation Analytics Code automation Dataset App asse…" at bounding box center [395, 204] width 790 height 408
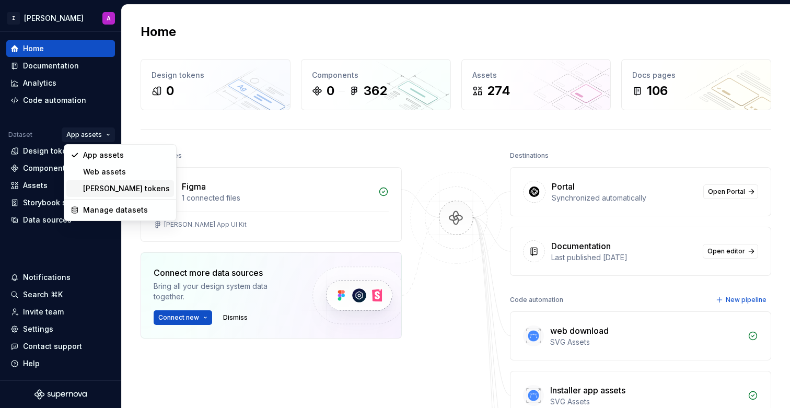
click at [99, 190] on div "[PERSON_NAME] tokens" at bounding box center [126, 188] width 87 height 10
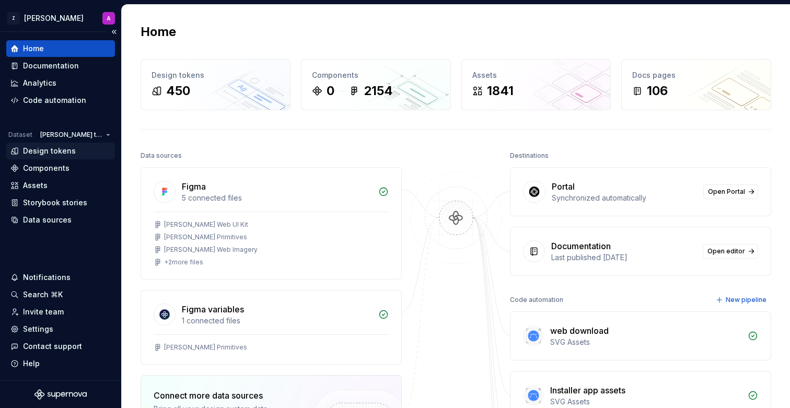
click at [53, 155] on div "Design tokens" at bounding box center [49, 151] width 53 height 10
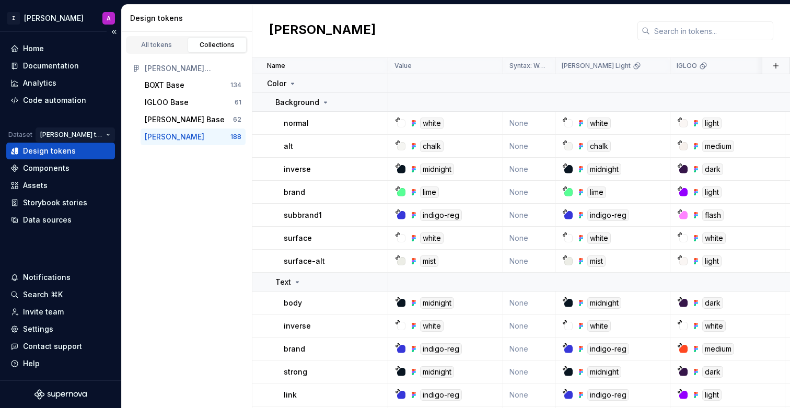
click at [73, 137] on html "Z [PERSON_NAME] A Home Documentation Analytics Code automation Dataset [PERSON_…" at bounding box center [395, 204] width 790 height 408
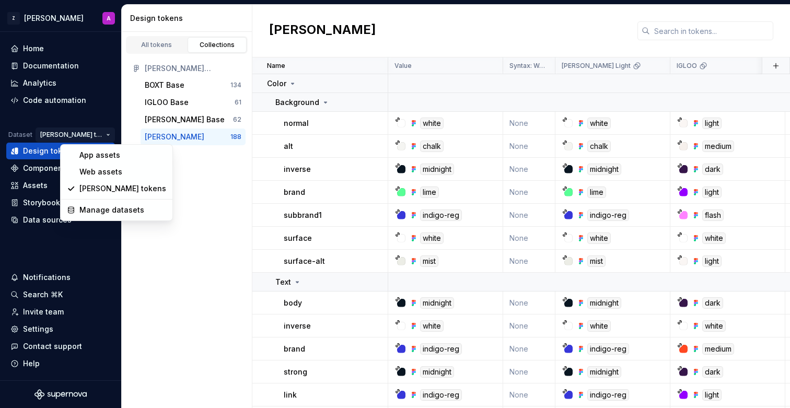
click at [92, 139] on html "Z [PERSON_NAME] A Home Documentation Analytics Code automation Dataset [PERSON_…" at bounding box center [395, 204] width 790 height 408
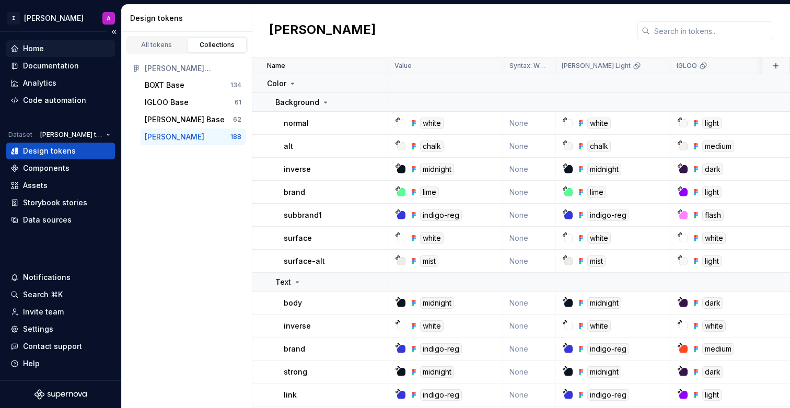
click at [56, 48] on div "Home" at bounding box center [60, 48] width 100 height 10
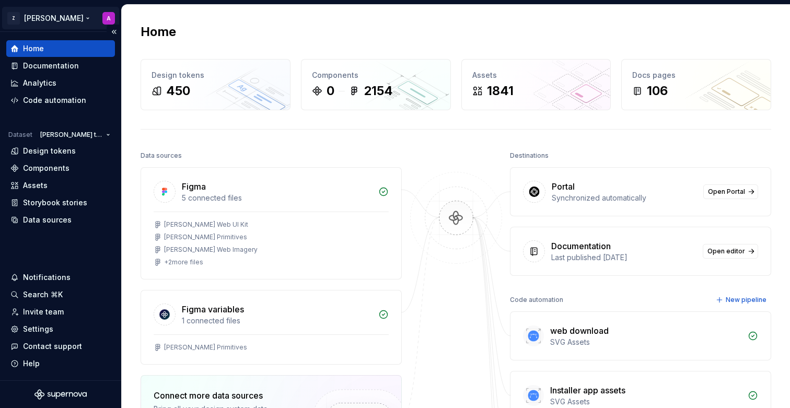
click at [46, 18] on html "Z [PERSON_NAME] A Home Documentation Analytics Code automation Dataset [PERSON_…" at bounding box center [395, 204] width 790 height 408
click at [196, 20] on html "Z [PERSON_NAME] A Home Documentation Analytics Code automation Dataset [PERSON_…" at bounding box center [395, 204] width 790 height 408
click at [87, 136] on html "Z [PERSON_NAME] A Home Documentation Analytics Code automation Dataset [PERSON_…" at bounding box center [395, 204] width 790 height 408
click at [93, 134] on html "Z [PERSON_NAME] A Home Documentation Analytics Code automation Dataset [PERSON_…" at bounding box center [395, 204] width 790 height 408
click at [45, 155] on div "Design tokens" at bounding box center [49, 151] width 53 height 10
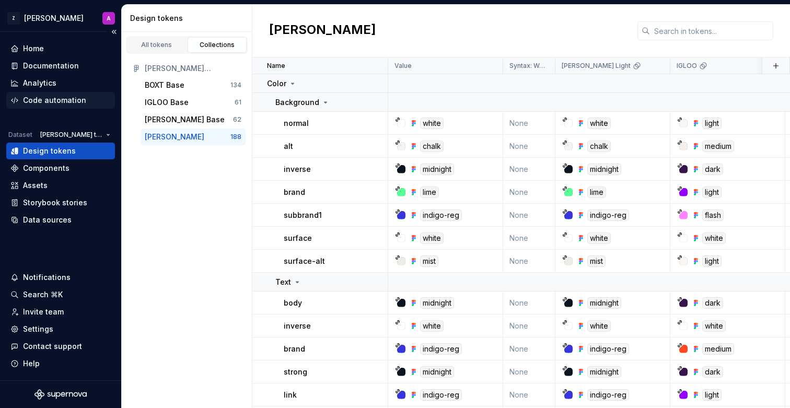
click at [63, 100] on div "Code automation" at bounding box center [54, 100] width 63 height 10
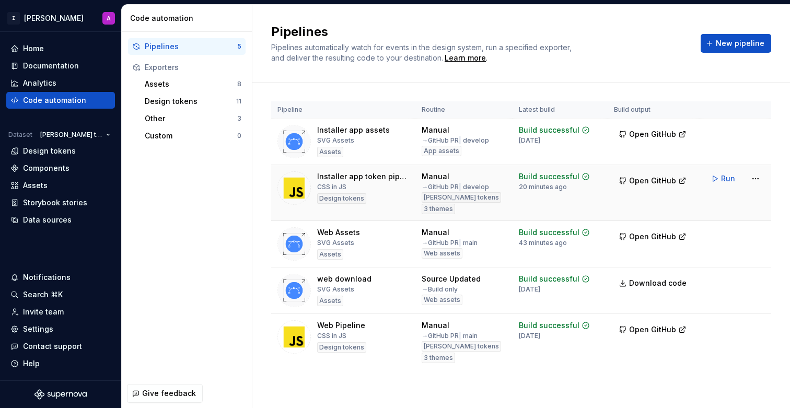
click at [724, 179] on span "Run" at bounding box center [728, 179] width 14 height 10
click at [54, 51] on div "Home" at bounding box center [60, 48] width 100 height 10
